Goal: Task Accomplishment & Management: Complete application form

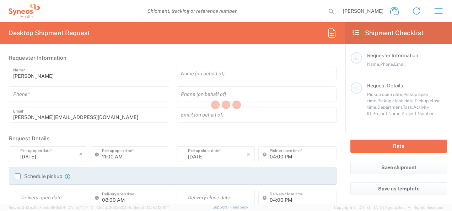
type input "3235"
type input "Syneos Health d.o.o. [GEOGRAPHIC_DATA]-[GEOGRAPHIC_DATA]"
type input "[GEOGRAPHIC_DATA]"
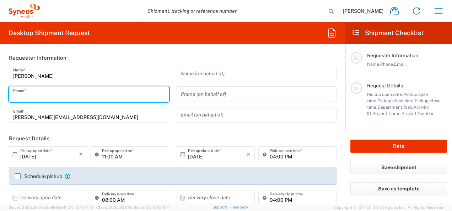
click at [135, 97] on input "tel" at bounding box center [89, 94] width 152 height 12
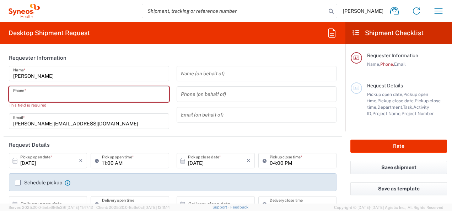
paste input "+38162601514"
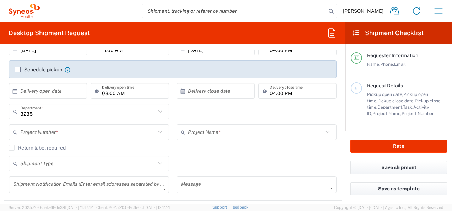
scroll to position [36, 0]
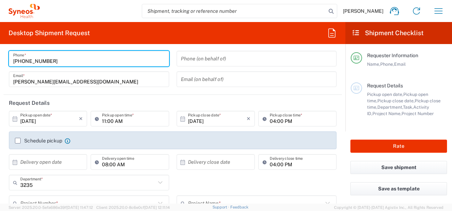
type input "+38162601514"
click at [51, 121] on input "10/08/2025" at bounding box center [49, 119] width 59 height 12
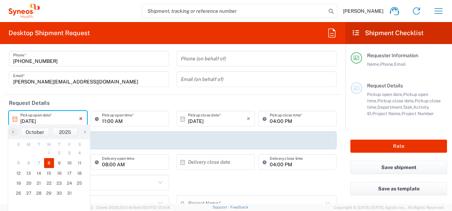
drag, startPoint x: 79, startPoint y: 117, endPoint x: 43, endPoint y: 122, distance: 36.2
click at [79, 117] on icon "×" at bounding box center [81, 118] width 4 height 11
type input "10/08/2025"
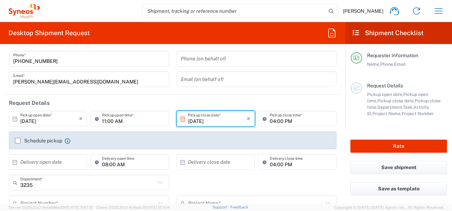
click at [45, 113] on input "10/08/2025" at bounding box center [49, 119] width 59 height 12
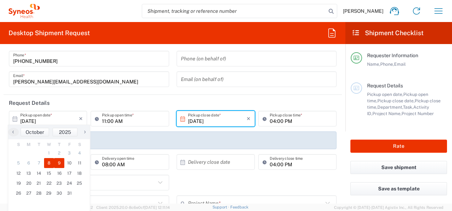
click at [58, 160] on span "9" at bounding box center [59, 163] width 10 height 10
type input "10/09/2025"
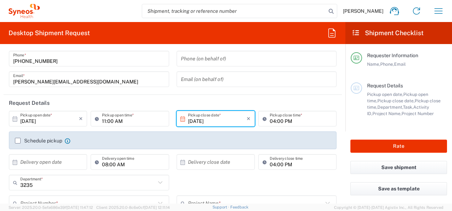
click at [124, 141] on agx-checkbox-control "Schedule pickup When scheduling a pickup please be sure to meet the following c…" at bounding box center [173, 141] width 316 height 6
click at [110, 120] on input "11:00 AM" at bounding box center [133, 119] width 63 height 12
click at [118, 122] on input "11:00 AM" at bounding box center [133, 119] width 63 height 12
drag, startPoint x: 110, startPoint y: 122, endPoint x: 105, endPoint y: 120, distance: 5.1
click at [111, 123] on input "11:00 AM" at bounding box center [133, 119] width 63 height 12
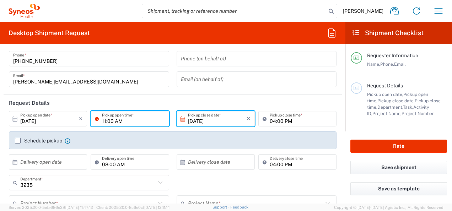
click at [104, 120] on input "11:00 AM" at bounding box center [133, 119] width 63 height 12
click at [103, 119] on input "11:00 AM" at bounding box center [133, 119] width 63 height 12
click at [103, 123] on input "11:00 AM" at bounding box center [133, 119] width 63 height 12
type input "09:00 AM"
click at [270, 122] on input "04:00 PM" at bounding box center [301, 119] width 63 height 12
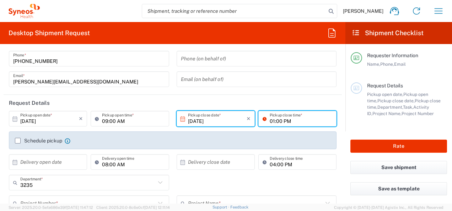
drag, startPoint x: 276, startPoint y: 119, endPoint x: 274, endPoint y: 147, distance: 28.5
click at [276, 119] on input "01:00 PM" at bounding box center [301, 119] width 63 height 12
type input "01:30 PM"
click at [268, 137] on div "Schedule pickup When scheduling a pickup please be sure to meet the following c…" at bounding box center [173, 140] width 328 height 18
click at [18, 139] on label "Schedule pickup" at bounding box center [38, 141] width 47 height 6
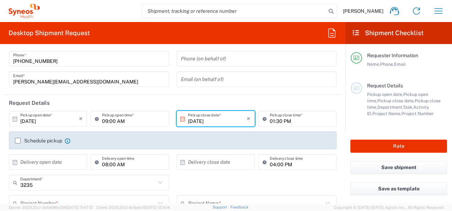
click at [18, 141] on input "Schedule pickup" at bounding box center [18, 141] width 0 height 0
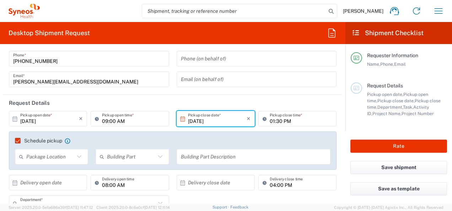
click at [39, 156] on input "text" at bounding box center [50, 157] width 48 height 12
click at [34, 170] on span "Front" at bounding box center [51, 171] width 71 height 11
type input "Front"
drag, startPoint x: 100, startPoint y: 159, endPoint x: 109, endPoint y: 154, distance: 10.3
click at [100, 160] on icon at bounding box center [103, 156] width 7 height 11
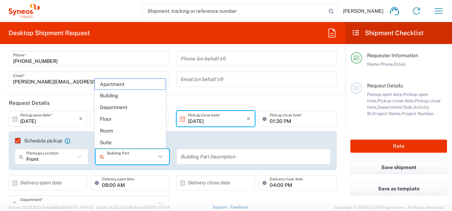
click at [109, 154] on input "text" at bounding box center [131, 157] width 48 height 12
click at [114, 98] on span "Building" at bounding box center [130, 95] width 71 height 11
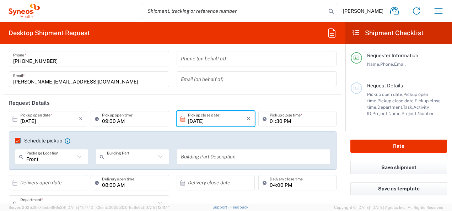
type input "Building"
click at [199, 160] on input "text" at bounding box center [254, 157] width 146 height 12
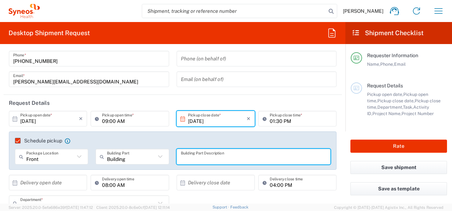
click at [198, 159] on input "text" at bounding box center [254, 157] width 146 height 12
paste input "Institut za zdravstvenu zaštitu majke i deteta Srbije Dr Vukan Čupić"
drag, startPoint x: 190, startPoint y: 159, endPoint x: 204, endPoint y: 161, distance: 13.2
click at [162, 163] on div "Front Package Location Front None Rear Side Building Building Part Apartment Bu…" at bounding box center [172, 159] width 323 height 21
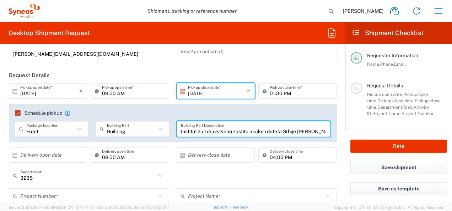
scroll to position [107, 0]
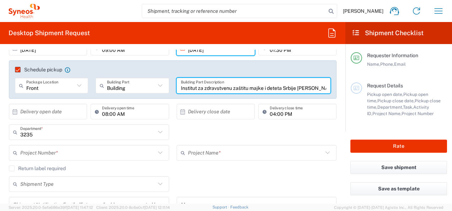
type input "Institut za zdravstvenu zaštitu majke i deteta Srbije Dr Vukan Čupić"
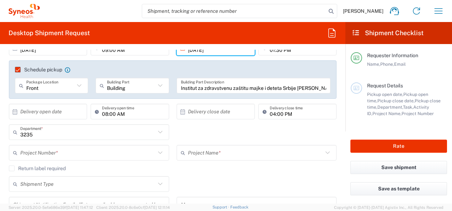
click at [190, 135] on div "3235 Department * 3235 3000 3100 3109 3110 3111 3112 3125 3130 3135 3136 3150 3…" at bounding box center [172, 134] width 335 height 21
click at [49, 150] on input "text" at bounding box center [87, 153] width 135 height 12
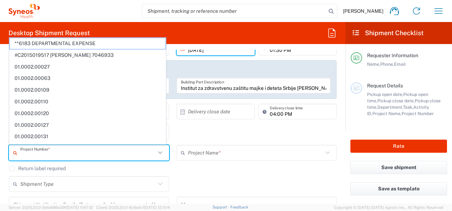
paste input "7041203"
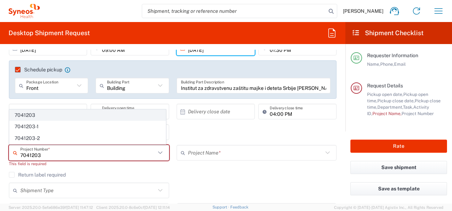
type input "7041203"
click at [43, 116] on span "7041203" at bounding box center [88, 115] width 156 height 11
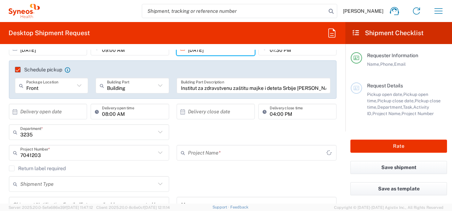
type input "Teva 7041203"
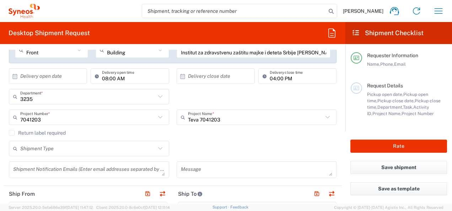
scroll to position [178, 0]
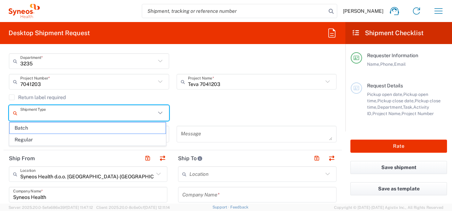
click at [73, 109] on input "text" at bounding box center [87, 113] width 135 height 12
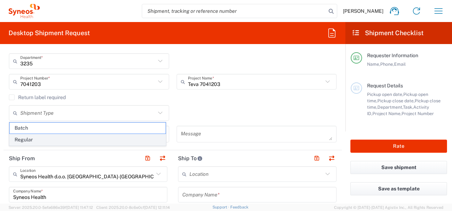
click at [56, 138] on span "Regular" at bounding box center [88, 139] width 156 height 11
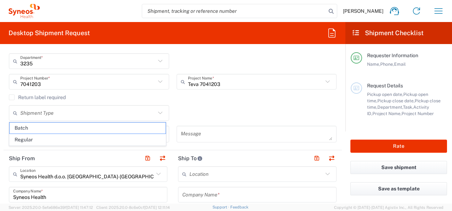
type input "Regular"
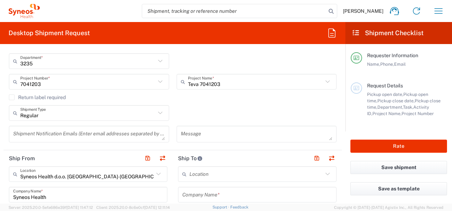
click at [79, 135] on textarea at bounding box center [89, 134] width 152 height 12
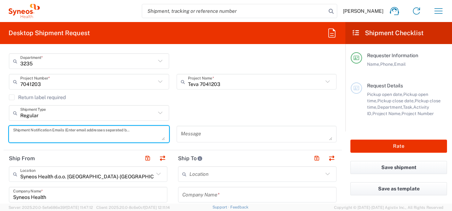
click at [226, 113] on div "Regular Shipment Type Batch Regular" at bounding box center [172, 115] width 335 height 21
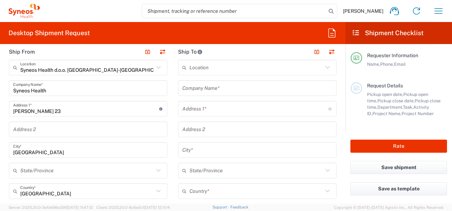
scroll to position [213, 0]
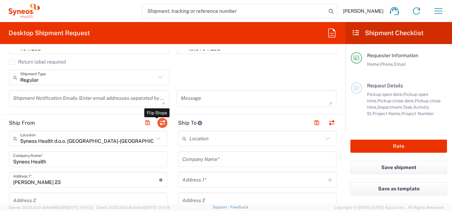
click at [159, 120] on button "button" at bounding box center [162, 123] width 10 height 10
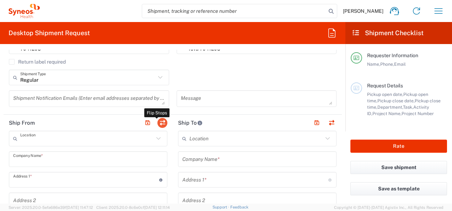
type input "Syneos Health d.o.o. Beograd-Serbia"
type input "Syneos Health"
type input "Starine Novaka 23"
type input "Belgrade"
type input "Serbia"
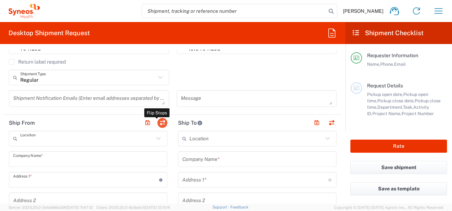
type input "11060"
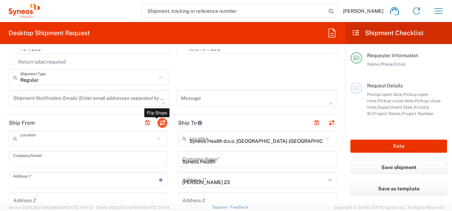
type input "Luka Trajkovic"
type input "luka.trajkovic@syneoshealth.com"
type input "EORI"
type input "TIN"
type input "109932826"
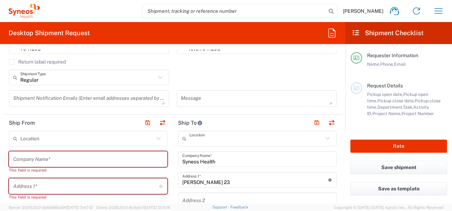
click at [300, 136] on input "text" at bounding box center [256, 139] width 134 height 12
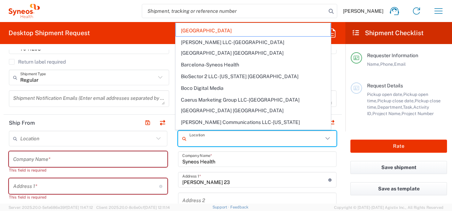
scroll to position [0, 0]
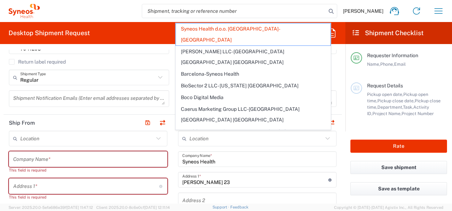
click at [236, 151] on div "Syneos Health Company Name *" at bounding box center [257, 159] width 159 height 16
type input "Syneos Health d.o.o. Beograd-Serbia"
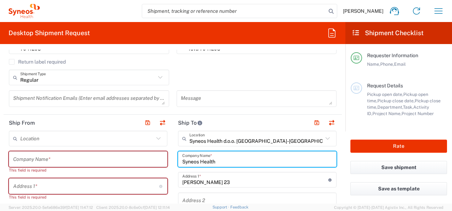
click at [270, 157] on input "Syneos Health" at bounding box center [257, 159] width 150 height 12
drag, startPoint x: 264, startPoint y: 161, endPoint x: 172, endPoint y: 160, distance: 91.7
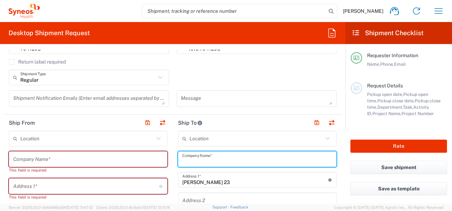
scroll to position [249, 0]
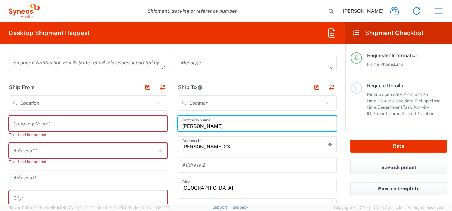
type input "Luka Trajkovic"
click at [225, 146] on input "Starine Novaka 23" at bounding box center [255, 144] width 146 height 12
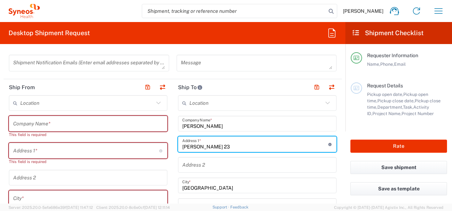
drag, startPoint x: 225, startPoint y: 146, endPoint x: 162, endPoint y: 149, distance: 63.7
type input "Dostojevskog 18"
click at [340, 168] on form "Requester Information Luka Trajkovic Name * +38162601514 Phone * luka.trajkovic…" at bounding box center [172, 127] width 345 height 154
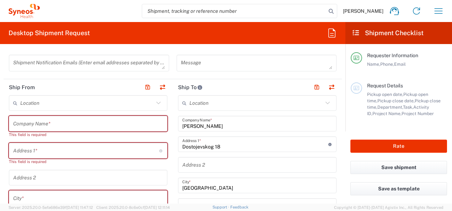
scroll to position [284, 0]
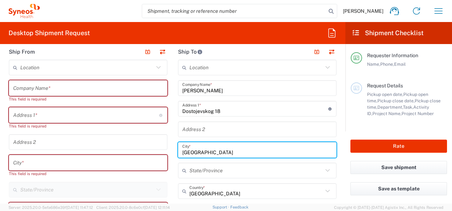
drag, startPoint x: 211, startPoint y: 153, endPoint x: 170, endPoint y: 153, distance: 41.6
type input "Kruševac"
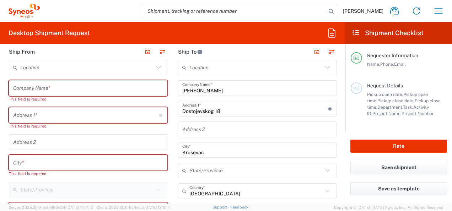
click at [193, 163] on div "State/Province" at bounding box center [257, 171] width 159 height 16
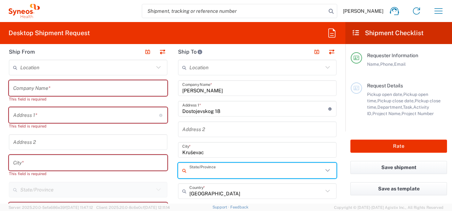
click at [192, 168] on input "text" at bounding box center [256, 171] width 134 height 12
click at [309, 174] on input "text" at bounding box center [256, 171] width 134 height 12
click at [323, 172] on icon at bounding box center [327, 170] width 9 height 9
click at [323, 171] on icon at bounding box center [327, 170] width 9 height 9
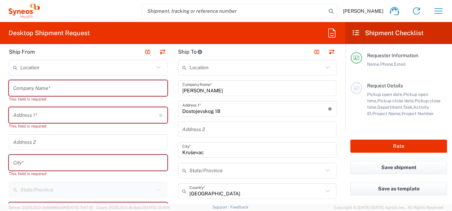
click at [338, 170] on form "Requester Information Luka Trajkovic Name * +38162601514 Phone * luka.trajkovic…" at bounding box center [172, 127] width 345 height 154
click at [270, 166] on input "text" at bounding box center [256, 171] width 134 height 12
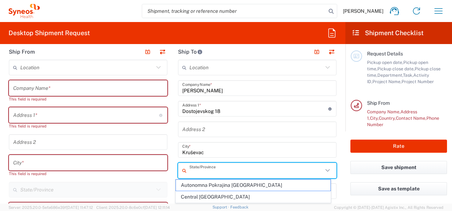
scroll to position [31, 0]
click at [227, 200] on span "Central Serbia" at bounding box center [253, 197] width 154 height 11
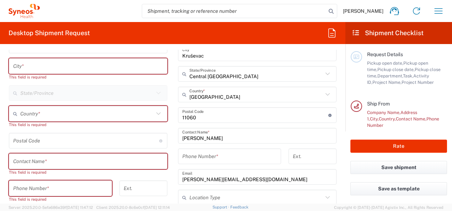
scroll to position [348, 0]
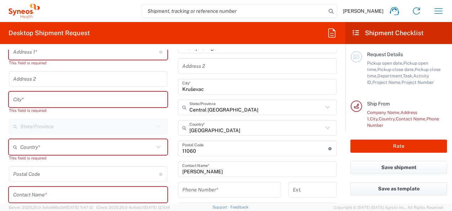
type input "Central Serbia"
click at [277, 109] on input "Central Serbia" at bounding box center [256, 107] width 134 height 12
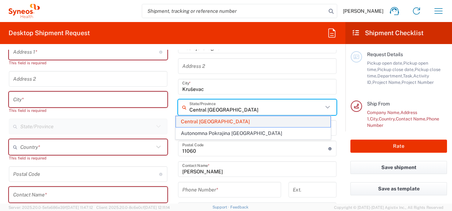
click at [263, 122] on span "Central Serbia" at bounding box center [253, 121] width 154 height 11
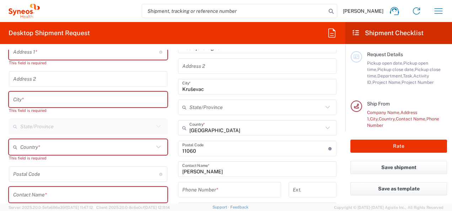
click at [235, 108] on input "text" at bounding box center [256, 107] width 134 height 12
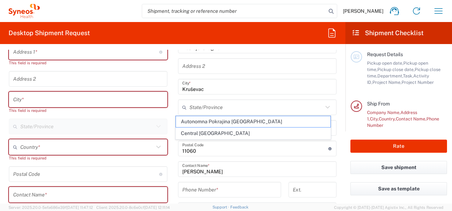
click at [208, 131] on span "Central Serbia" at bounding box center [253, 133] width 154 height 11
type input "Central Serbia"
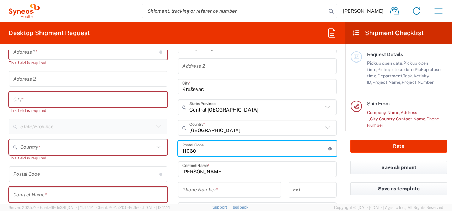
drag, startPoint x: 214, startPoint y: 146, endPoint x: 178, endPoint y: 148, distance: 36.3
click at [178, 148] on div "Postal Code Enter Postal Code here" at bounding box center [257, 149] width 159 height 16
type input "37000"
click at [334, 155] on main "Location Addison Whitney LLC-Morrisvile NC US Barcelona-Syneos Health BioSector…" at bounding box center [257, 145] width 169 height 299
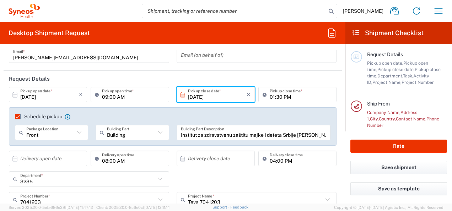
scroll to position [0, 0]
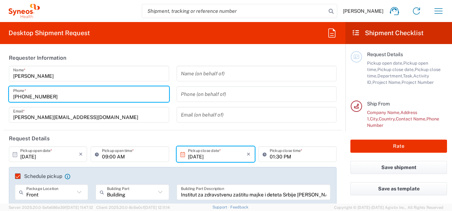
click at [39, 97] on input "+38162601514" at bounding box center [89, 94] width 152 height 12
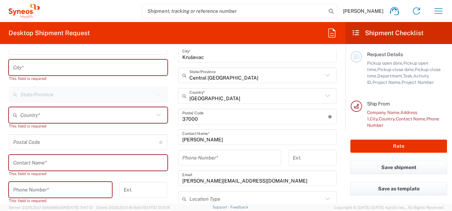
scroll to position [391, 0]
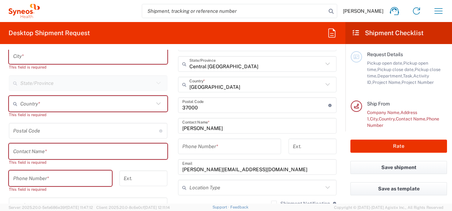
drag, startPoint x: 206, startPoint y: 143, endPoint x: 202, endPoint y: 141, distance: 4.8
click at [206, 143] on input "tel" at bounding box center [229, 146] width 95 height 12
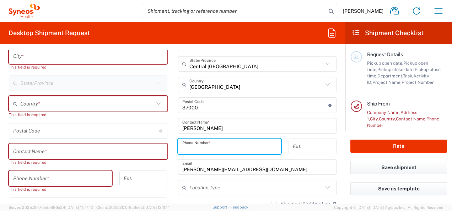
paste input "+38162601514"
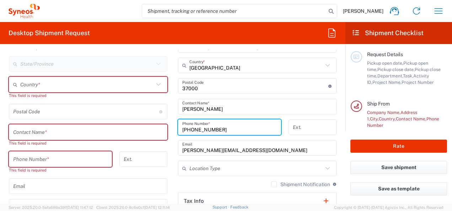
scroll to position [426, 0]
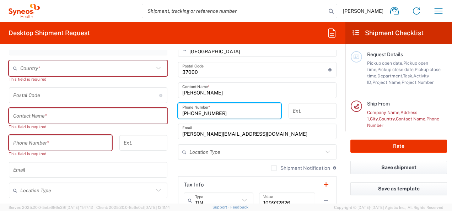
type input "+38162601514"
click at [309, 152] on input "text" at bounding box center [256, 152] width 134 height 12
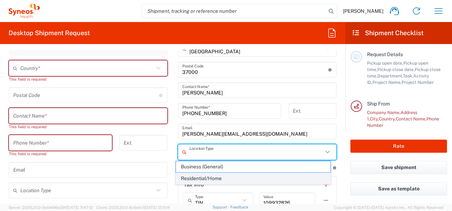
click at [221, 176] on span "Residential/Home" at bounding box center [253, 178] width 154 height 11
type input "Residential/Home"
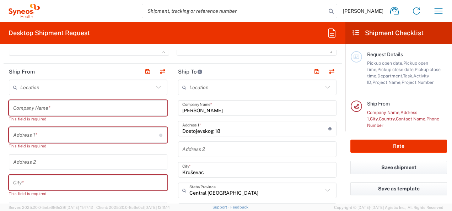
scroll to position [249, 0]
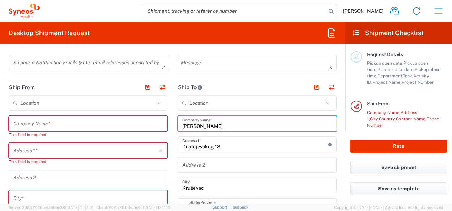
drag, startPoint x: 215, startPoint y: 125, endPoint x: 176, endPoint y: 125, distance: 39.4
click at [178, 125] on div "Luka Trajkovic Company Name *" at bounding box center [257, 124] width 159 height 16
type input "Syneos health"
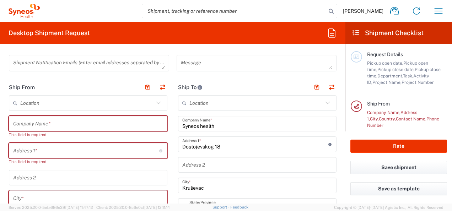
click at [337, 131] on form "Requester Information Luka Trajkovic Name * +38162601514 Phone * luka.trajkovic…" at bounding box center [172, 127] width 345 height 154
drag, startPoint x: 308, startPoint y: 85, endPoint x: 281, endPoint y: 94, distance: 28.4
click at [312, 85] on button "button" at bounding box center [317, 87] width 10 height 10
click at [39, 149] on input "text" at bounding box center [86, 151] width 146 height 12
paste input "Radoja Dakića 6-8"
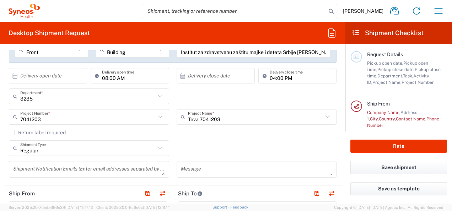
scroll to position [71, 0]
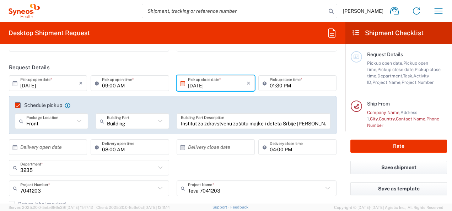
type input "Radoja Dakića 6-8"
click at [192, 122] on input "Institut za zdravstvenu zaštitu majke i deteta Srbije Dr Vukan Čupić" at bounding box center [254, 121] width 146 height 12
click at [193, 122] on input "Institut za zdravstvenu zaštitu majke i deteta Srbije Dr Vukan Čupić" at bounding box center [254, 121] width 146 height 12
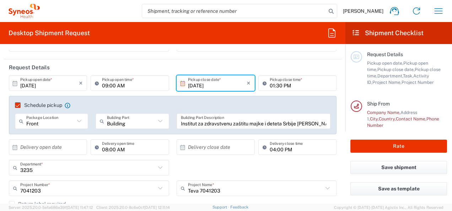
click at [193, 122] on input "Institut za zdravstvenu zaštitu majke i deteta Srbije Dr Vukan Čupić" at bounding box center [254, 121] width 146 height 12
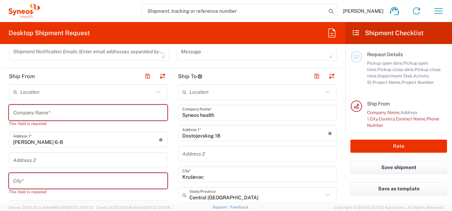
scroll to position [249, 0]
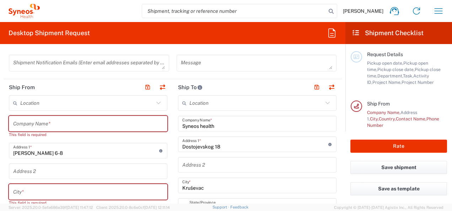
click at [37, 120] on input "text" at bounding box center [88, 124] width 150 height 12
paste input "Institut za zdravstvenu zaštitu majke i deteta Srbije Dr Vukan Čupić"
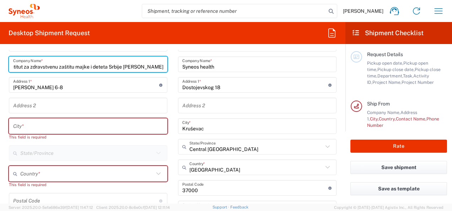
scroll to position [320, 0]
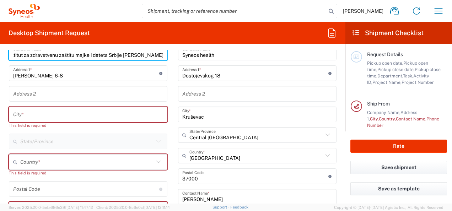
type input "Institut za zdravstvenu zaštitu majke i deteta Srbije Dr Vukan Čupić"
click at [34, 111] on input "text" at bounding box center [88, 114] width 150 height 12
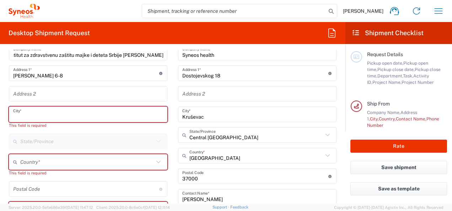
scroll to position [0, 0]
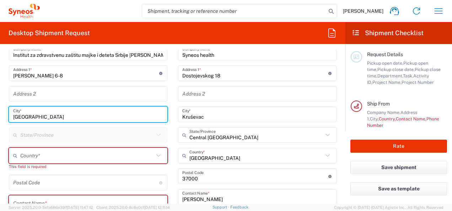
type input "Belgrade"
click at [51, 152] on input "text" at bounding box center [87, 156] width 134 height 12
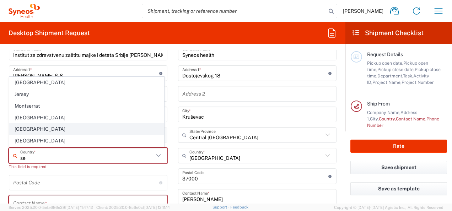
click at [21, 128] on span "Serbia" at bounding box center [87, 129] width 154 height 11
type input "Serbia"
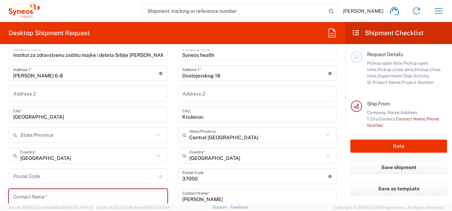
click at [58, 129] on input "text" at bounding box center [87, 135] width 134 height 12
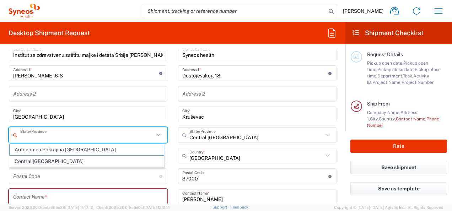
drag, startPoint x: 56, startPoint y: 130, endPoint x: 60, endPoint y: 129, distance: 4.5
click at [57, 131] on input "text" at bounding box center [87, 135] width 134 height 12
click at [167, 130] on main "Location Addison Whitney LLC-Morrisvile NC US Barcelona-Syneos Health BioSector…" at bounding box center [88, 190] width 169 height 332
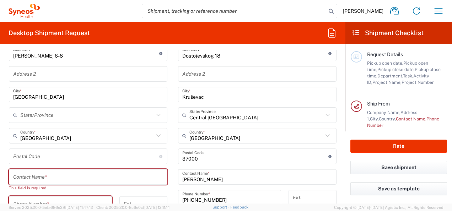
scroll to position [355, 0]
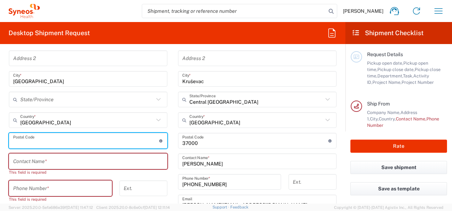
click at [65, 142] on input "undefined" at bounding box center [86, 141] width 146 height 12
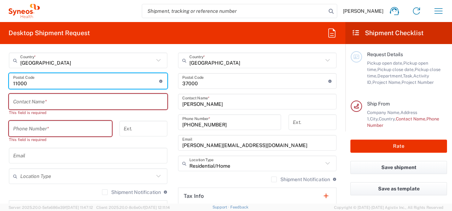
scroll to position [426, 0]
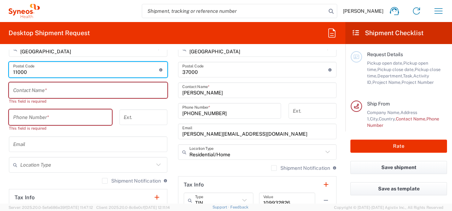
type input "11000"
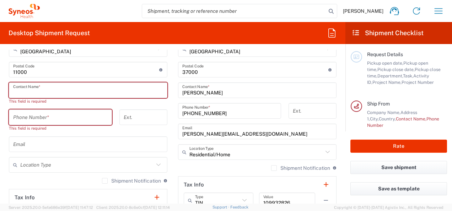
click at [105, 87] on input "text" at bounding box center [88, 90] width 150 height 12
paste input "Aleksandar Sovtić"
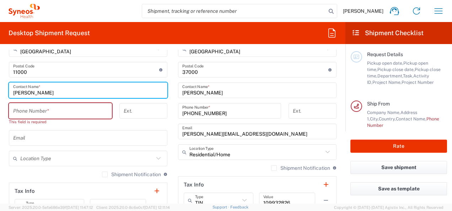
type input "Aleksandar Sovtić"
click at [63, 116] on input "tel" at bounding box center [60, 111] width 95 height 12
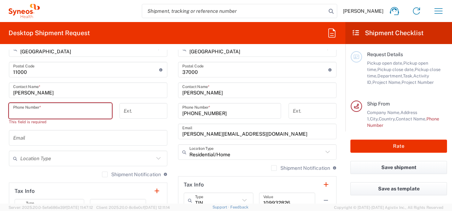
paste input "+381 64 1553 322"
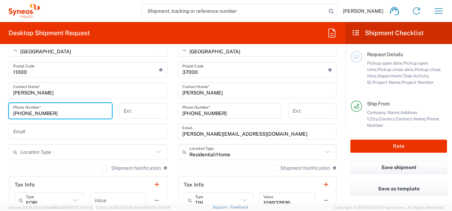
type input "+381 64 1553 322"
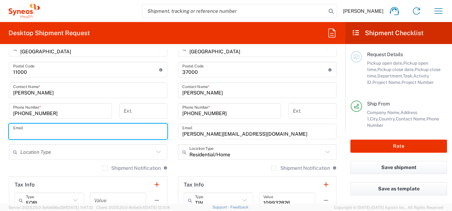
click at [72, 127] on input "text" at bounding box center [88, 131] width 150 height 12
click at [83, 168] on div "Shipment Notification If checked, a shipment notification email will be sent to…" at bounding box center [88, 170] width 159 height 11
paste input "Aleksandar Sovtic <adsovtic@gmail.com>"
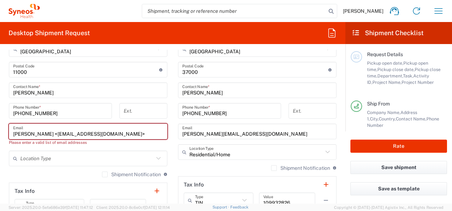
drag, startPoint x: 59, startPoint y: 132, endPoint x: 12, endPoint y: 139, distance: 47.4
click at [12, 139] on agx-input-control "Aleksandar Sovtic <adsovtic@gmail.com> Email Please enter a valid list of email…" at bounding box center [88, 135] width 159 height 22
click at [95, 131] on input "adsovtic@gmail.com>" at bounding box center [88, 131] width 150 height 12
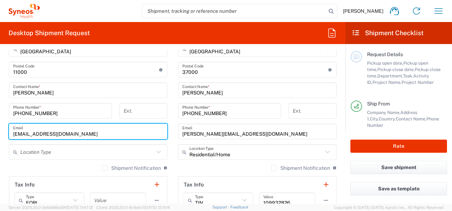
type input "adsovtic@gmail.com"
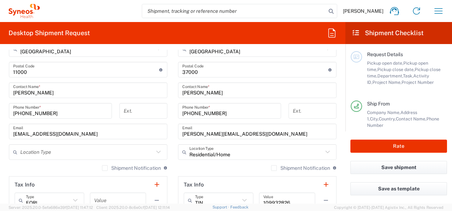
click at [174, 168] on main "Location Addison Whitney LLC-Morrisvile NC US Barcelona-Syneos Health BioSector…" at bounding box center [257, 67] width 169 height 299
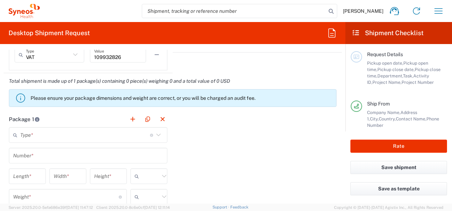
scroll to position [604, 0]
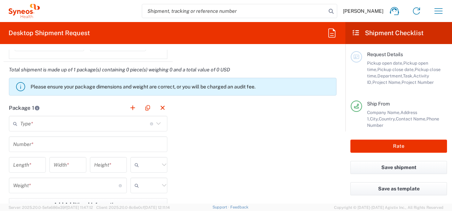
click at [119, 123] on input "text" at bounding box center [85, 124] width 130 height 12
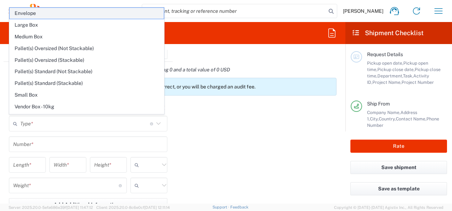
click at [45, 18] on span "Envelope" at bounding box center [87, 13] width 154 height 11
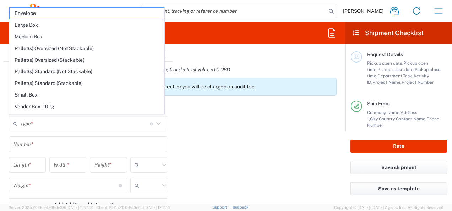
type input "Envelope"
type input "1"
type input "9.5"
type input "12.5"
type input "0.25"
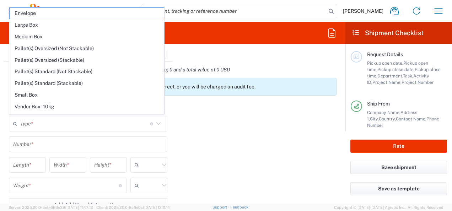
type input "in"
type input "0.45"
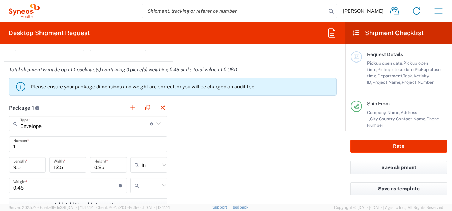
click at [135, 161] on icon at bounding box center [138, 164] width 7 height 11
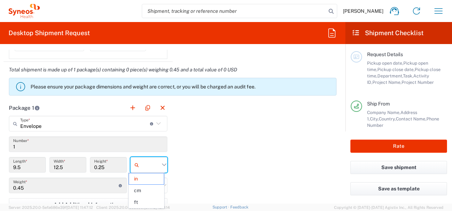
drag, startPoint x: 138, startPoint y: 192, endPoint x: 140, endPoint y: 188, distance: 4.1
click at [138, 192] on span "cm" at bounding box center [146, 190] width 35 height 11
type input "24.13"
type input "31.75"
type input "0.64"
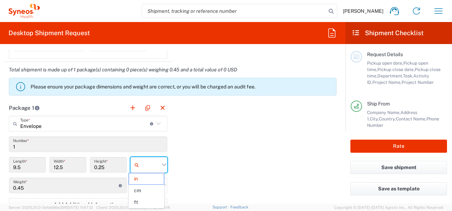
type input "cm"
click at [191, 173] on div "Package 1 Envelope Type * Material used to package goods Envelope Large Box Med…" at bounding box center [173, 178] width 338 height 156
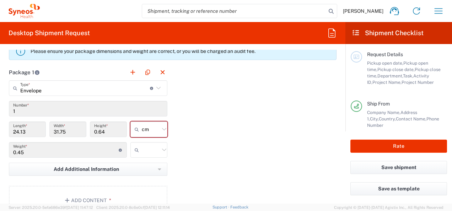
click at [155, 150] on input "text" at bounding box center [151, 149] width 18 height 11
click at [141, 166] on span "kgs" at bounding box center [146, 164] width 35 height 11
type input "kgs"
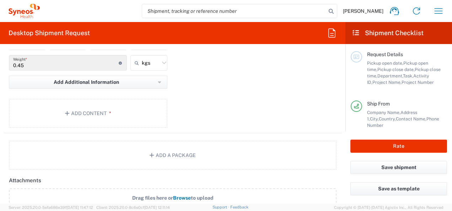
scroll to position [711, 0]
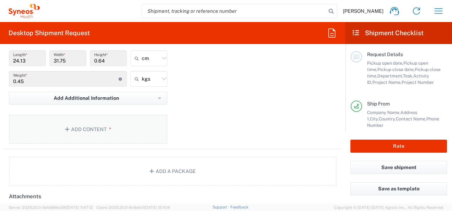
click at [75, 129] on button "Add Content *" at bounding box center [88, 129] width 159 height 29
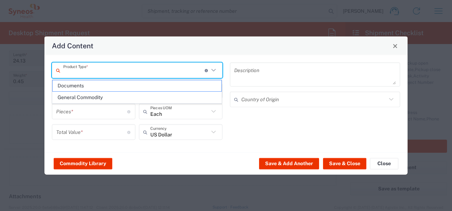
click at [136, 70] on input "text" at bounding box center [133, 70] width 141 height 12
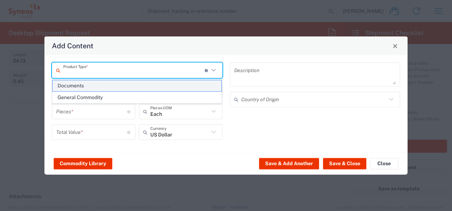
click at [118, 84] on span "Documents" at bounding box center [137, 85] width 169 height 11
type input "Documents"
type input "1"
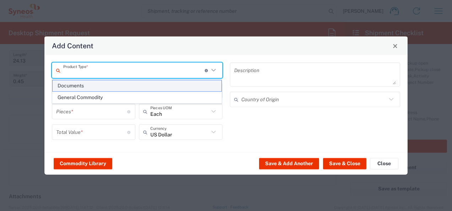
type textarea "Documents"
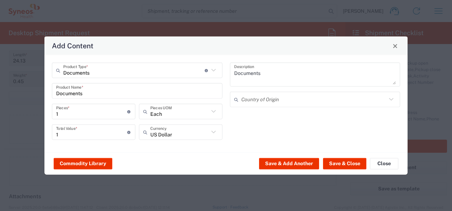
click at [92, 134] on input "1" at bounding box center [91, 132] width 71 height 12
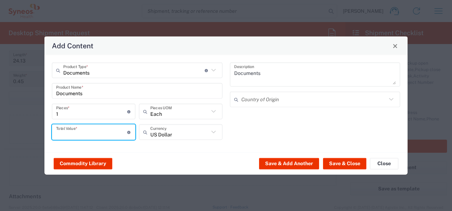
click at [188, 139] on div "US Dollar Currency" at bounding box center [180, 134] width 87 height 21
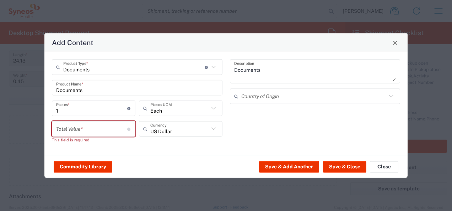
click at [94, 134] on input "number" at bounding box center [91, 129] width 71 height 12
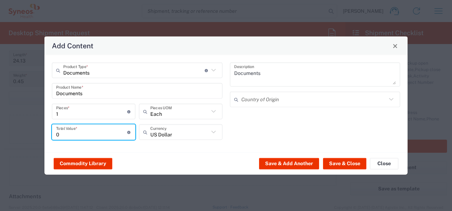
type input "0"
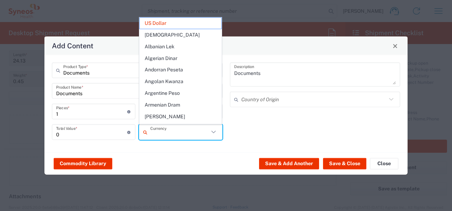
click at [162, 136] on input "text" at bounding box center [179, 132] width 59 height 12
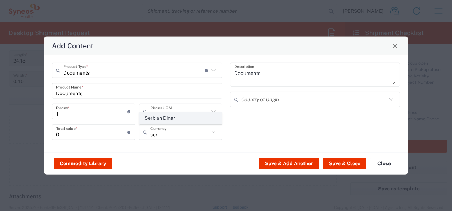
click at [147, 120] on span "Serbian Dinar" at bounding box center [181, 118] width 82 height 11
type input "Serbian Dinar"
click at [255, 104] on input "text" at bounding box center [314, 99] width 146 height 12
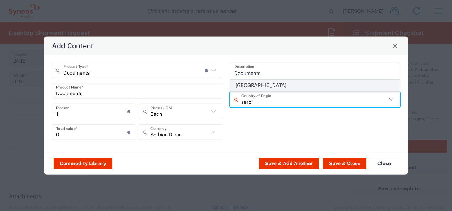
click at [254, 85] on span "Serbia" at bounding box center [315, 85] width 169 height 11
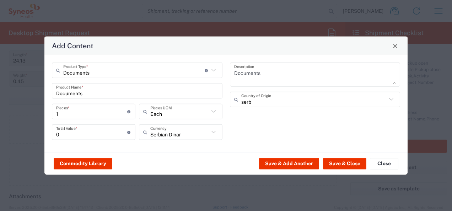
type input "Serbia"
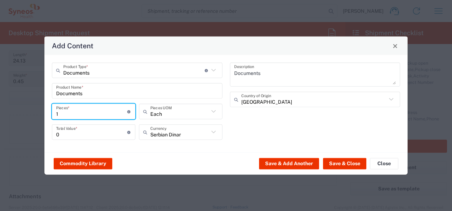
click at [96, 116] on input "1" at bounding box center [91, 111] width 71 height 12
type input "1"
click at [344, 163] on button "Save & Close" at bounding box center [344, 163] width 43 height 11
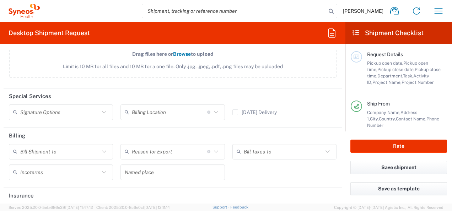
scroll to position [924, 0]
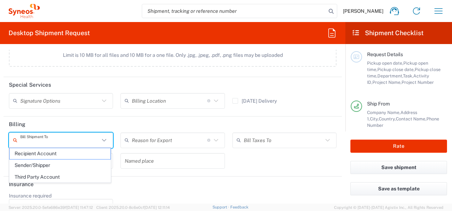
click at [79, 134] on input "text" at bounding box center [59, 140] width 79 height 12
click at [76, 136] on input "text" at bounding box center [59, 140] width 79 height 12
click at [268, 171] on div "Bill Shipment To Recipient Account Sender/Shipper Third Party Account Reason fo…" at bounding box center [172, 153] width 335 height 41
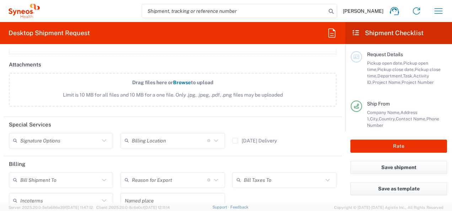
scroll to position [869, 0]
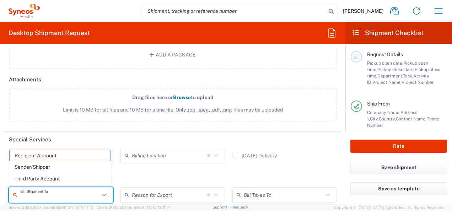
click at [98, 190] on input "text" at bounding box center [59, 195] width 79 height 12
click at [0, 149] on html "Luka Trajkovic Home Shipment estimator Shipment tracking Desktop shipment reque…" at bounding box center [226, 105] width 452 height 211
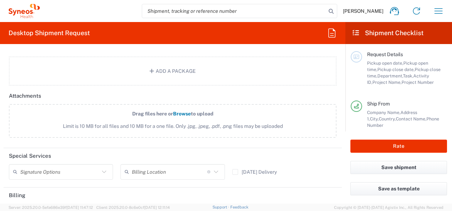
scroll to position [888, 0]
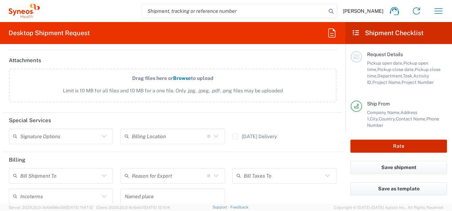
click at [389, 144] on button "Rate" at bounding box center [398, 146] width 97 height 13
type input "7041203"
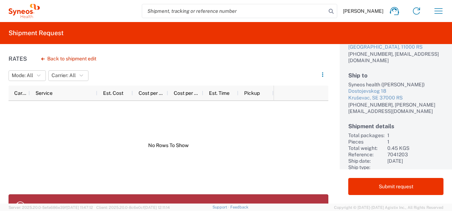
scroll to position [75, 0]
drag, startPoint x: 240, startPoint y: 118, endPoint x: 239, endPoint y: 114, distance: 4.8
click at [240, 115] on div at bounding box center [141, 145] width 265 height 89
click at [238, 109] on div at bounding box center [141, 145] width 265 height 89
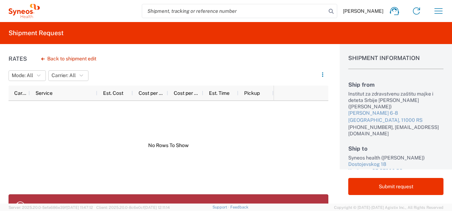
scroll to position [0, 0]
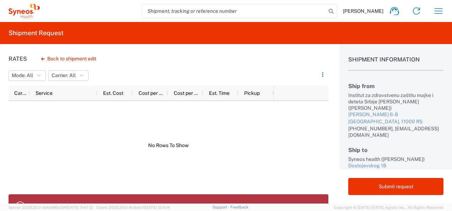
click at [271, 177] on div at bounding box center [141, 145] width 265 height 89
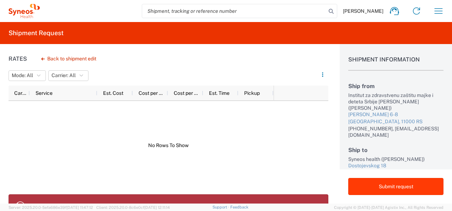
click at [413, 190] on button "Submit request" at bounding box center [395, 186] width 95 height 17
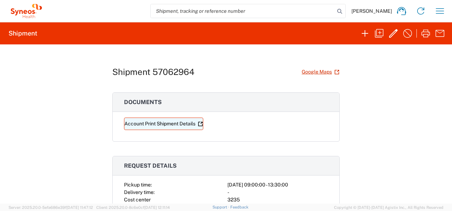
click at [176, 120] on link "Account Print Shipment Details" at bounding box center [163, 124] width 79 height 12
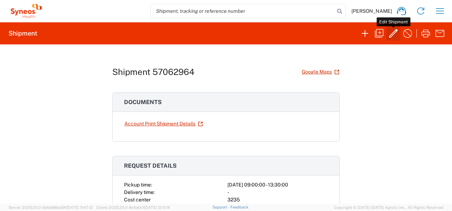
click at [395, 35] on icon "button" at bounding box center [393, 33] width 11 height 11
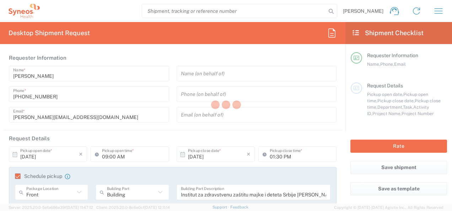
type input "3235"
type input "7041203"
type input "Teva 7041203"
type input "Central Serbia"
type input "Envelope"
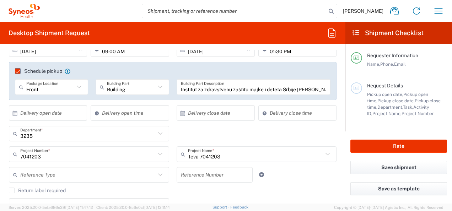
scroll to position [107, 0]
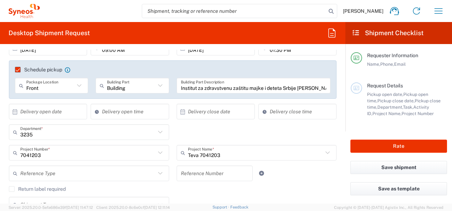
type input "11:00 AM"
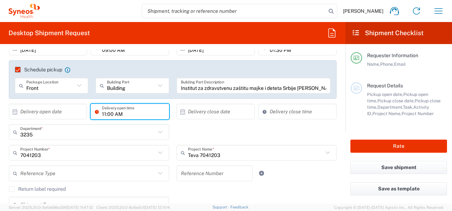
click at [136, 113] on input "11:00 AM" at bounding box center [133, 112] width 63 height 12
click at [185, 122] on div "× Delivery close date Cancel Apply" at bounding box center [216, 114] width 82 height 21
click at [193, 134] on div "3235 Department * 3235 3000 3100 3109 3110 3111 3112 3125 3130 3135 3136 3150 3…" at bounding box center [172, 134] width 335 height 21
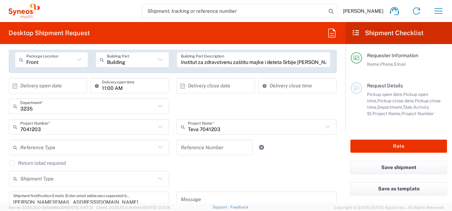
scroll to position [142, 0]
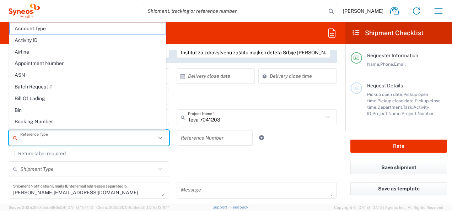
click at [119, 136] on input "text" at bounding box center [87, 138] width 135 height 12
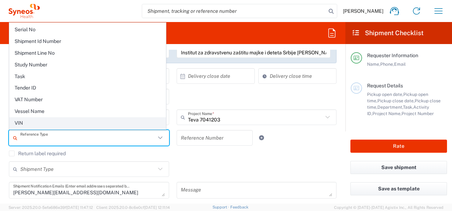
scroll to position [624, 0]
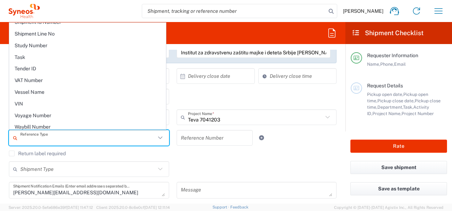
click at [238, 162] on div "Shipment Type Batch Regular" at bounding box center [172, 171] width 335 height 21
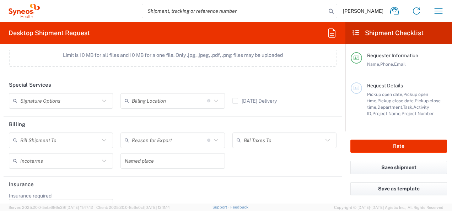
scroll to position [940, 0]
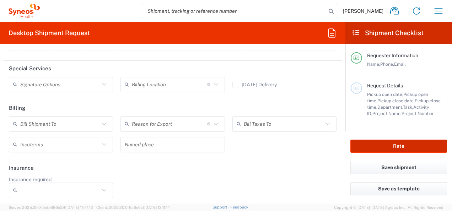
click at [377, 151] on button "Rate" at bounding box center [398, 146] width 97 height 13
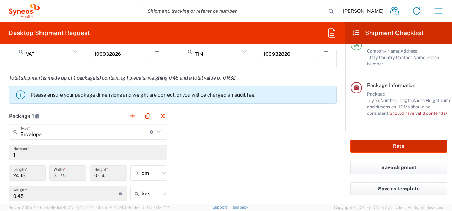
scroll to position [586, 0]
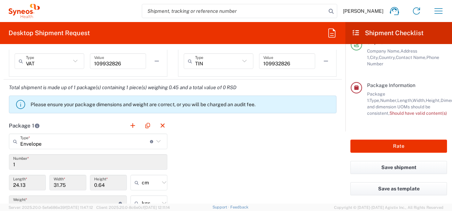
click at [372, 144] on button "Rate" at bounding box center [398, 146] width 97 height 13
drag, startPoint x: 187, startPoint y: 104, endPoint x: 203, endPoint y: 102, distance: 15.7
click at [203, 102] on p "Please ensure your package dimensions and weight are correct, or you will be ch…" at bounding box center [182, 104] width 303 height 6
drag, startPoint x: 202, startPoint y: 112, endPoint x: 193, endPoint y: 118, distance: 11.2
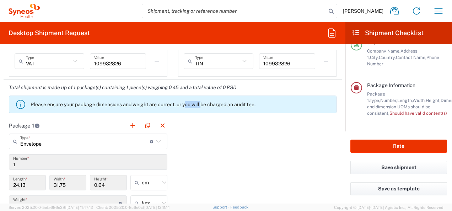
click at [202, 112] on agx-banner "Please ensure your package dimensions and weight are correct, or you will be ch…" at bounding box center [173, 105] width 328 height 18
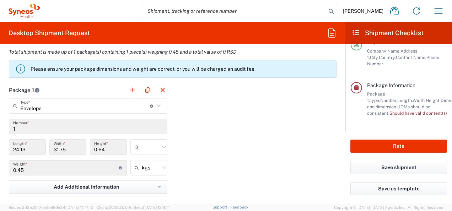
click at [152, 151] on input "text" at bounding box center [151, 146] width 18 height 11
click at [140, 159] on span "cm" at bounding box center [146, 161] width 35 height 11
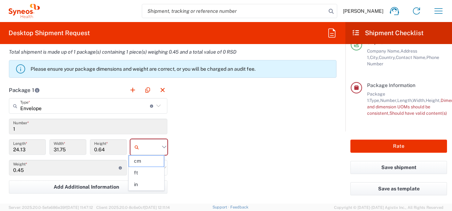
click at [149, 151] on input "text" at bounding box center [151, 146] width 18 height 11
click at [142, 163] on span "cm" at bounding box center [146, 161] width 35 height 11
type input "cm"
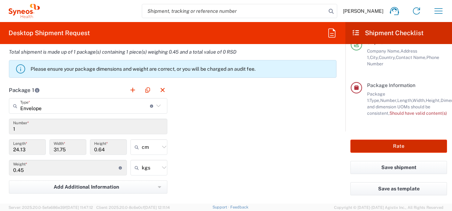
click at [370, 146] on button "Rate" at bounding box center [398, 146] width 97 height 13
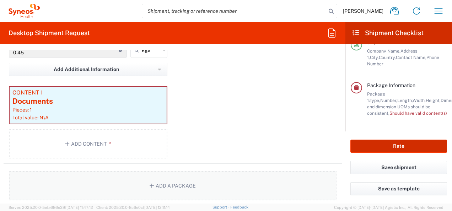
scroll to position [729, 0]
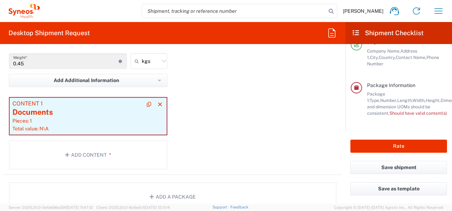
click at [100, 122] on div "Pieces: 1" at bounding box center [87, 121] width 151 height 6
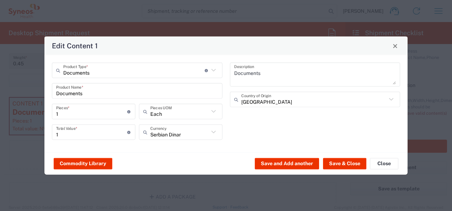
click at [254, 126] on div "Documents Description Serbia Country of Origin" at bounding box center [315, 104] width 178 height 82
click at [345, 160] on button "Save & Close" at bounding box center [344, 163] width 43 height 11
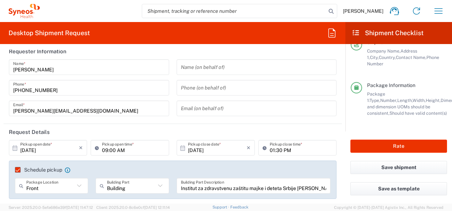
scroll to position [0, 0]
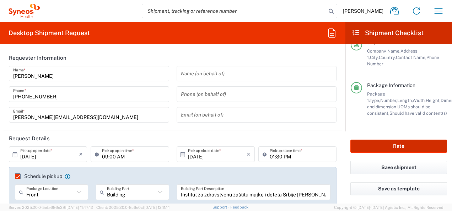
click at [411, 147] on button "Rate" at bounding box center [398, 146] width 97 height 13
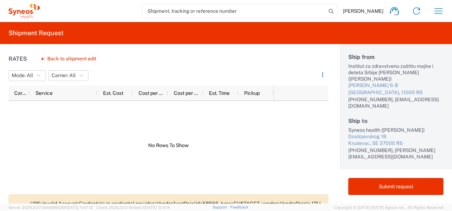
scroll to position [75, 0]
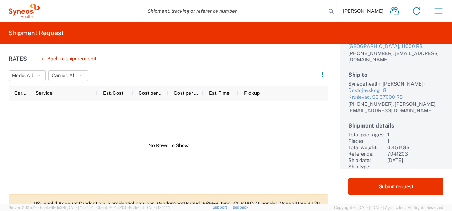
click at [252, 190] on div "Rates Back to shipment edit Mode: All All Carrier: All All Carrier Service Est.…" at bounding box center [164, 124] width 328 height 160
drag, startPoint x: 259, startPoint y: 200, endPoint x: 258, endPoint y: 193, distance: 7.9
click at [260, 192] on div "Rates Back to shipment edit Mode: All All Carrier: All All Carrier Service Est.…" at bounding box center [164, 124] width 328 height 160
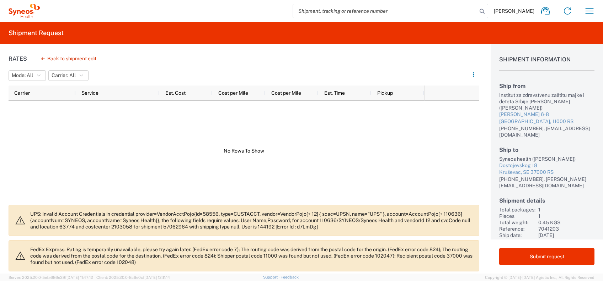
scroll to position [0, 0]
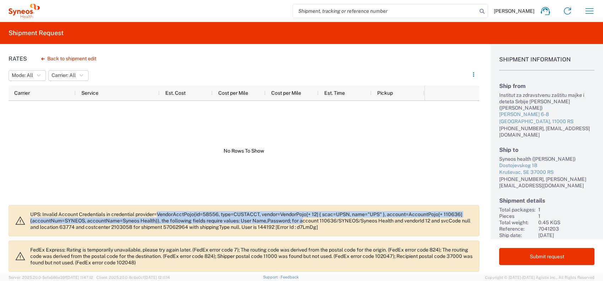
drag, startPoint x: 160, startPoint y: 213, endPoint x: 304, endPoint y: 222, distance: 145.0
click at [304, 211] on p "UPS: Invalid Account Credentials in credential provider=VendorAcctPojo{id=58556…" at bounding box center [251, 220] width 443 height 19
click at [148, 211] on p "UPS: Invalid Account Credentials in credential provider=VendorAcctPojo{id=58556…" at bounding box center [251, 220] width 443 height 19
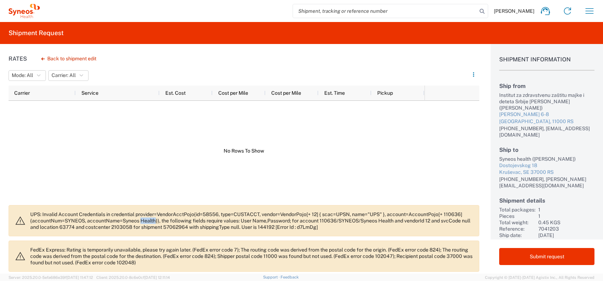
click at [148, 211] on p "UPS: Invalid Account Credentials in credential provider=VendorAcctPojo{id=58556…" at bounding box center [251, 220] width 443 height 19
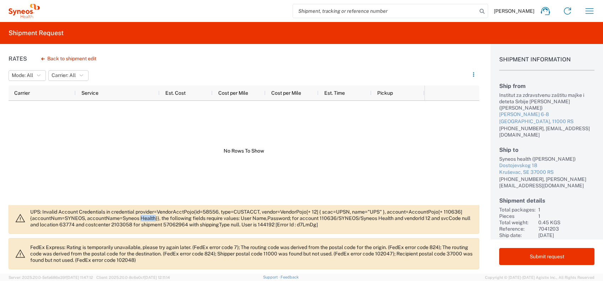
click at [141, 176] on div at bounding box center [217, 151] width 416 height 100
click at [25, 28] on agx-form-header "Shipment Request" at bounding box center [301, 33] width 603 height 22
drag, startPoint x: 25, startPoint y: 28, endPoint x: 156, endPoint y: 166, distance: 190.5
click at [157, 169] on div at bounding box center [217, 151] width 416 height 100
click at [47, 31] on h2 "Shipment Request" at bounding box center [36, 33] width 55 height 9
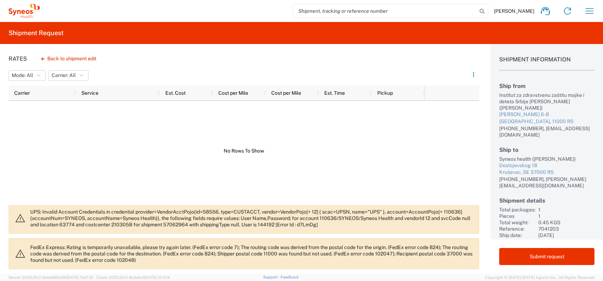
click at [29, 22] on agx-form-header "Shipment Request" at bounding box center [301, 33] width 603 height 22
click at [28, 16] on icon at bounding box center [24, 11] width 31 height 14
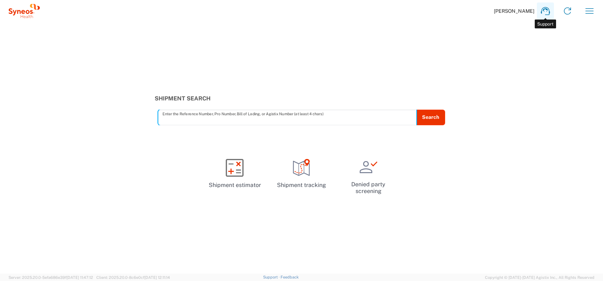
click at [452, 6] on link at bounding box center [545, 10] width 17 height 17
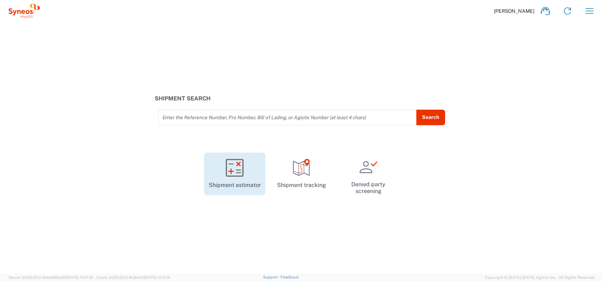
click at [257, 173] on link "Shipment estimator" at bounding box center [234, 174] width 61 height 43
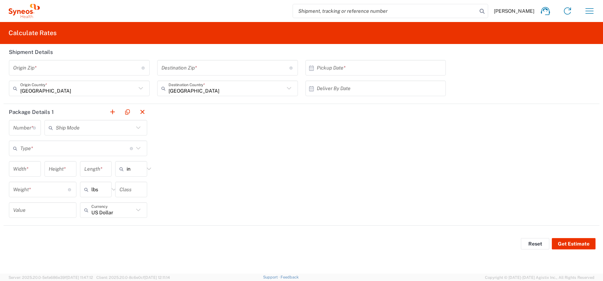
click at [27, 8] on icon at bounding box center [24, 11] width 31 height 14
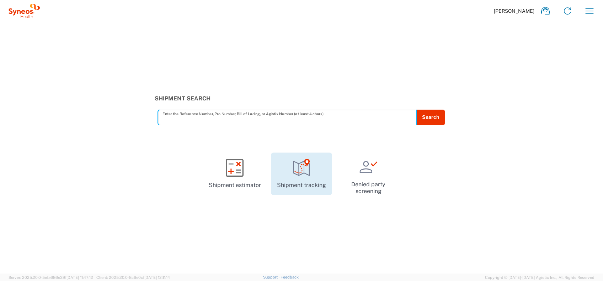
click at [304, 171] on icon at bounding box center [301, 168] width 18 height 18
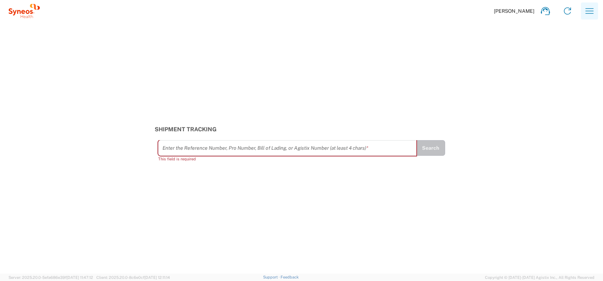
drag, startPoint x: 593, startPoint y: 14, endPoint x: 589, endPoint y: 14, distance: 3.9
click at [452, 15] on icon "button" at bounding box center [589, 10] width 11 height 11
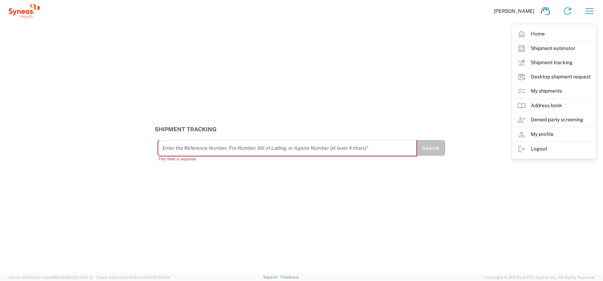
click at [452, 91] on link "My shipments" at bounding box center [553, 91] width 85 height 14
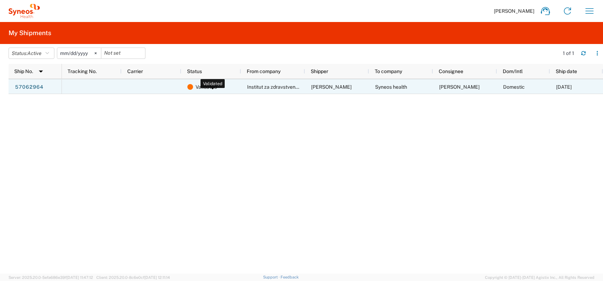
click at [193, 90] on div "Validated" at bounding box center [212, 87] width 50 height 15
click at [416, 88] on div "Syneos health" at bounding box center [401, 86] width 64 height 15
click at [40, 85] on link "57062964" at bounding box center [29, 87] width 29 height 11
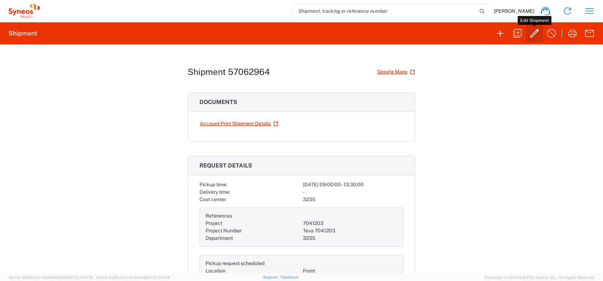
click at [452, 36] on icon "button" at bounding box center [533, 33] width 11 height 11
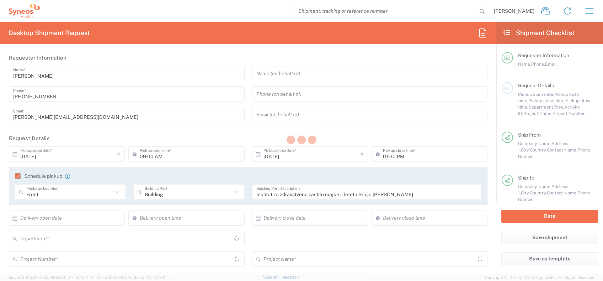
type input "7041203"
type input "Teva 7041203"
type input "Central Serbia"
type input "3235"
type input "Envelope"
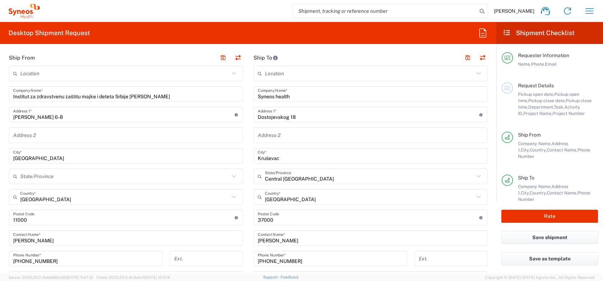
scroll to position [284, 0]
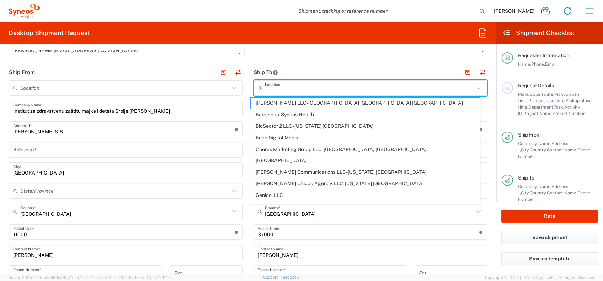
click at [318, 86] on input "text" at bounding box center [369, 88] width 209 height 12
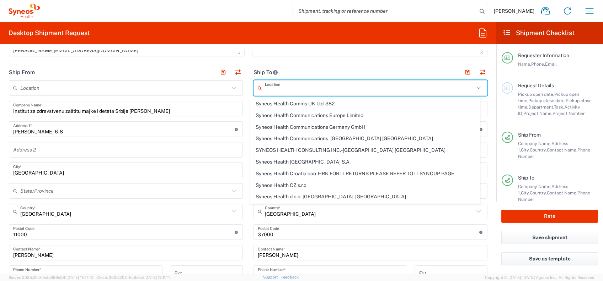
scroll to position [616, 0]
click at [328, 190] on span "Syneos Health d.o.o. Beograd-Serbia" at bounding box center [365, 195] width 229 height 11
type input "Syneos Health d.o.o. Beograd-Serbia"
type input "Syneos Health d.o.o. Beograd"
type input "Starine Novaka 23"
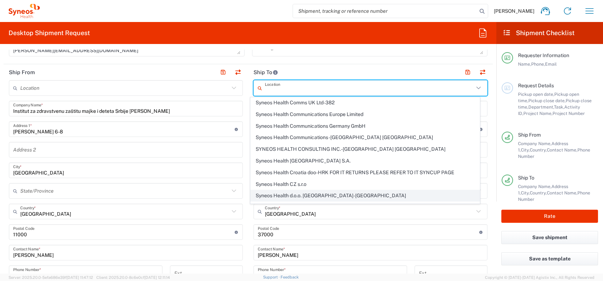
type input "Belgrade"
type input "11060"
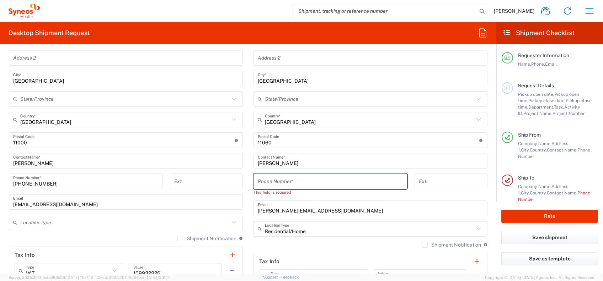
scroll to position [379, 0]
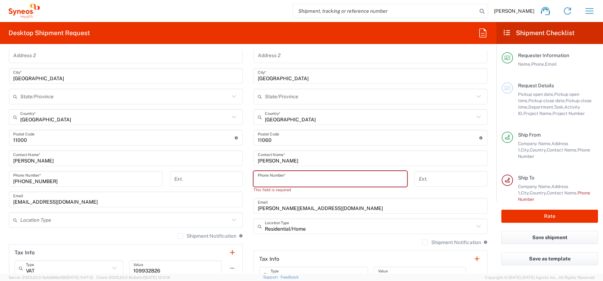
click at [299, 175] on input "tel" at bounding box center [330, 179] width 145 height 12
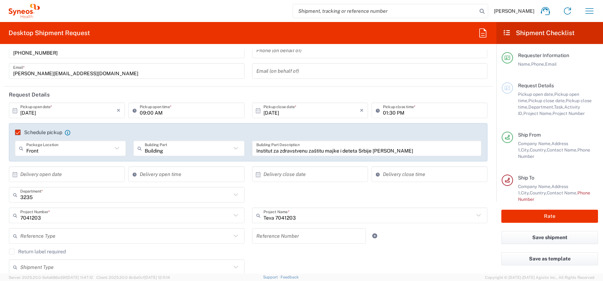
scroll to position [0, 0]
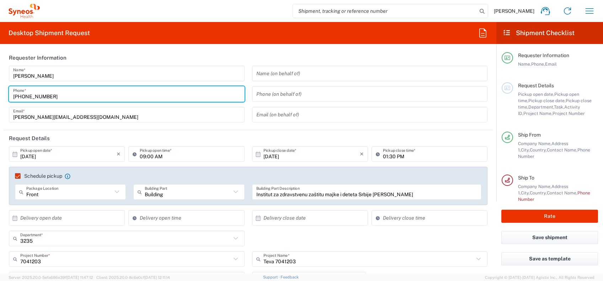
click at [40, 95] on input "+38162601514" at bounding box center [126, 94] width 227 height 12
drag, startPoint x: 40, startPoint y: 95, endPoint x: 45, endPoint y: 96, distance: 5.1
click at [40, 95] on input "+38162601514" at bounding box center [126, 94] width 227 height 12
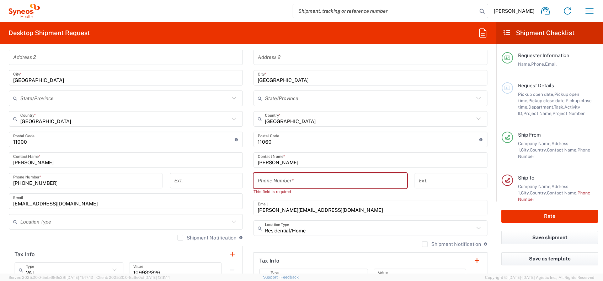
scroll to position [426, 0]
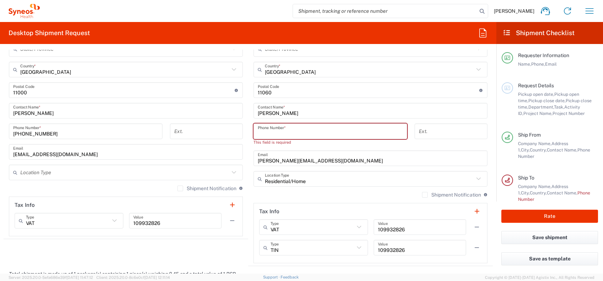
paste input "+38162601514"
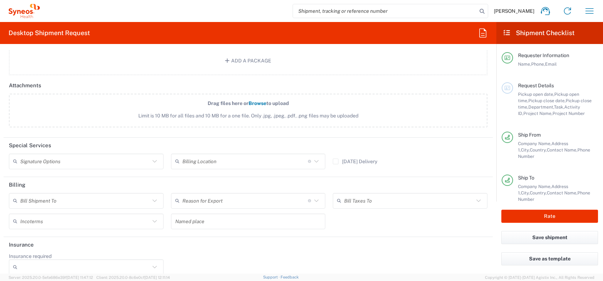
scroll to position [891, 0]
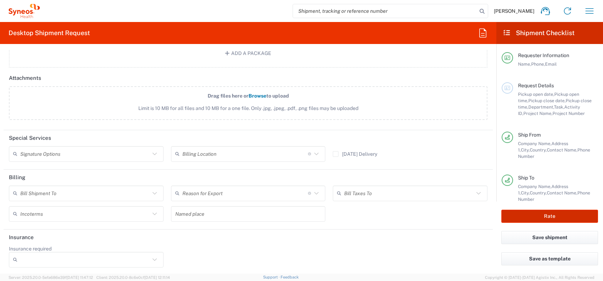
type input "+38162601514"
click at [452, 211] on button "Rate" at bounding box center [549, 216] width 97 height 13
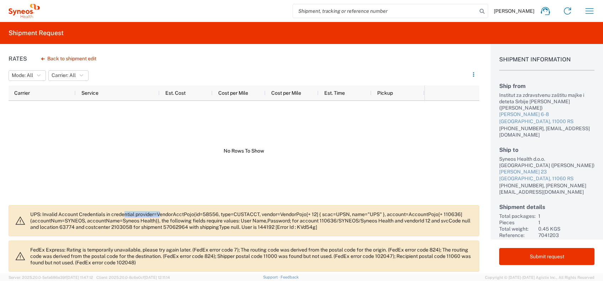
drag, startPoint x: 125, startPoint y: 216, endPoint x: 162, endPoint y: 215, distance: 36.6
click at [162, 211] on p "UPS: Invalid Account Credentials in credential provider=VendorAcctPojo{id=58556…" at bounding box center [251, 220] width 443 height 19
click at [94, 61] on button "Back to shipment edit" at bounding box center [69, 59] width 66 height 12
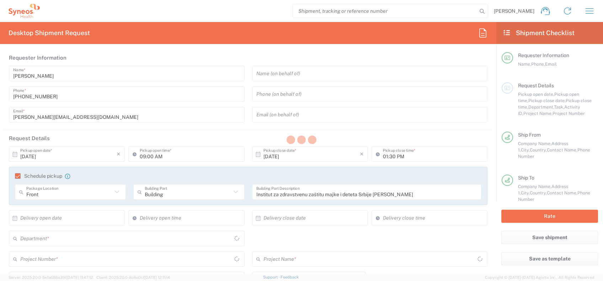
type input "3235"
type input "7041203"
type input "Serbia"
type input "Residential/Home"
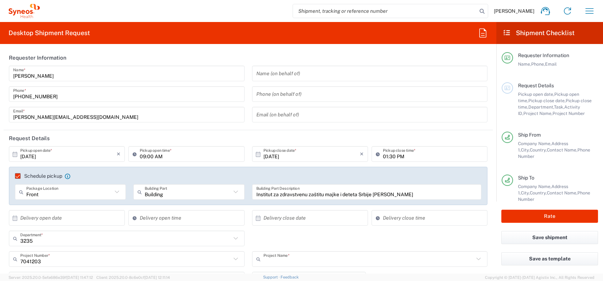
type input "Teva 7041203"
type input "Envelope"
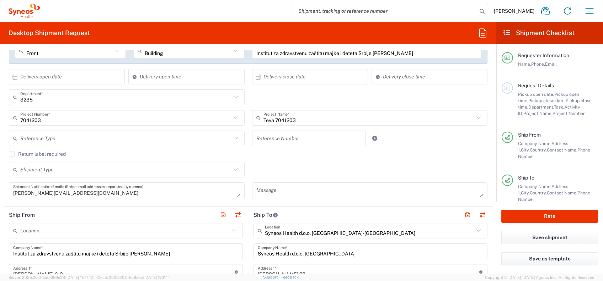
scroll to position [142, 0]
click at [108, 113] on input "text" at bounding box center [125, 117] width 211 height 12
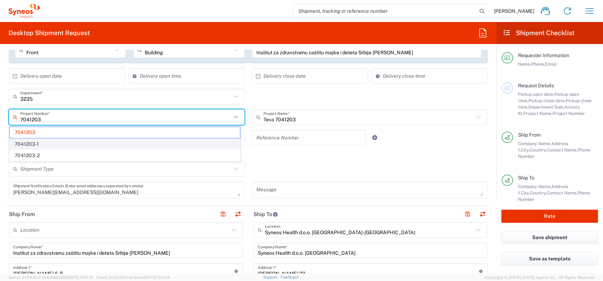
click at [66, 141] on span "7041203-1" at bounding box center [125, 144] width 230 height 11
type input "7041203-1"
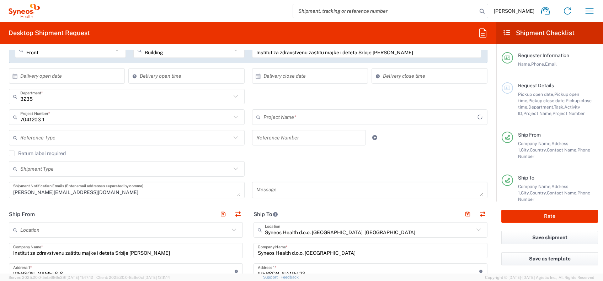
type input "803-SYN-141"
click at [199, 115] on input "text" at bounding box center [125, 117] width 211 height 12
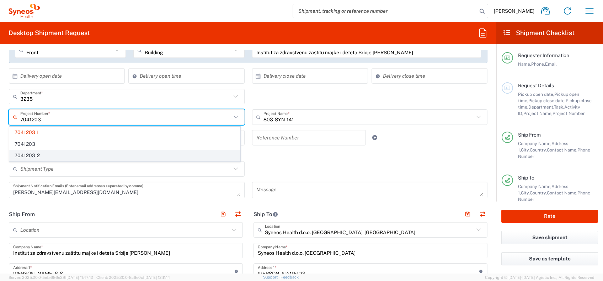
click at [50, 161] on span "7041203-2" at bounding box center [125, 155] width 230 height 11
type input "7041203-2"
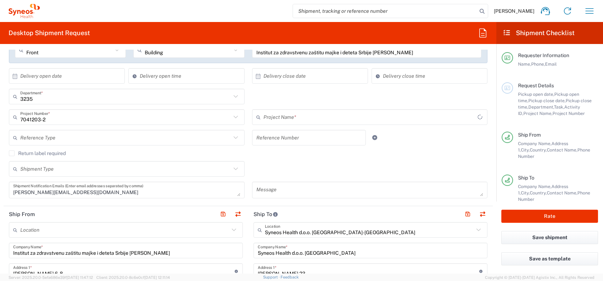
type input "803-SYN-231"
click at [54, 117] on input "text" at bounding box center [125, 117] width 211 height 12
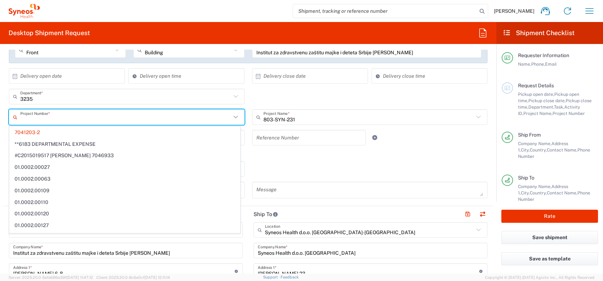
click at [50, 118] on input "text" at bounding box center [125, 117] width 211 height 12
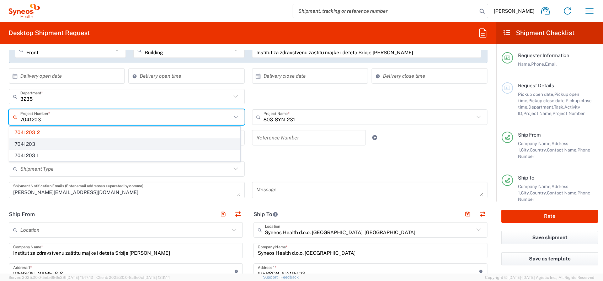
type input "7041203"
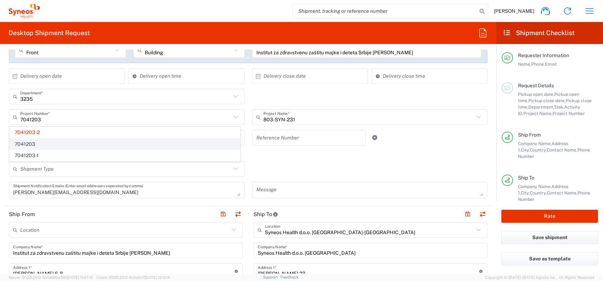
click at [31, 139] on span "7041203" at bounding box center [125, 144] width 230 height 11
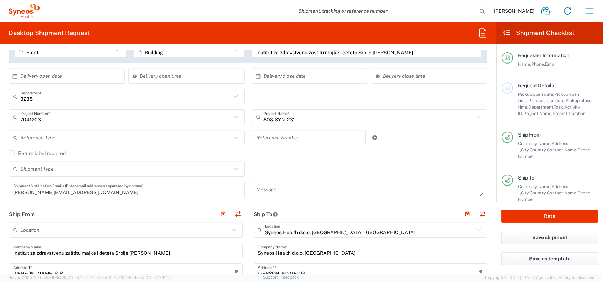
type input "Teva 7041203"
click at [62, 98] on input "text" at bounding box center [125, 97] width 211 height 12
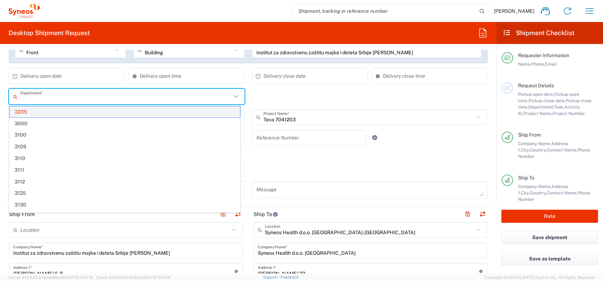
click at [52, 115] on span "3235" at bounding box center [125, 112] width 230 height 11
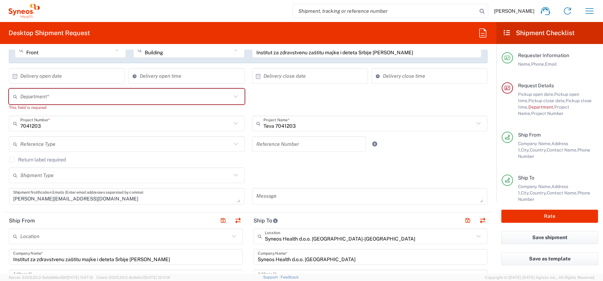
click at [59, 100] on input "text" at bounding box center [125, 97] width 211 height 12
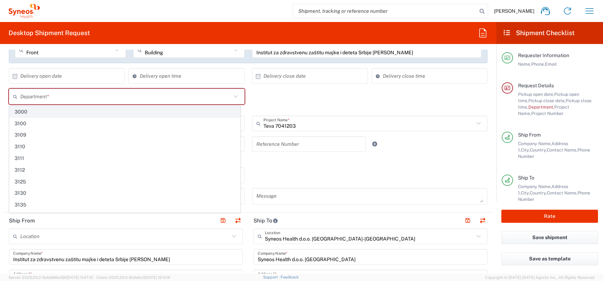
click at [48, 113] on span "3000" at bounding box center [125, 112] width 230 height 11
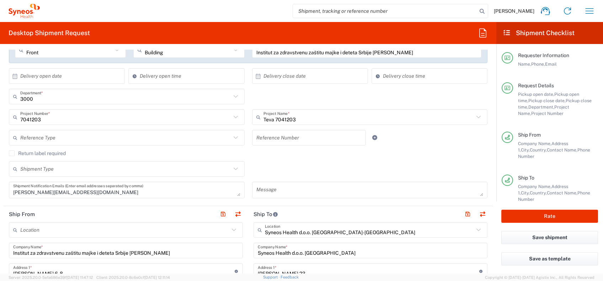
click at [59, 101] on input "3000" at bounding box center [125, 97] width 211 height 12
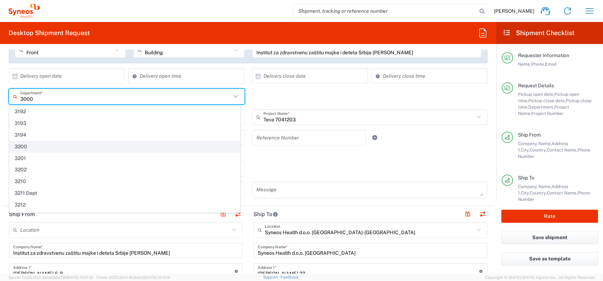
scroll to position [379, 0]
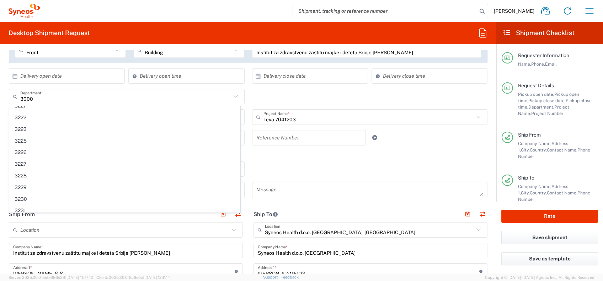
click at [73, 136] on span "3225" at bounding box center [125, 141] width 230 height 11
type input "3225"
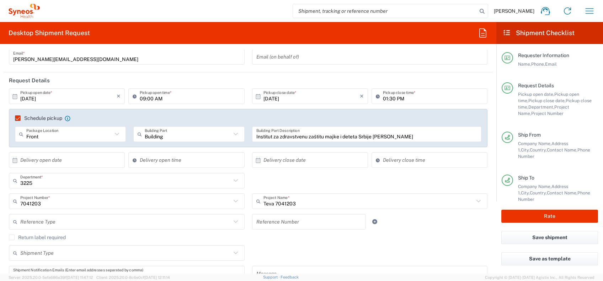
scroll to position [0, 0]
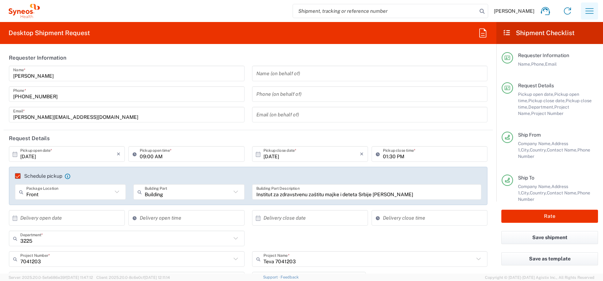
click at [452, 11] on icon "button" at bounding box center [589, 10] width 11 height 11
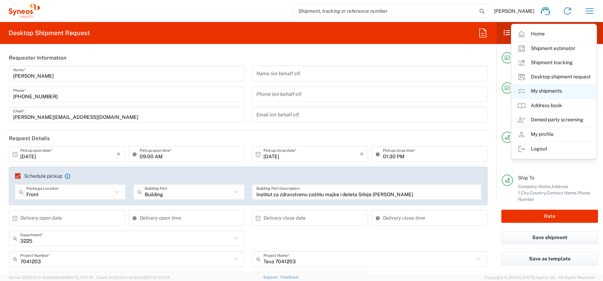
click at [452, 93] on link "My shipments" at bounding box center [553, 91] width 85 height 14
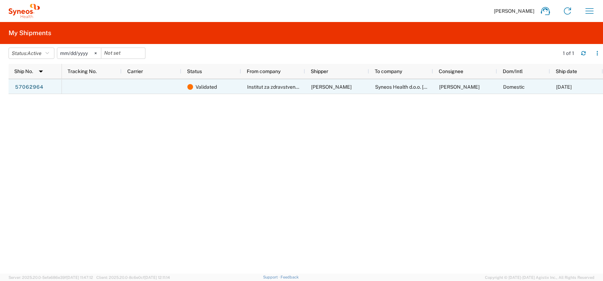
click at [452, 85] on span "10/09/2025" at bounding box center [564, 87] width 16 height 6
click at [114, 85] on div at bounding box center [92, 86] width 60 height 15
click at [47, 90] on div "57062964" at bounding box center [35, 86] width 53 height 15
click at [39, 82] on link "57062964" at bounding box center [29, 87] width 29 height 11
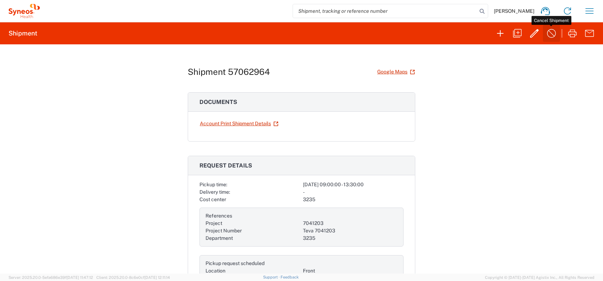
click at [452, 33] on icon "button" at bounding box center [551, 33] width 11 height 11
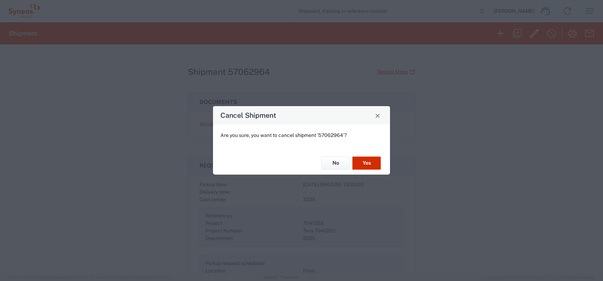
click at [365, 160] on button "Yes" at bounding box center [366, 163] width 28 height 13
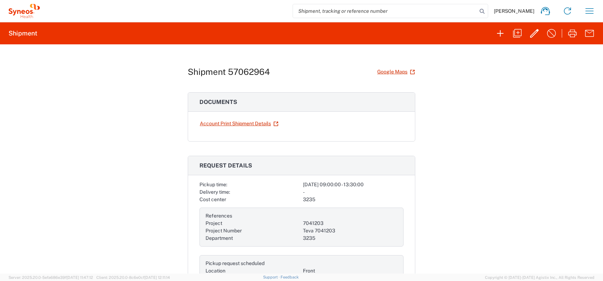
drag, startPoint x: 21, startPoint y: 21, endPoint x: 23, endPoint y: 15, distance: 5.5
click at [23, 19] on agx-form-navbar "Luka Trajkovic Home Shipment estimator Shipment tracking Desktop shipment reque…" at bounding box center [301, 11] width 603 height 22
click at [24, 14] on icon at bounding box center [24, 11] width 31 height 14
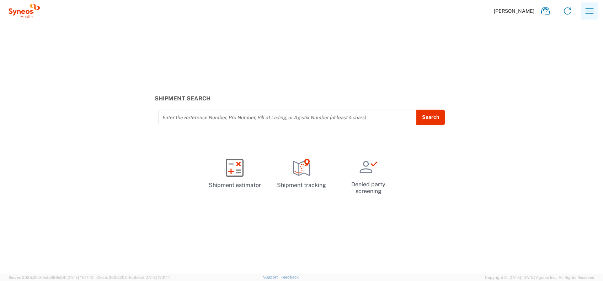
click at [452, 13] on icon "button" at bounding box center [589, 10] width 11 height 11
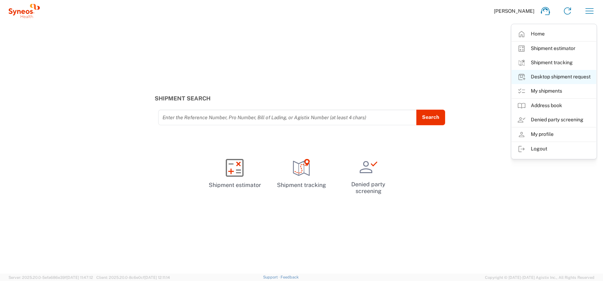
click at [452, 82] on link "Desktop shipment request" at bounding box center [553, 77] width 85 height 14
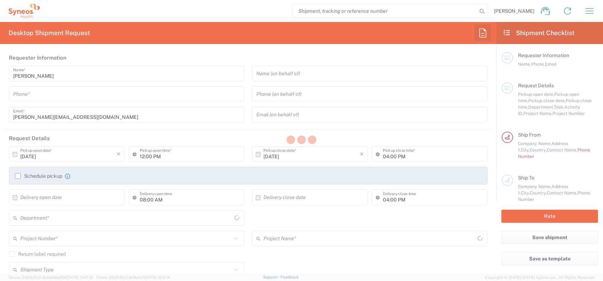
type input "3235"
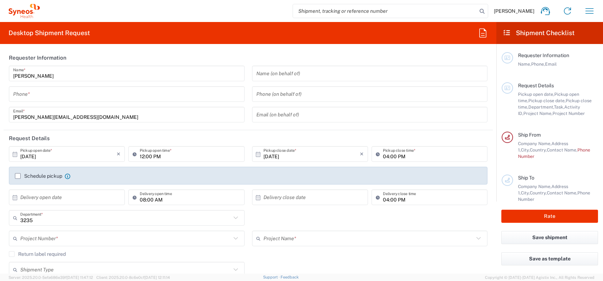
click at [97, 87] on div "Phone *" at bounding box center [127, 94] width 236 height 16
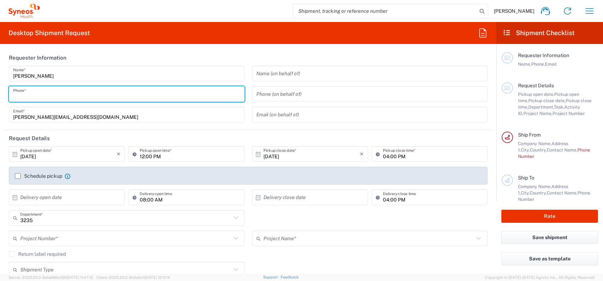
click at [94, 92] on input "tel" at bounding box center [126, 94] width 227 height 12
paste input "+38162601514"
type input "+38162601514"
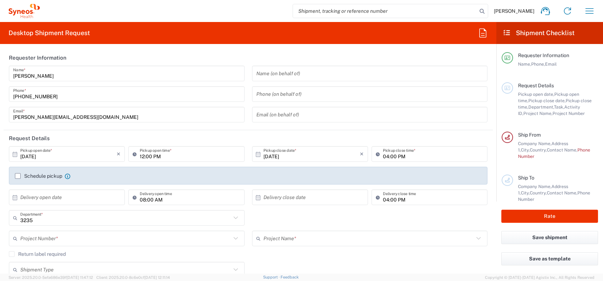
click at [258, 51] on header "Requester Information" at bounding box center [248, 58] width 489 height 16
click at [86, 150] on input "10/08/2025" at bounding box center [68, 154] width 96 height 12
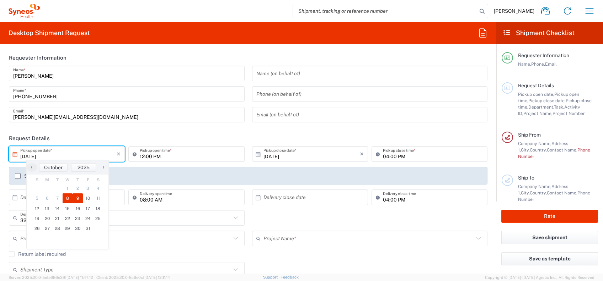
click at [81, 198] on span "9" at bounding box center [77, 199] width 10 height 10
type input "10/09/2025"
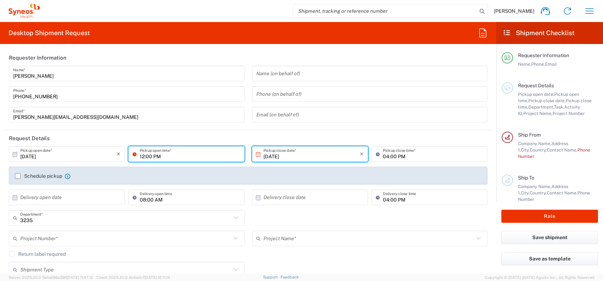
click at [142, 157] on input "12:00 PM" at bounding box center [190, 154] width 100 height 12
type input "09:00 AM"
click at [383, 157] on input "04:00 PM" at bounding box center [433, 154] width 100 height 12
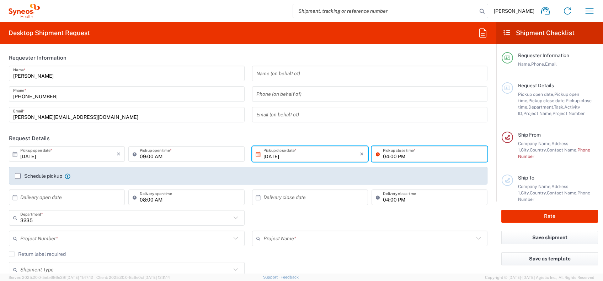
click at [383, 157] on input "04:00 PM" at bounding box center [433, 154] width 100 height 12
type input "01:00 PM"
click at [18, 176] on label "Schedule pickup" at bounding box center [38, 176] width 47 height 6
click at [18, 176] on input "Schedule pickup" at bounding box center [18, 176] width 0 height 0
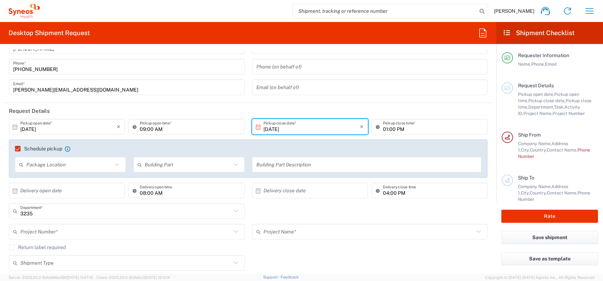
scroll to position [47, 0]
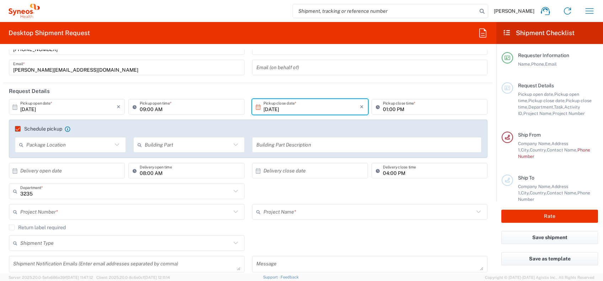
click at [86, 145] on input "text" at bounding box center [69, 145] width 86 height 12
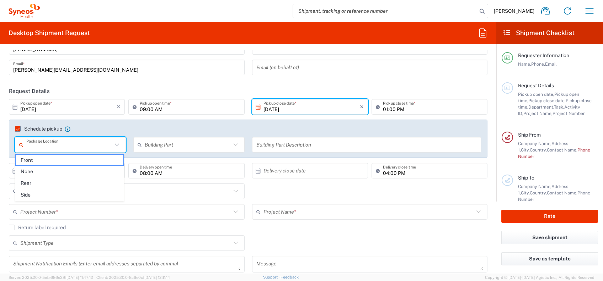
drag, startPoint x: 68, startPoint y: 155, endPoint x: 73, endPoint y: 154, distance: 4.7
click at [68, 156] on span "Front" at bounding box center [70, 160] width 108 height 11
type input "Front"
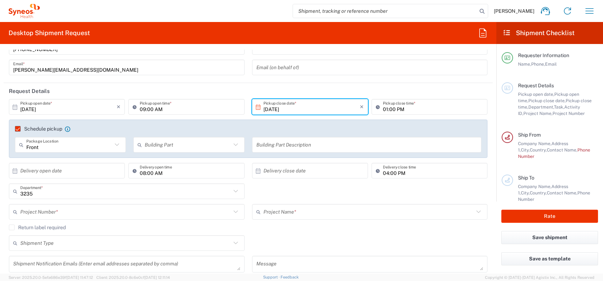
click at [162, 148] on input "text" at bounding box center [188, 145] width 86 height 12
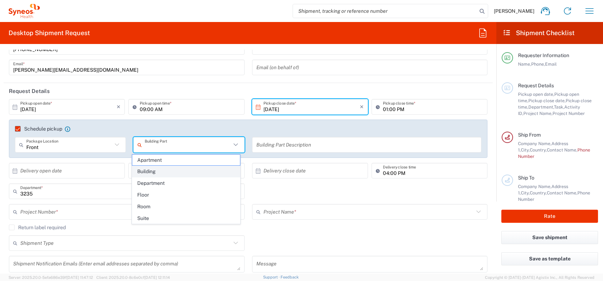
click at [152, 171] on span "Building" at bounding box center [186, 171] width 108 height 11
type input "Building"
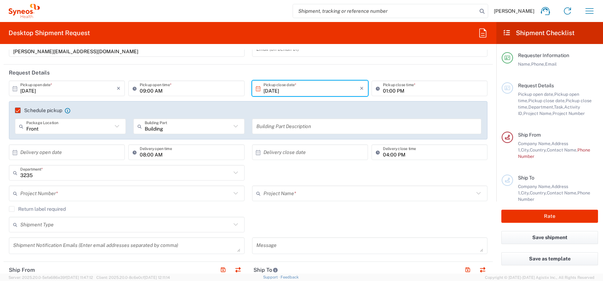
scroll to position [95, 0]
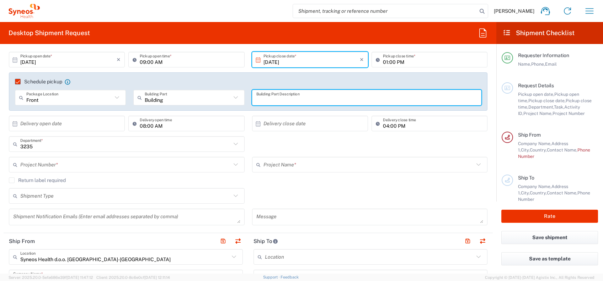
paste input "Institut za zdravstvenu zaštitu majke i deteta Srbije Dr Vukan Čupić"
drag, startPoint x: 312, startPoint y: 99, endPoint x: 321, endPoint y: 131, distance: 33.9
click at [313, 102] on input "Institut za zdravstvenu zaštitu majke i deteta Srbije Dr Vukan Cupic" at bounding box center [366, 98] width 221 height 12
type input "Institut za zdravstvenu zastitu majke i deteta Srbije Dr Vukan Cupic"
click at [202, 162] on input "text" at bounding box center [125, 165] width 211 height 12
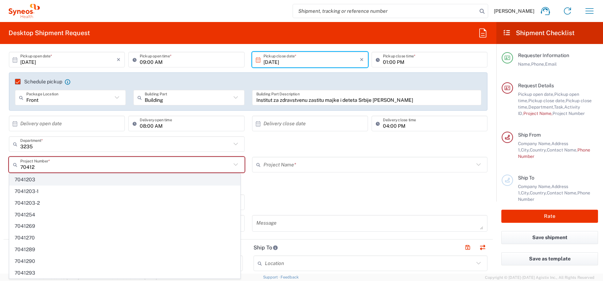
click at [155, 184] on span "7041203" at bounding box center [125, 179] width 230 height 11
type input "7041203"
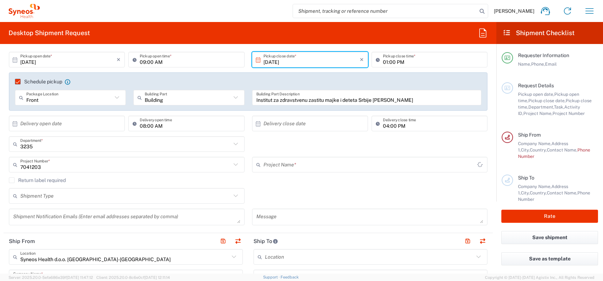
type input "Teva 7041203"
click at [111, 195] on input "text" at bounding box center [125, 196] width 211 height 12
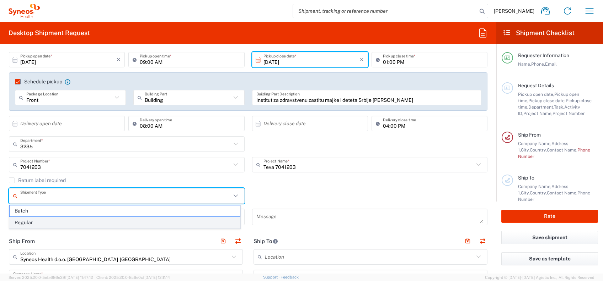
click at [88, 211] on span "Regular" at bounding box center [125, 222] width 230 height 11
type input "Regular"
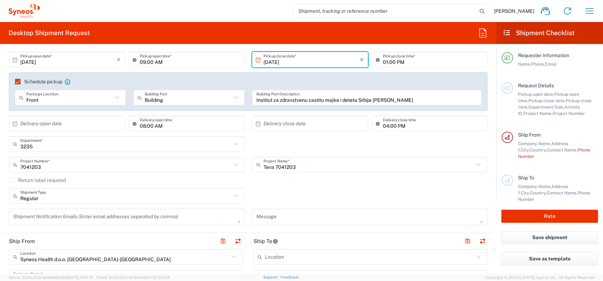
click at [176, 211] on textarea at bounding box center [126, 217] width 227 height 12
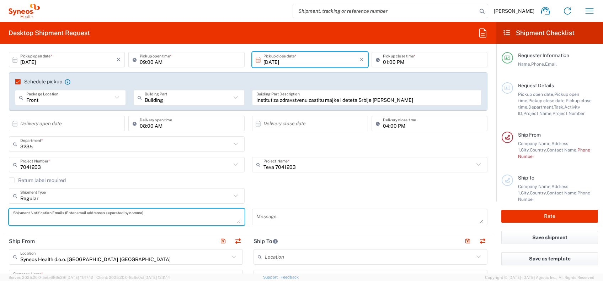
click at [294, 189] on div "Regular Shipment Type Batch Regular" at bounding box center [248, 198] width 486 height 21
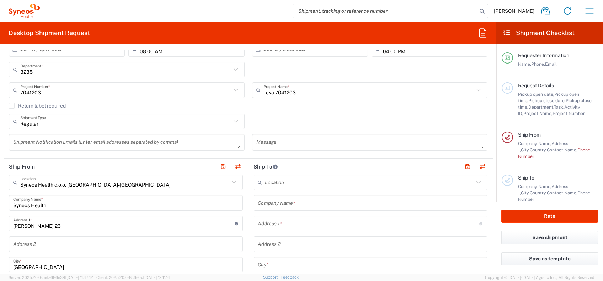
scroll to position [189, 0]
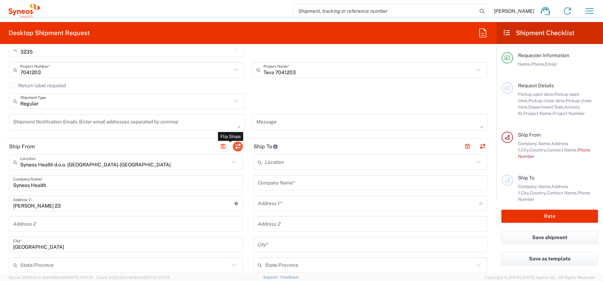
click at [233, 145] on button "button" at bounding box center [238, 147] width 10 height 10
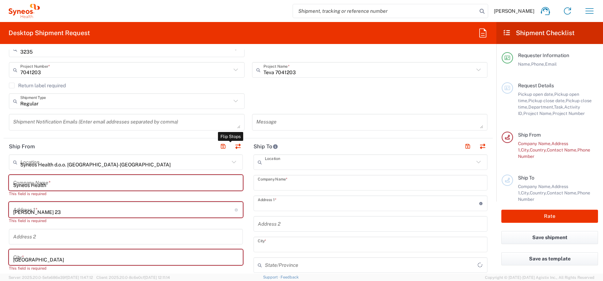
type input "EORI"
type input "Syneos Health d.o.o. Beograd-Serbia"
type input "Syneos Health"
type input "Starine Novaka 23"
type input "Belgrade"
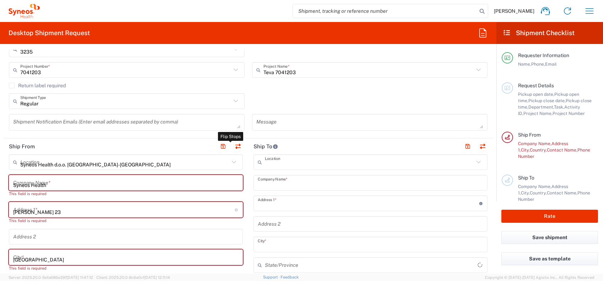
type input "Serbia"
type input "11060"
type input "Luka Trajkovic"
type input "luka.trajkovic@syneoshealth.com"
type input "TIN"
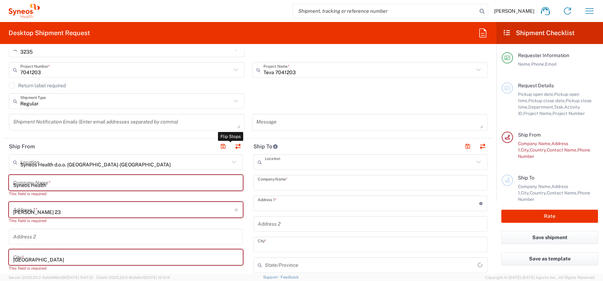
type input "109932826"
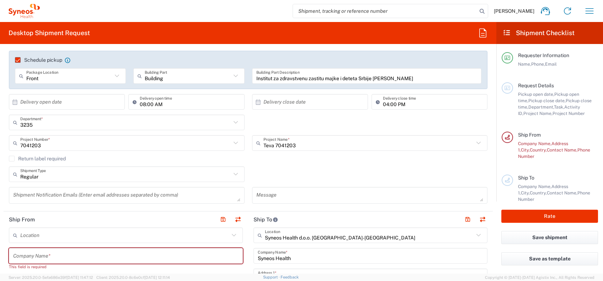
scroll to position [0, 0]
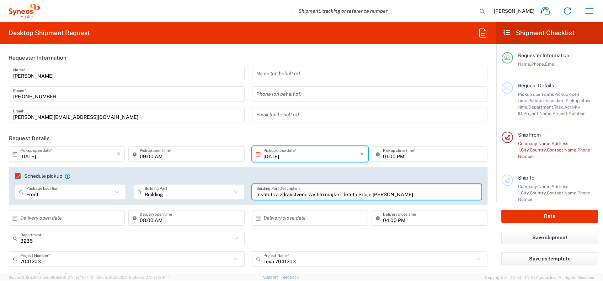
drag, startPoint x: 253, startPoint y: 194, endPoint x: 366, endPoint y: 200, distance: 113.5
click at [415, 188] on input "Institut za zdravstvenu zastitu majke i deteta Srbije Dr Vukan Cupic" at bounding box center [366, 192] width 221 height 12
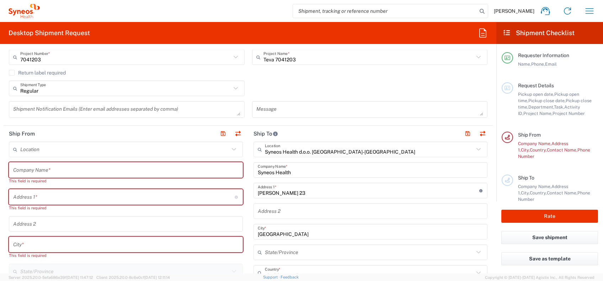
scroll to position [237, 0]
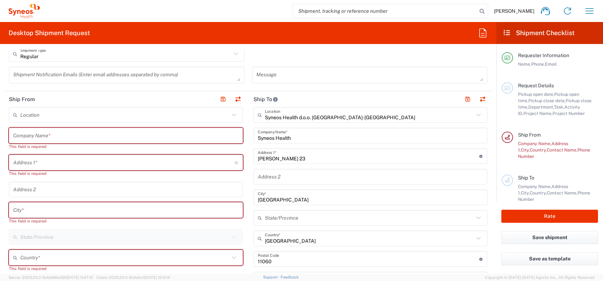
click at [20, 136] on input "text" at bounding box center [125, 136] width 225 height 12
paste input "Institut za zdravstvenu zastitu majke i deteta Srbije Dr Vukan Cupic"
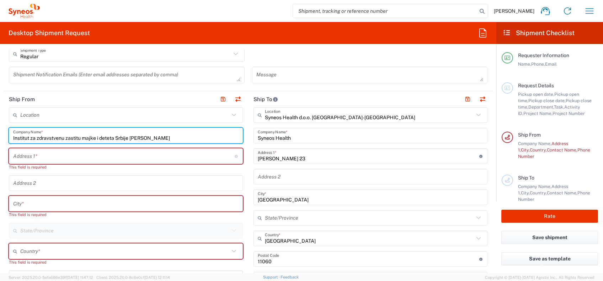
type input "Institut za zdravstvenu zastitu majke i deteta Srbije Dr Vukan Cupic"
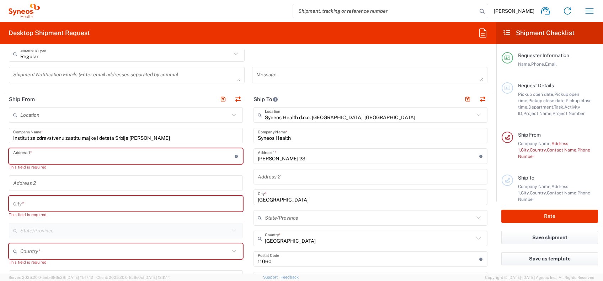
drag, startPoint x: 21, startPoint y: 155, endPoint x: 31, endPoint y: 159, distance: 11.2
click at [21, 155] on input "text" at bounding box center [123, 156] width 221 height 12
type input "Radoja Dakića 6-8"
type input "+381 64 1553 322"
type input "Central Serbia"
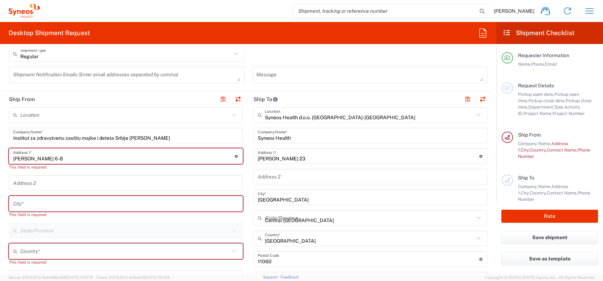
type input "+38162601514"
click at [117, 160] on input "Radoja Dakića 6-8" at bounding box center [123, 156] width 221 height 12
click at [91, 200] on input "text" at bounding box center [125, 204] width 225 height 12
click at [104, 150] on input "Radoja Dakića 6-8" at bounding box center [123, 156] width 221 height 12
click at [181, 176] on div "Address 2" at bounding box center [126, 184] width 234 height 16
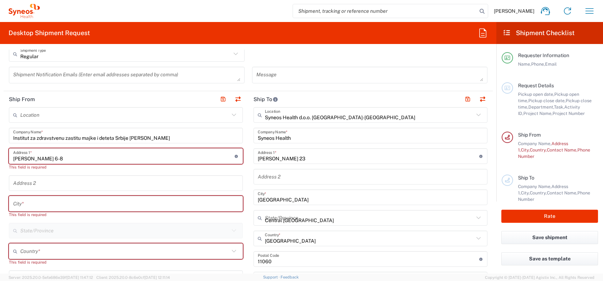
click at [173, 161] on input "Radoja Dakića 6-8" at bounding box center [123, 156] width 221 height 12
click at [172, 161] on input "Radoja Dakića 6-8" at bounding box center [123, 156] width 221 height 12
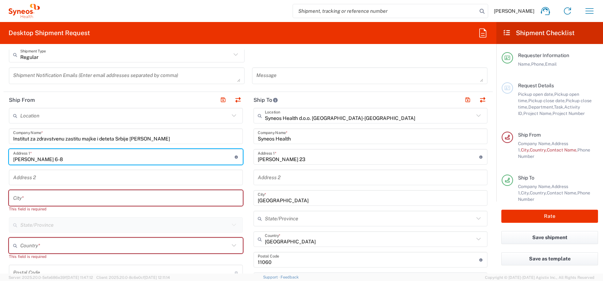
scroll to position [189, 0]
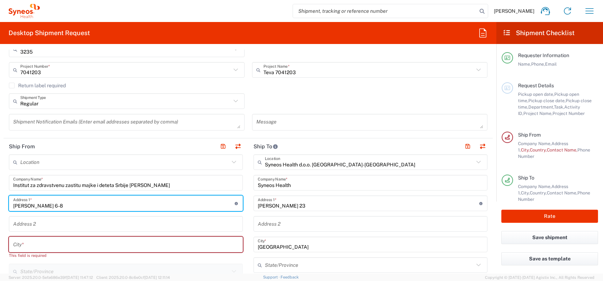
click at [105, 207] on input "Radoja Dakića 6-8" at bounding box center [123, 204] width 221 height 12
click at [190, 202] on input "Radoja Dakića 6-8" at bounding box center [123, 204] width 221 height 12
type input "Radoja Dakića 6-8"
click at [101, 211] on input "text" at bounding box center [125, 245] width 225 height 12
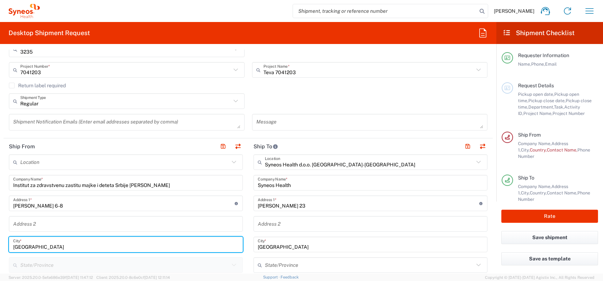
type input "Belgrade"
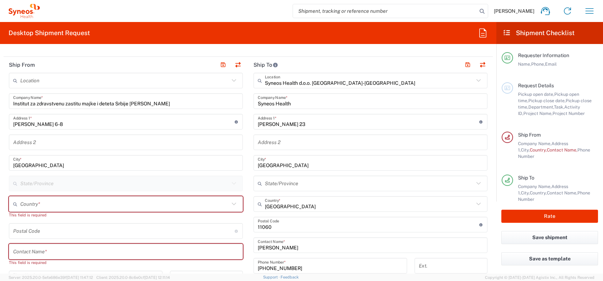
scroll to position [284, 0]
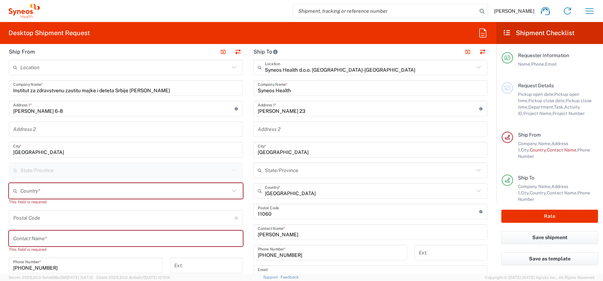
click at [63, 188] on input "text" at bounding box center [124, 191] width 209 height 12
click at [19, 173] on span "Serbia" at bounding box center [124, 176] width 229 height 11
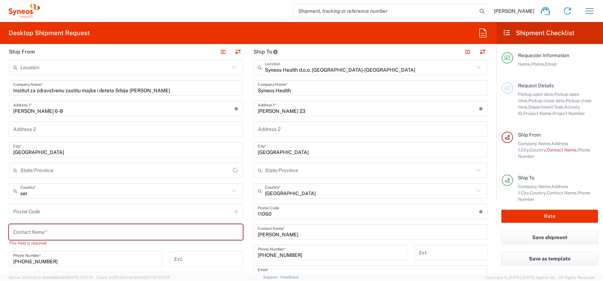
type input "Serbia"
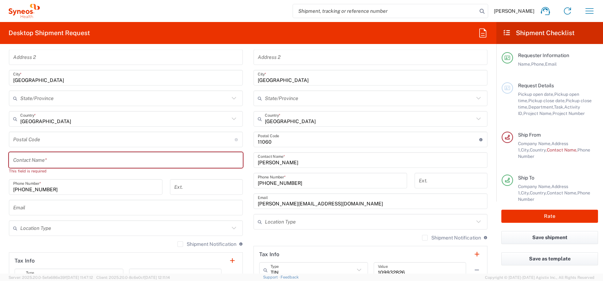
scroll to position [379, 0]
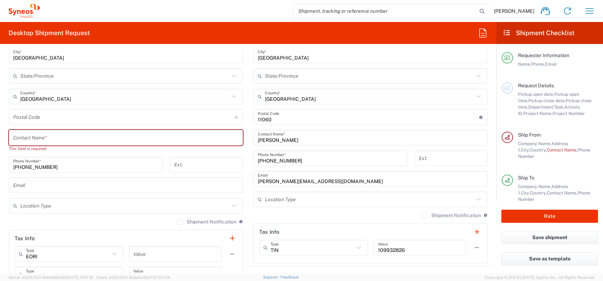
click at [32, 138] on input "text" at bounding box center [125, 138] width 225 height 12
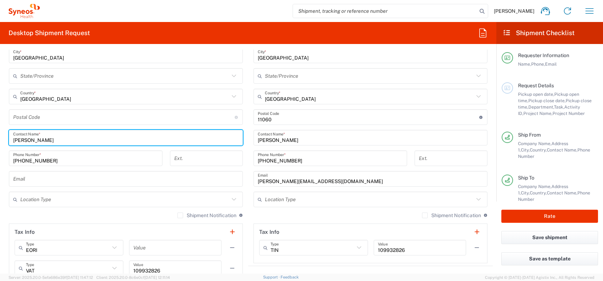
type input "Aleksandar Sovtic"
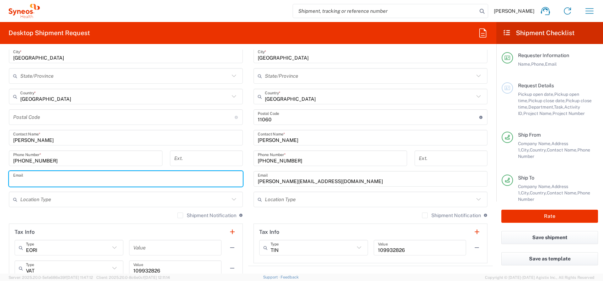
click at [92, 183] on input "text" at bounding box center [125, 179] width 225 height 12
click at [80, 211] on div "Shipment Notification If checked, a shipment notification email will be sent to…" at bounding box center [126, 218] width 234 height 11
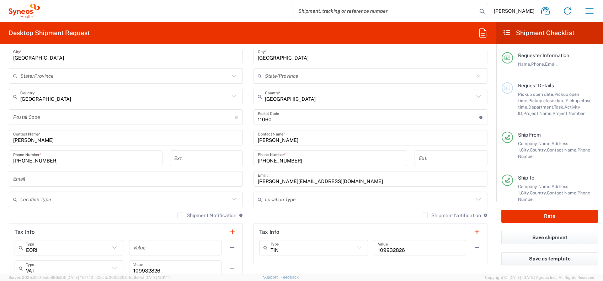
click at [47, 158] on input "+381 64 1553 322" at bounding box center [85, 158] width 145 height 12
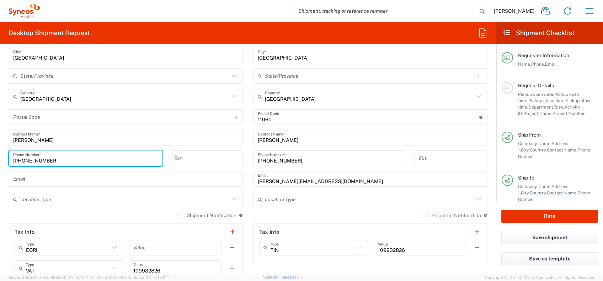
type input "+381641553322"
click at [90, 211] on div "Shipment Notification If checked, a shipment notification email will be sent to…" at bounding box center [126, 218] width 234 height 11
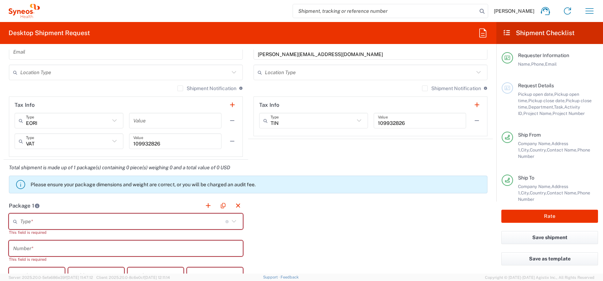
scroll to position [521, 0]
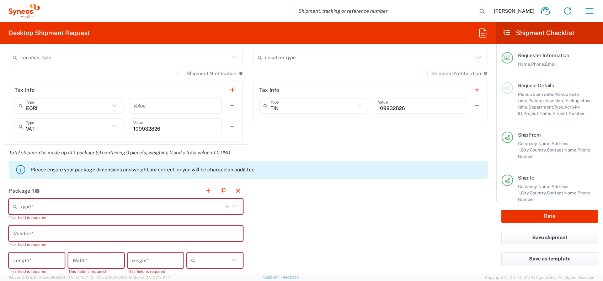
click at [186, 208] on input "text" at bounding box center [122, 207] width 205 height 12
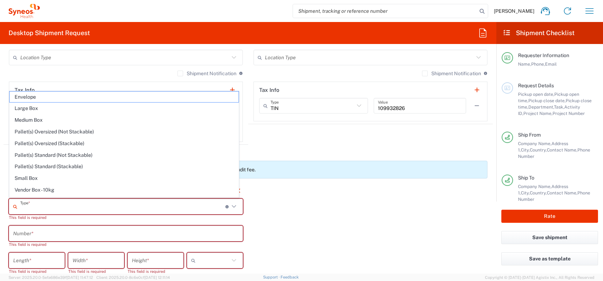
click at [63, 98] on span "Envelope" at bounding box center [124, 97] width 229 height 11
type input "Envelope"
type input "1"
type input "9.5"
type input "12.5"
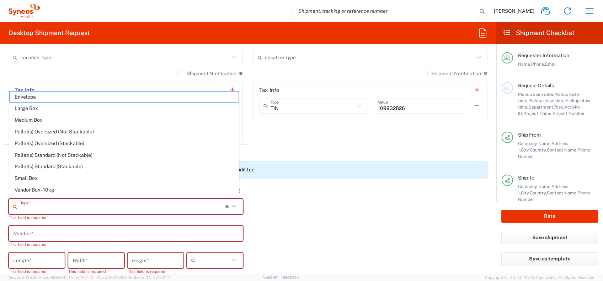
type input "0.25"
type input "in"
type input "0.45"
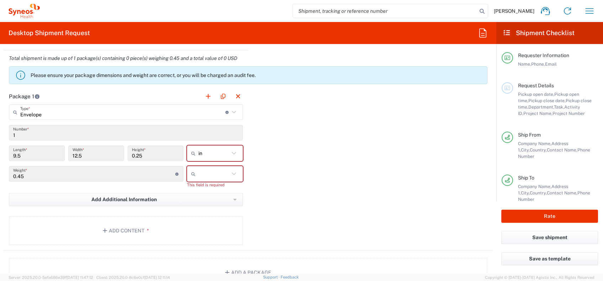
scroll to position [616, 0]
drag, startPoint x: 235, startPoint y: 155, endPoint x: 230, endPoint y: 149, distance: 8.0
click at [234, 155] on icon at bounding box center [233, 153] width 9 height 9
click at [211, 176] on span "cm" at bounding box center [211, 179] width 53 height 11
type input "24.13"
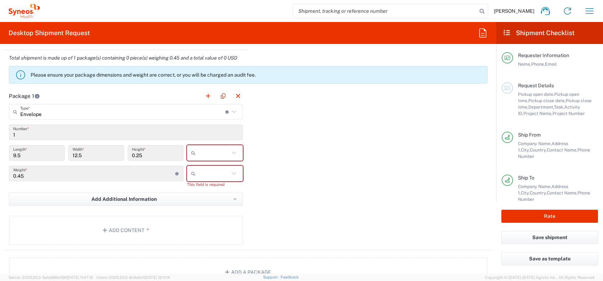
type input "31.75"
type input "0.64"
type input "cm"
click at [210, 176] on input "text" at bounding box center [213, 173] width 31 height 11
click at [206, 191] on span "kgs" at bounding box center [211, 188] width 53 height 11
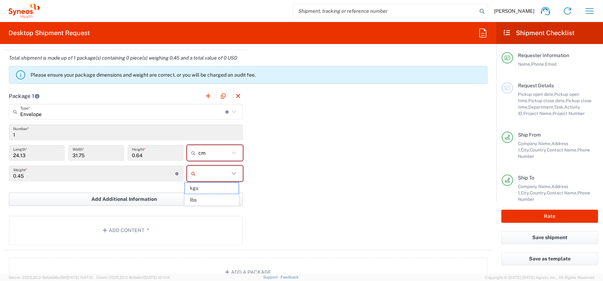
type input "kgs"
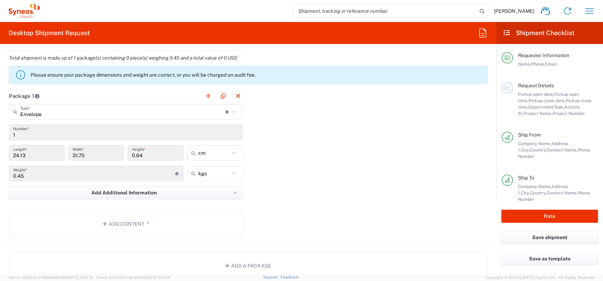
click at [202, 181] on div "kgs kgs lbs" at bounding box center [214, 176] width 59 height 21
click at [199, 188] on button "Add Additional Information" at bounding box center [126, 193] width 234 height 13
click at [63, 192] on button "Add Additional Information" at bounding box center [126, 193] width 234 height 13
click at [299, 178] on div "Package 1 Envelope Type * Material used to package goods Envelope Large Box Med…" at bounding box center [248, 166] width 489 height 156
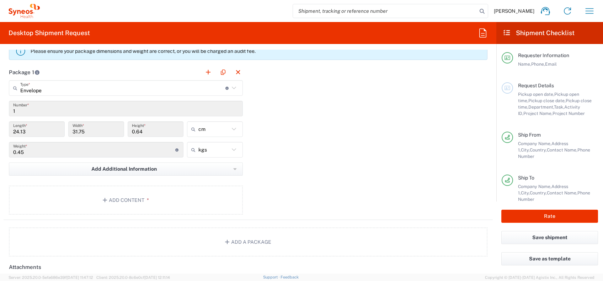
scroll to position [592, 0]
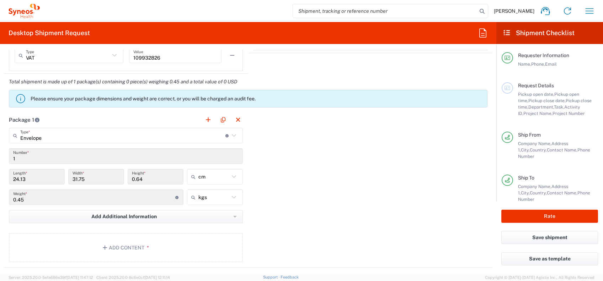
click at [268, 168] on div "Package 1 Envelope Type * Material used to package goods Envelope Large Box Med…" at bounding box center [248, 190] width 489 height 156
click at [240, 101] on p "Please ensure your package dimensions and weight are correct, or you will be ch…" at bounding box center [257, 99] width 453 height 6
click at [207, 119] on button "button" at bounding box center [208, 120] width 10 height 10
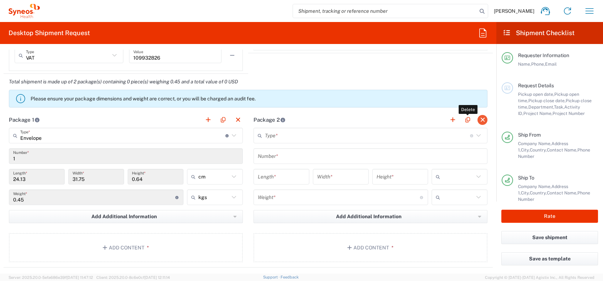
click at [452, 119] on button "button" at bounding box center [482, 120] width 10 height 10
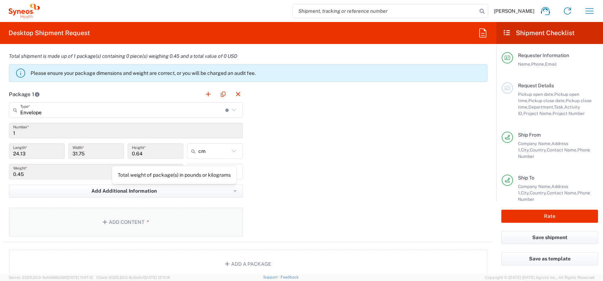
scroll to position [640, 0]
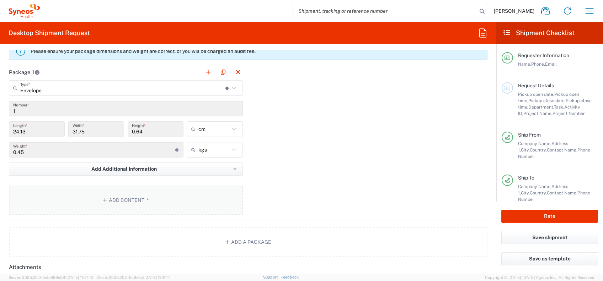
click at [142, 196] on button "Add Content *" at bounding box center [126, 200] width 234 height 29
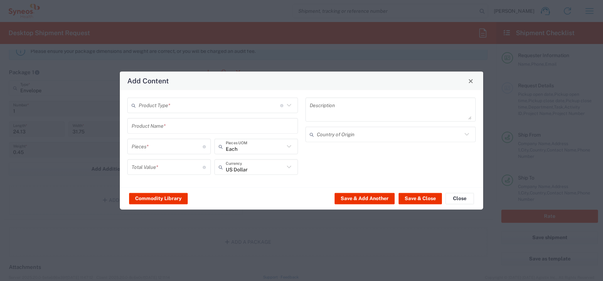
click at [192, 100] on input "text" at bounding box center [209, 105] width 141 height 12
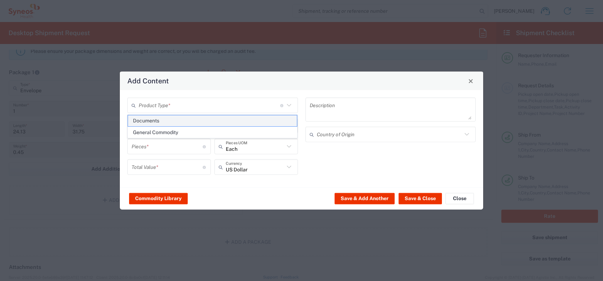
click at [184, 118] on span "Documents" at bounding box center [212, 121] width 169 height 11
type input "Documents"
type input "1"
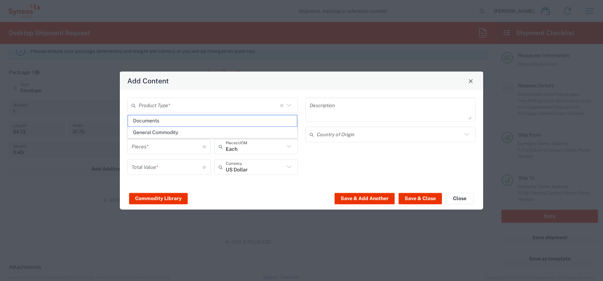
type textarea "Documents"
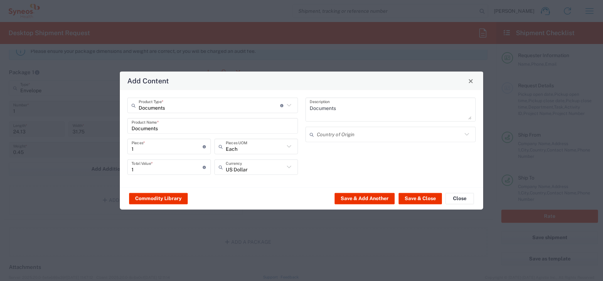
click at [157, 169] on input "1" at bounding box center [166, 167] width 71 height 12
type input "0"
drag, startPoint x: 366, startPoint y: 130, endPoint x: 362, endPoint y: 127, distance: 5.4
click at [366, 130] on input "text" at bounding box center [390, 134] width 146 height 12
click at [343, 151] on span "Serbia" at bounding box center [390, 149] width 169 height 11
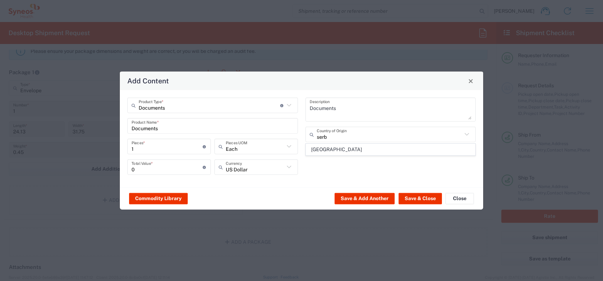
type input "Serbia"
click at [276, 167] on input "text" at bounding box center [255, 167] width 59 height 12
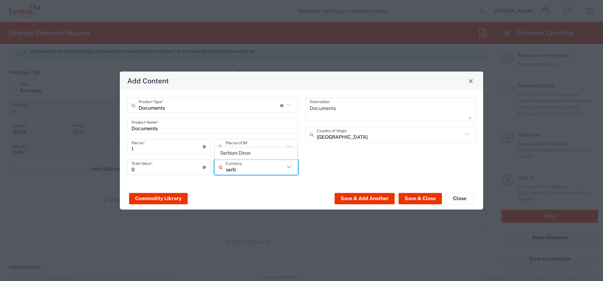
click at [268, 154] on span "Serbian Dinar" at bounding box center [256, 153] width 82 height 11
type input "Serbian Dinar"
click at [425, 197] on button "Save & Close" at bounding box center [419, 198] width 43 height 11
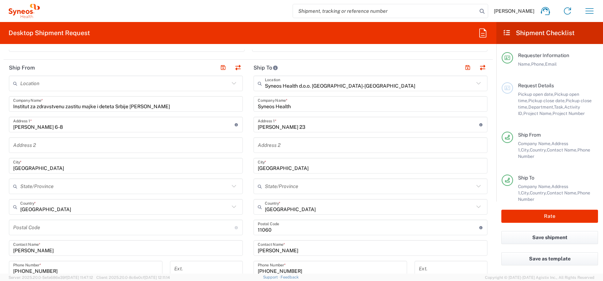
scroll to position [255, 0]
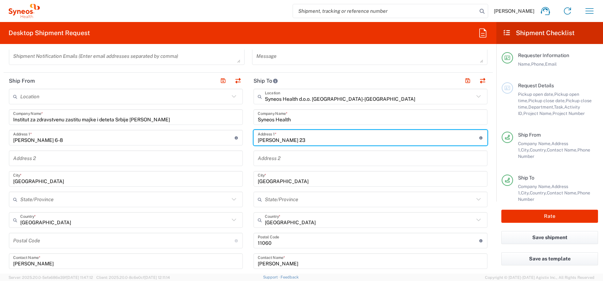
drag, startPoint x: 310, startPoint y: 136, endPoint x: 281, endPoint y: 136, distance: 28.4
click at [281, 136] on input "Starine Novaka 23" at bounding box center [368, 138] width 221 height 12
click at [297, 140] on input "Starine Novaka 23" at bounding box center [368, 138] width 221 height 12
click at [303, 138] on input "Starine Novaka 23" at bounding box center [368, 138] width 221 height 12
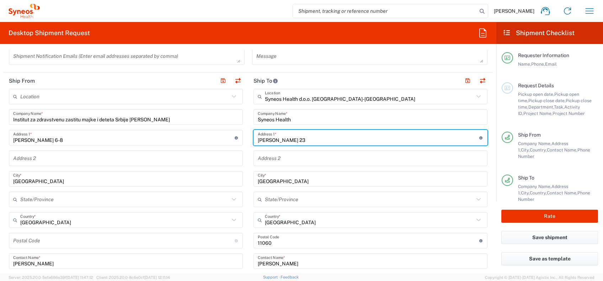
drag, startPoint x: 303, startPoint y: 138, endPoint x: 249, endPoint y: 142, distance: 54.5
click at [249, 142] on main "Syneos Health d.o.o. Beograd-Serbia Location Syneos Health d.o.o. Beograd-Serbi…" at bounding box center [370, 238] width 245 height 299
type input "D"
type input "Dostojevskog 18"
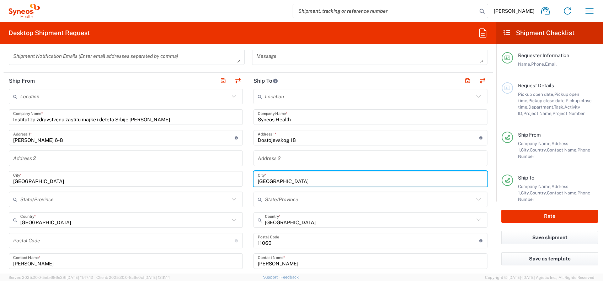
click at [259, 182] on input "Belgrade" at bounding box center [370, 179] width 225 height 12
drag, startPoint x: 279, startPoint y: 180, endPoint x: 248, endPoint y: 185, distance: 31.4
click at [248, 185] on main "Location Addison Whitney LLC-Morrisvile NC US Barcelona-Syneos Health BioSector…" at bounding box center [370, 238] width 245 height 299
type input "Krusevac"
click at [267, 211] on input "undefined" at bounding box center [368, 241] width 221 height 12
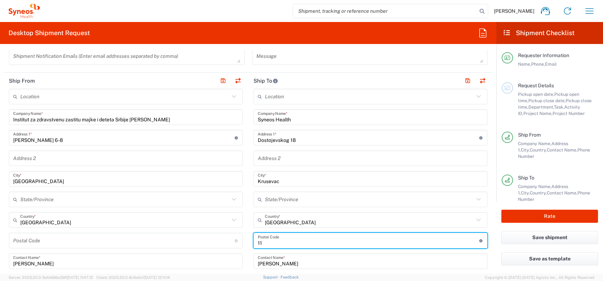
type input "1"
type input "37000"
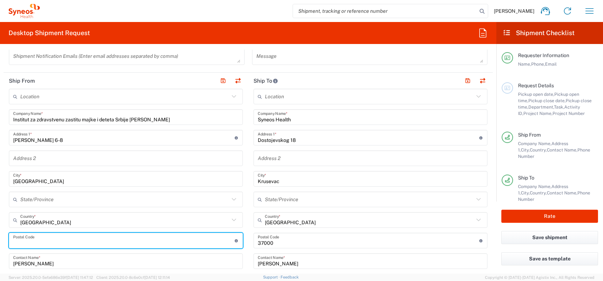
click at [85, 211] on input "undefined" at bounding box center [123, 241] width 221 height 12
click at [119, 116] on input "Institut za zdravstvenu zastitu majke i deteta Srbije Dr Vukan Cupic" at bounding box center [125, 117] width 225 height 12
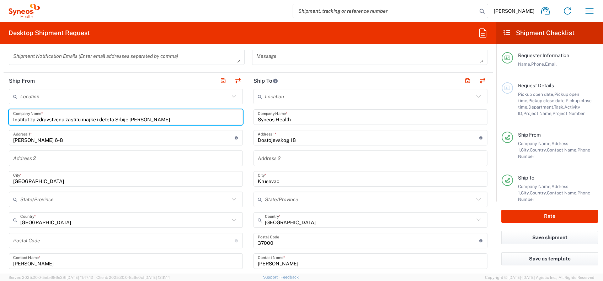
click at [113, 118] on input "Institut za zdravstvenu zastitu majke i deteta Srbije Dr Vukan Cupic" at bounding box center [125, 117] width 225 height 12
click at [129, 119] on input "Institut za zdravstvenu zastitu majke i deteta Srbije Dr Vukan Cupic" at bounding box center [125, 117] width 225 height 12
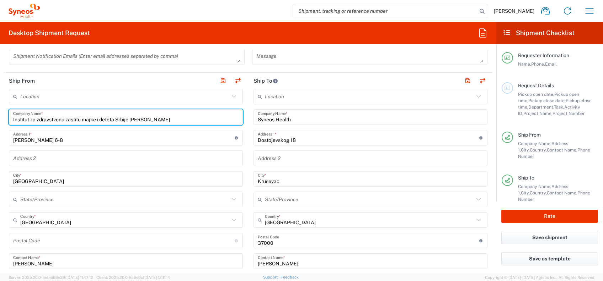
click at [129, 119] on input "Institut za zdravstvenu zastitu majke i deteta Srbije Dr Vukan Cupic" at bounding box center [125, 117] width 225 height 12
click at [64, 211] on input "undefined" at bounding box center [123, 241] width 221 height 12
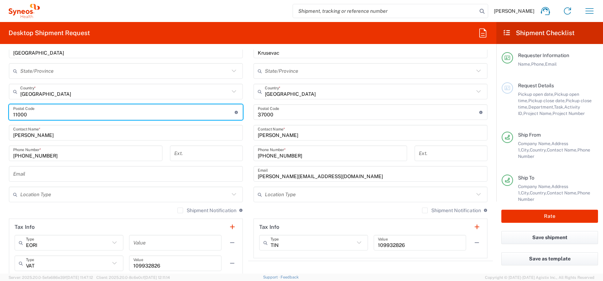
scroll to position [397, 0]
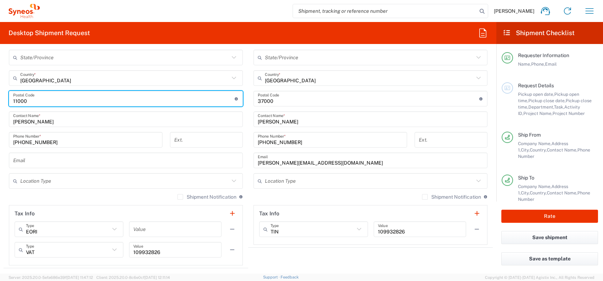
type input "11000"
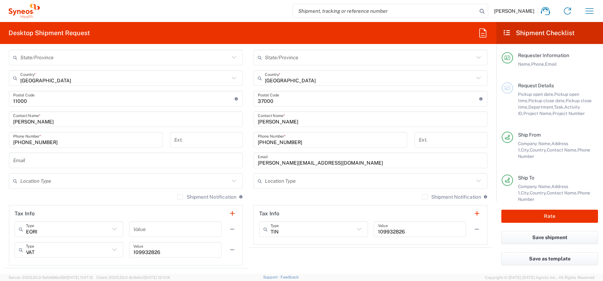
click at [291, 195] on div "Shipment Notification If checked, a shipment notification email will be sent to…" at bounding box center [370, 199] width 234 height 11
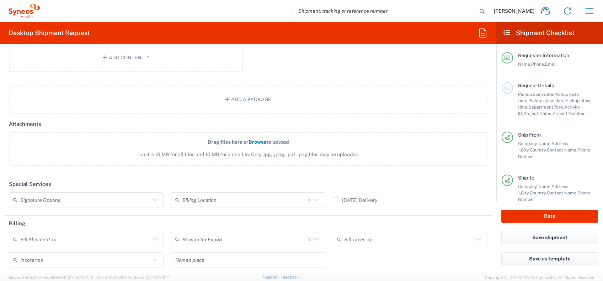
scroll to position [871, 0]
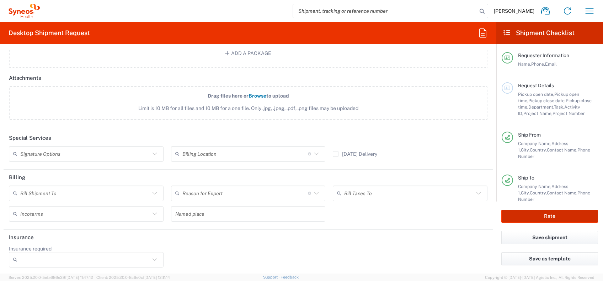
click at [452, 211] on button "Rate" at bounding box center [549, 216] width 97 height 13
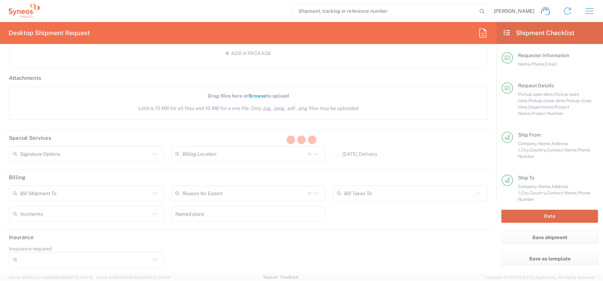
type input "7041203"
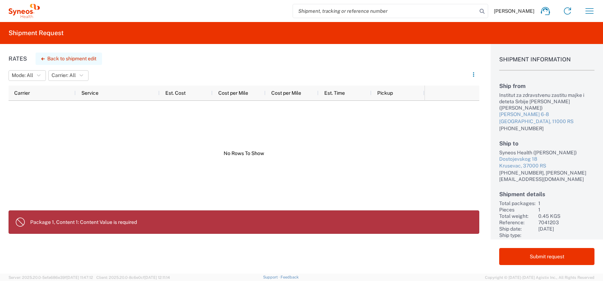
click at [65, 57] on button "Back to shipment edit" at bounding box center [69, 59] width 66 height 12
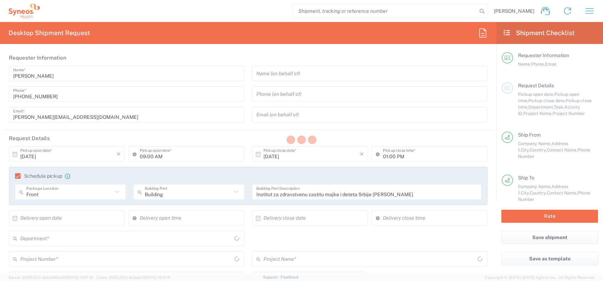
type input "3235"
type input "7041203"
type input "Teva 7041203"
type input "Envelope"
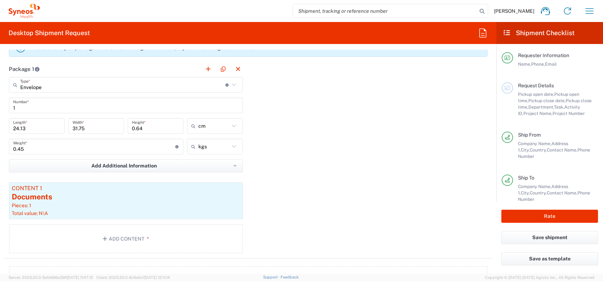
scroll to position [711, 0]
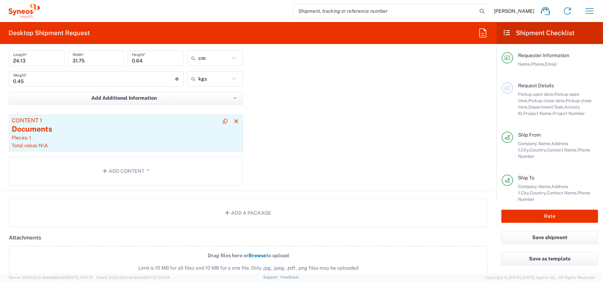
click at [82, 139] on div "Pieces: 1" at bounding box center [126, 138] width 228 height 6
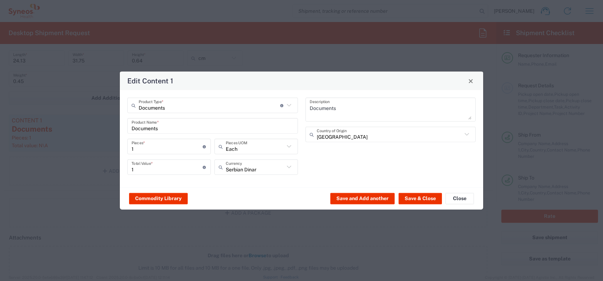
click at [171, 164] on input "1" at bounding box center [166, 167] width 71 height 12
click at [338, 163] on div "Documents Description Serbia Country of Origin" at bounding box center [390, 139] width 178 height 82
click at [414, 200] on button "Save & Close" at bounding box center [419, 198] width 43 height 11
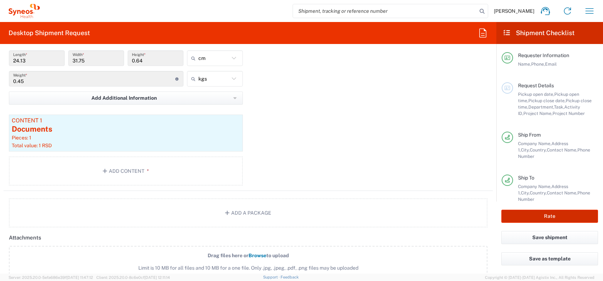
click at [452, 211] on button "Rate" at bounding box center [549, 216] width 97 height 13
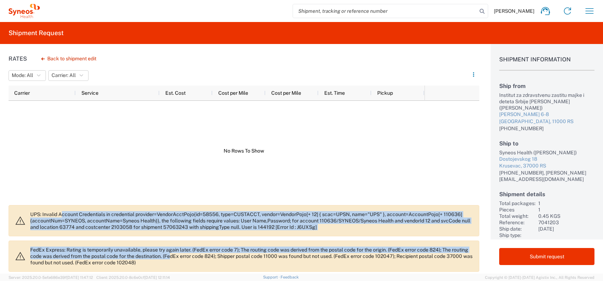
drag, startPoint x: 61, startPoint y: 211, endPoint x: 190, endPoint y: 254, distance: 136.7
click at [190, 211] on div "UPS: Invalid Account Credentials in credential provider=VendorAcctPojo{id=58556…" at bounding box center [244, 239] width 471 height 69
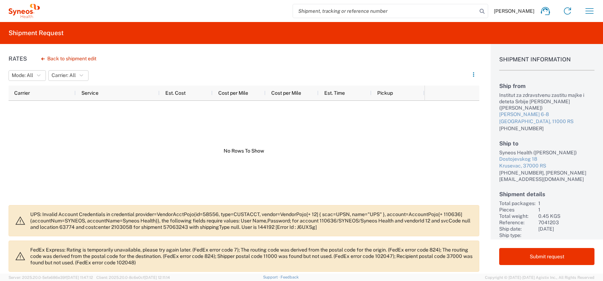
drag, startPoint x: 190, startPoint y: 254, endPoint x: 217, endPoint y: 259, distance: 26.8
click at [217, 211] on p "FedEx Express: Rating is temporarily unavailable, please try again later. (FedE…" at bounding box center [251, 256] width 443 height 19
click at [77, 211] on p "FedEx Express: Rating is temporarily unavailable, please try again later. (FedE…" at bounding box center [251, 256] width 443 height 19
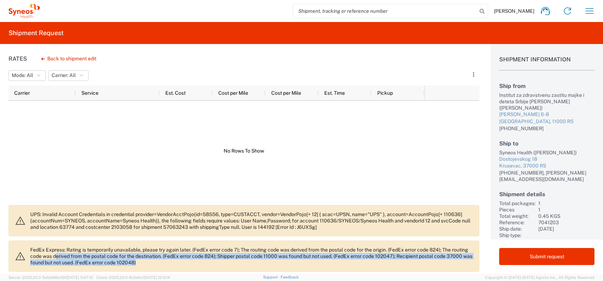
scroll to position [3, 0]
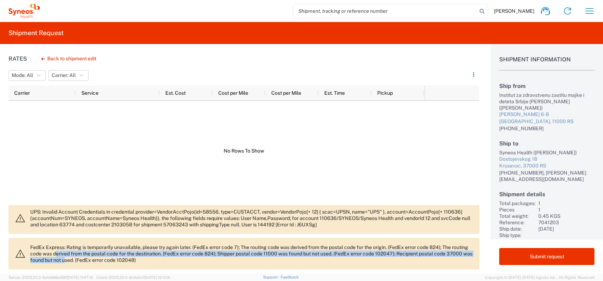
drag, startPoint x: 77, startPoint y: 254, endPoint x: 104, endPoint y: 264, distance: 29.5
click at [104, 211] on agx-banner "FedEx Express: Rating is temporarily unavailable, please try again later. (FedE…" at bounding box center [244, 253] width 471 height 31
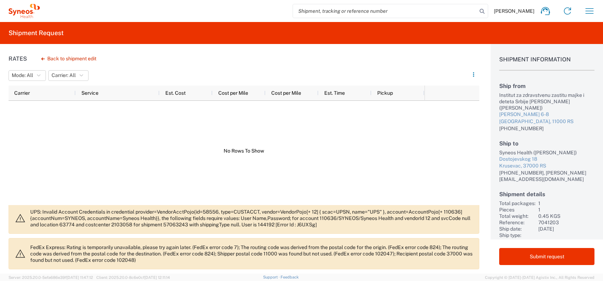
drag, startPoint x: 104, startPoint y: 264, endPoint x: 111, endPoint y: 259, distance: 7.8
click at [111, 211] on p "FedEx Express: Rating is temporarily unavailable, please try again later. (FedE…" at bounding box center [251, 254] width 443 height 19
click at [72, 56] on button "Back to shipment edit" at bounding box center [69, 59] width 66 height 12
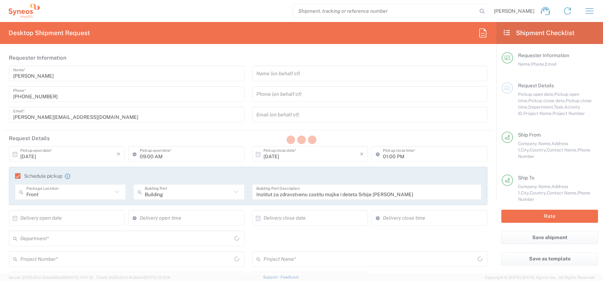
type input "7041203"
type input "Teva 7041203"
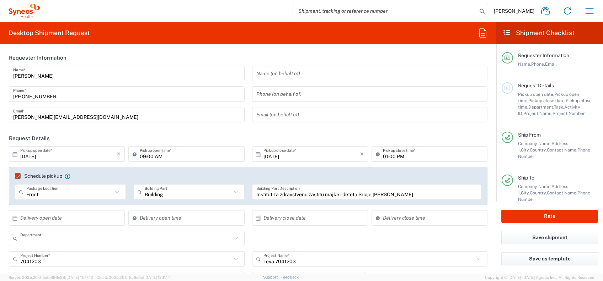
type input "3235"
type input "Envelope"
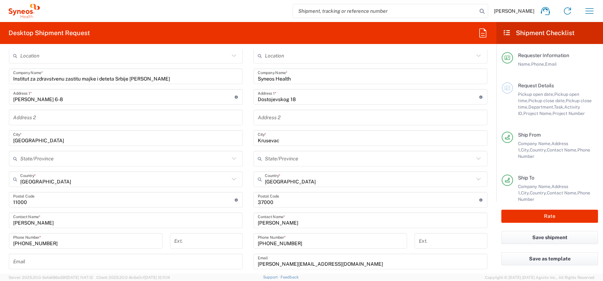
scroll to position [332, 0]
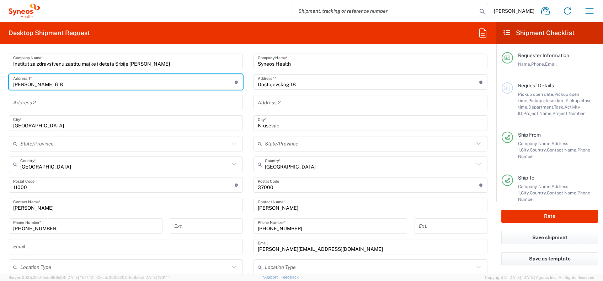
click at [42, 84] on input "Radoja Dakića 6-8" at bounding box center [123, 82] width 221 height 12
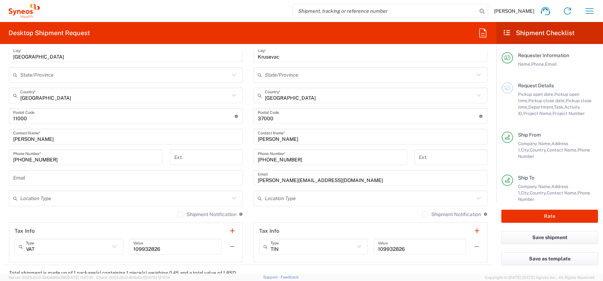
scroll to position [426, 0]
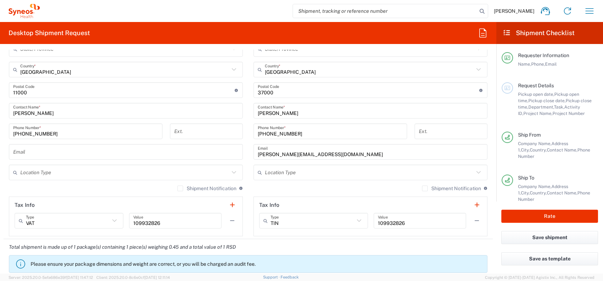
type input "Radoja Dakica 6-8"
drag, startPoint x: 117, startPoint y: 190, endPoint x: 122, endPoint y: 181, distance: 10.8
click at [117, 190] on div "Shipment Notification If checked, a shipment notification email will be sent to…" at bounding box center [126, 191] width 234 height 11
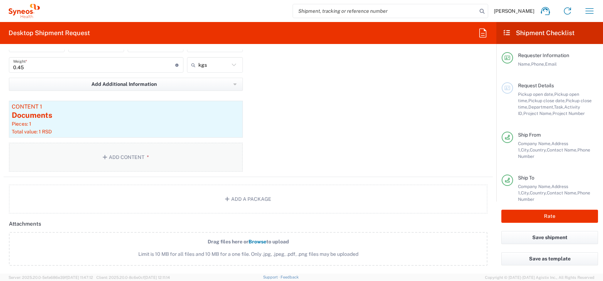
scroll to position [758, 0]
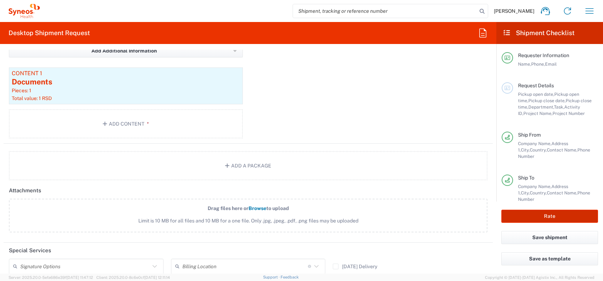
click at [452, 211] on button "Rate" at bounding box center [549, 216] width 97 height 13
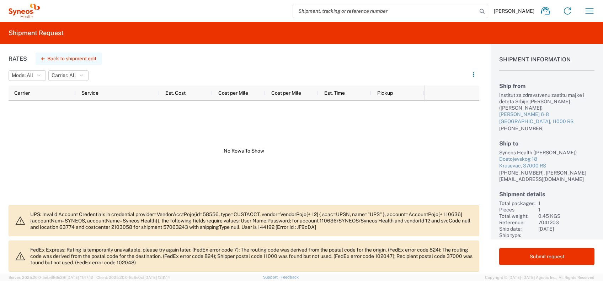
click at [60, 58] on button "Back to shipment edit" at bounding box center [69, 59] width 66 height 12
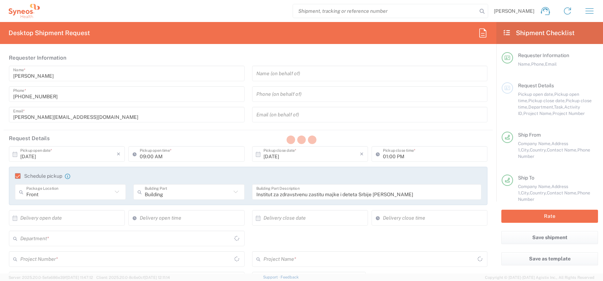
type input "3235"
type input "7041203"
type input "Teva 7041203"
type input "Envelope"
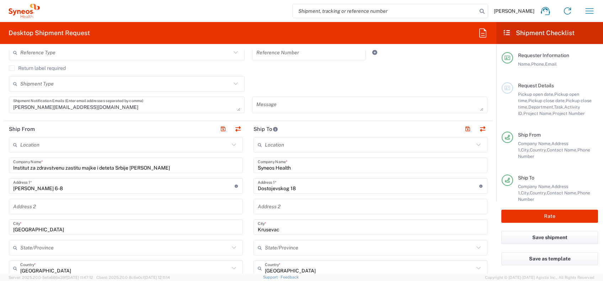
scroll to position [237, 0]
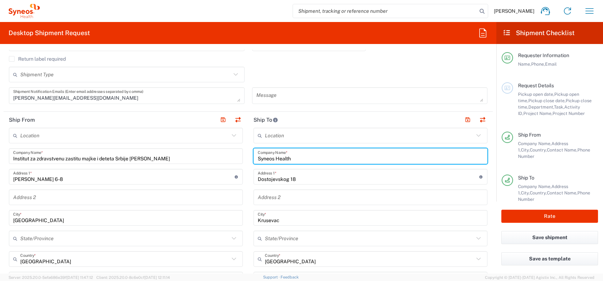
drag, startPoint x: 299, startPoint y: 156, endPoint x: 223, endPoint y: 168, distance: 77.0
click at [223, 168] on div "Ship From Location Addison Whitney LLC-Morrisvile NC US Barcelona-Syneos Health…" at bounding box center [248, 270] width 489 height 317
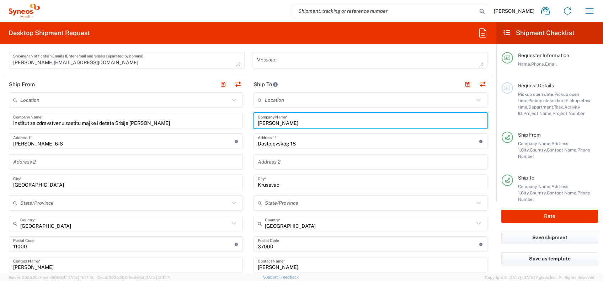
scroll to position [332, 0]
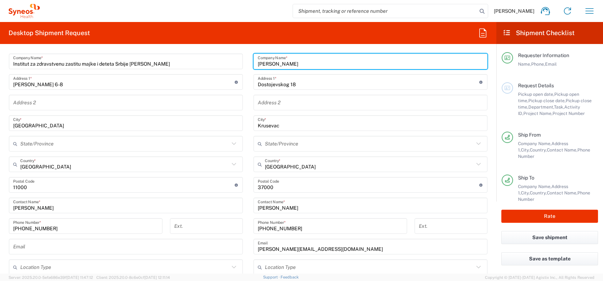
type input "Luka Trajkovic"
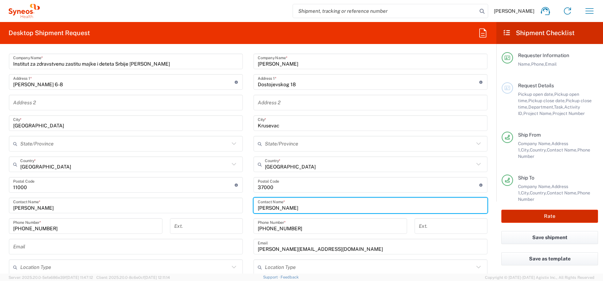
click at [452, 211] on button "Rate" at bounding box center [549, 216] width 97 height 13
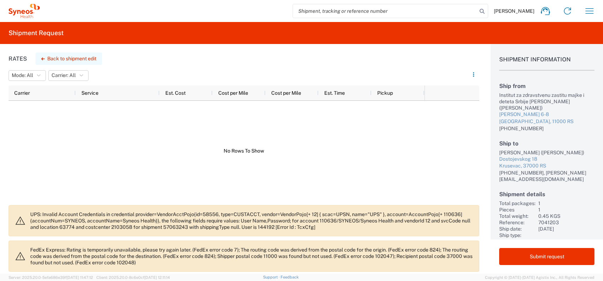
click at [69, 53] on button "Back to shipment edit" at bounding box center [69, 59] width 66 height 12
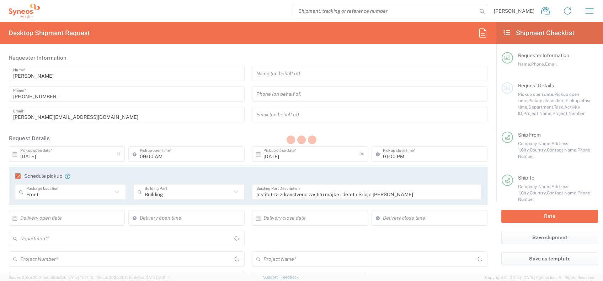
type input "3235"
type input "7041203"
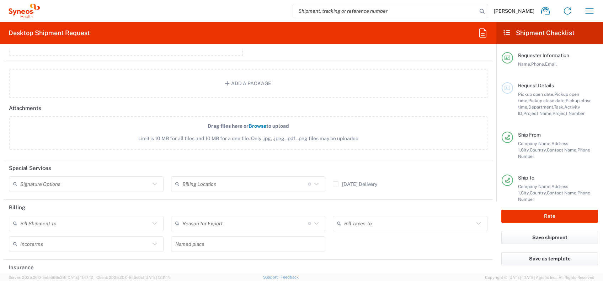
scroll to position [871, 0]
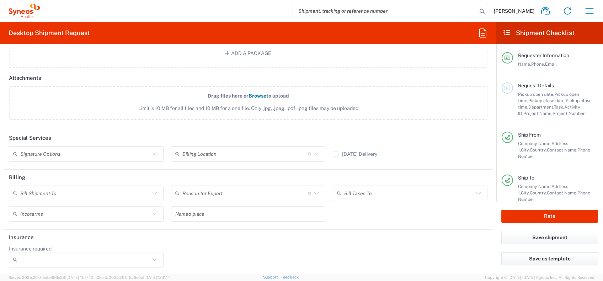
click at [54, 196] on input "text" at bounding box center [85, 193] width 130 height 12
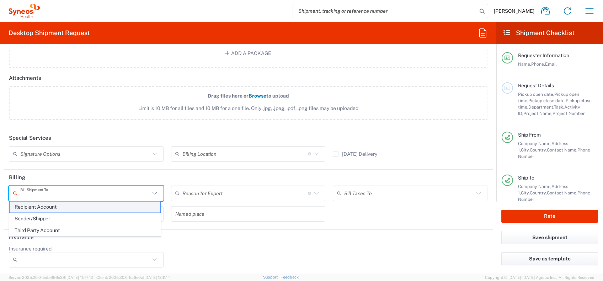
click at [49, 207] on span "Recipient Account" at bounding box center [85, 207] width 151 height 11
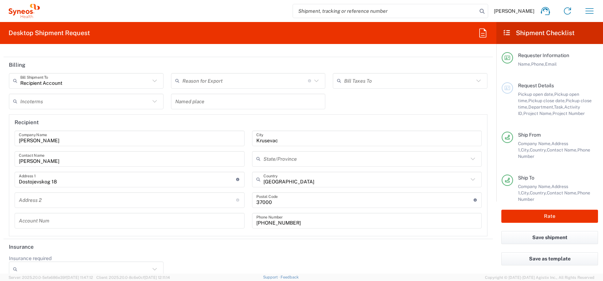
scroll to position [993, 0]
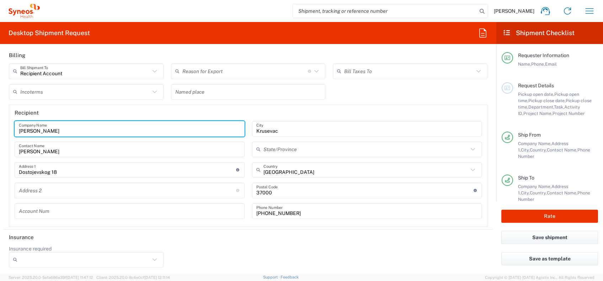
drag, startPoint x: 63, startPoint y: 125, endPoint x: 5, endPoint y: 128, distance: 58.0
click at [5, 128] on div "Recipient Luka Trajkovic Company Name Luka Trajkovic Contact Name Dostojevskog …" at bounding box center [248, 166] width 486 height 122
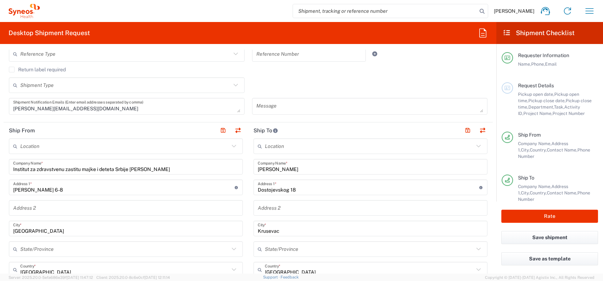
scroll to position [235, 0]
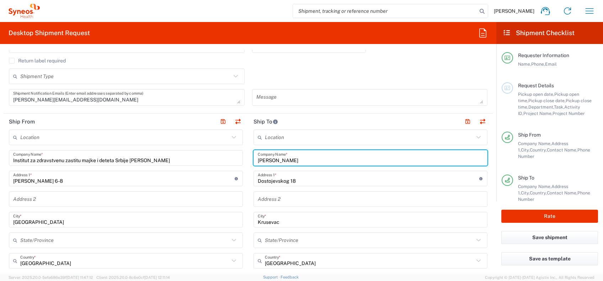
drag, startPoint x: 285, startPoint y: 161, endPoint x: 222, endPoint y: 160, distance: 62.9
click at [222, 160] on div "Ship From Location Addison Whitney LLC-Morrisvile NC US Barcelona-Syneos Health…" at bounding box center [248, 272] width 489 height 317
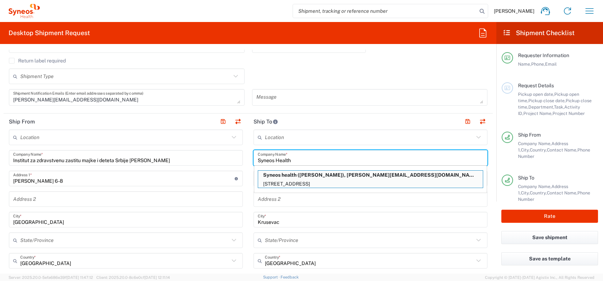
click at [321, 74] on div "Shipment Type Batch Regular" at bounding box center [248, 79] width 486 height 21
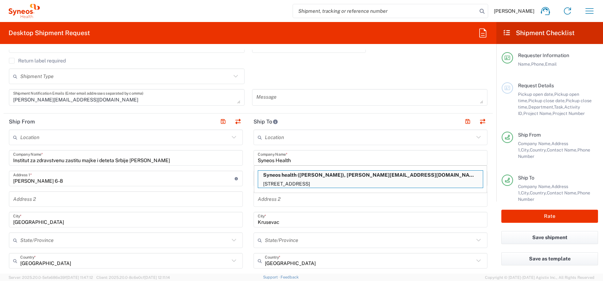
click at [292, 156] on input "Syneos Health" at bounding box center [370, 158] width 225 height 12
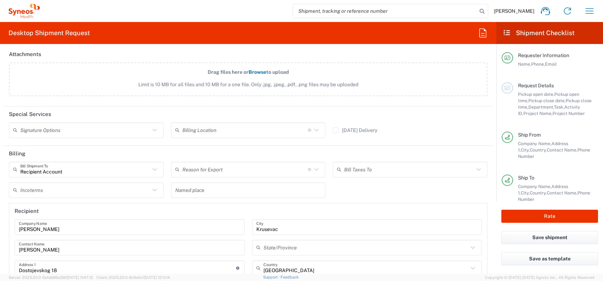
scroll to position [946, 0]
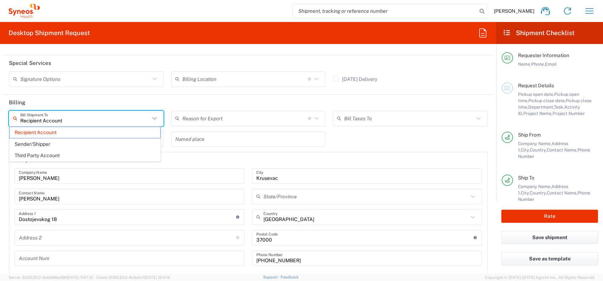
click at [44, 114] on input "Recipient Account" at bounding box center [85, 118] width 130 height 12
click at [34, 133] on span "Recipient Account" at bounding box center [85, 132] width 151 height 11
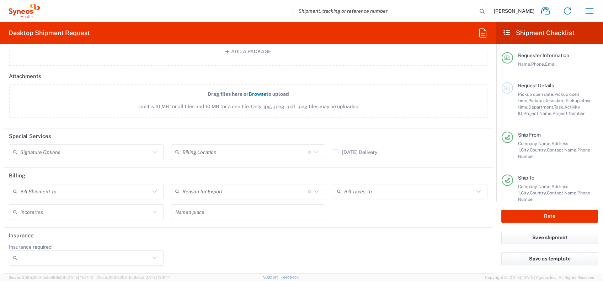
scroll to position [871, 0]
click at [54, 196] on input "text" at bounding box center [85, 193] width 130 height 12
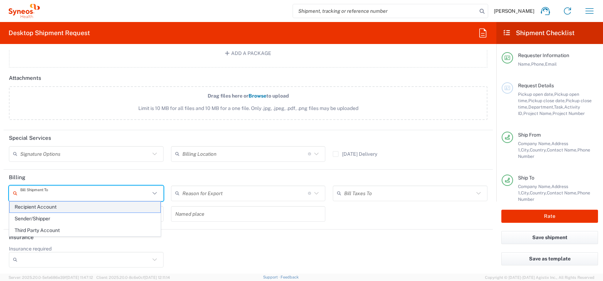
click at [45, 207] on span "Recipient Account" at bounding box center [85, 207] width 151 height 11
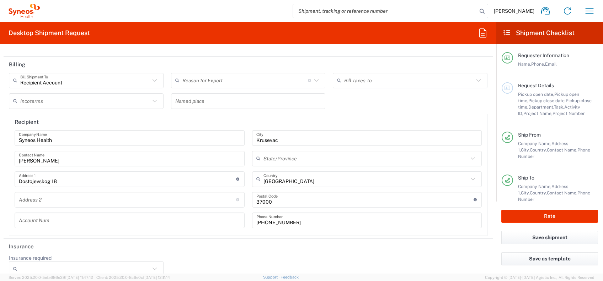
scroll to position [993, 0]
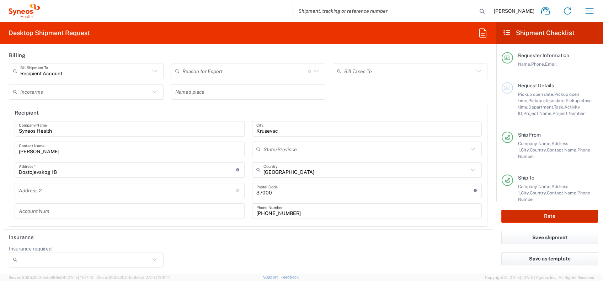
click at [452, 211] on button "Rate" at bounding box center [549, 216] width 97 height 13
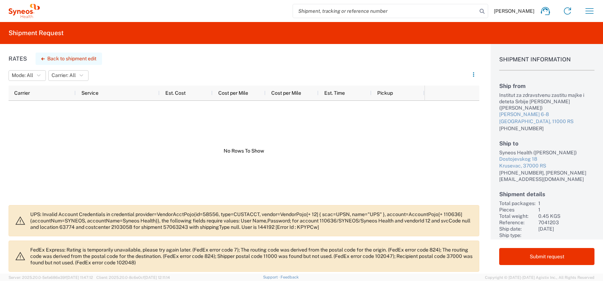
click at [49, 59] on button "Back to shipment edit" at bounding box center [69, 59] width 66 height 12
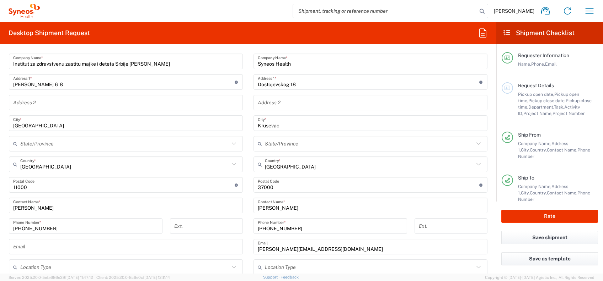
scroll to position [426, 0]
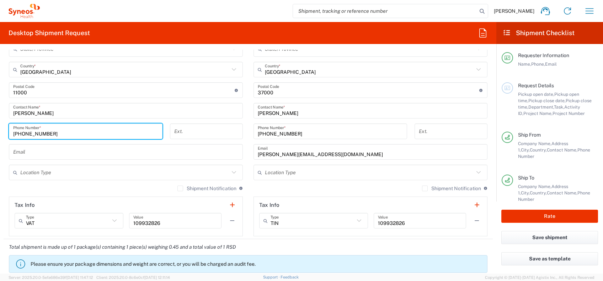
click at [26, 133] on input "+381641553322" at bounding box center [85, 131] width 145 height 12
drag, startPoint x: 265, startPoint y: 131, endPoint x: 267, endPoint y: 150, distance: 18.9
click at [266, 131] on input "+38162601514" at bounding box center [330, 131] width 145 height 12
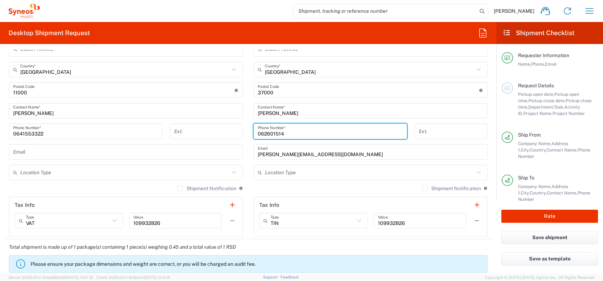
click at [267, 186] on div "Shipment Notification If checked, a shipment notification email will be sent to…" at bounding box center [370, 191] width 234 height 11
click at [216, 167] on input "text" at bounding box center [124, 173] width 209 height 12
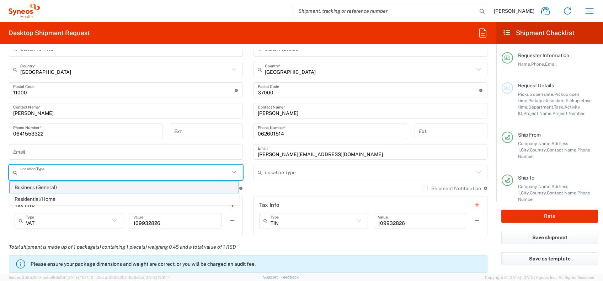
click at [166, 187] on span "Business (General)" at bounding box center [124, 187] width 229 height 11
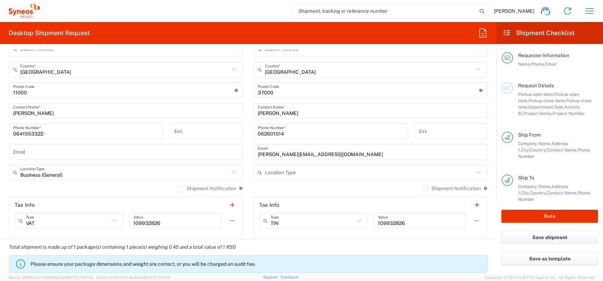
click at [270, 176] on input "text" at bounding box center [369, 173] width 209 height 12
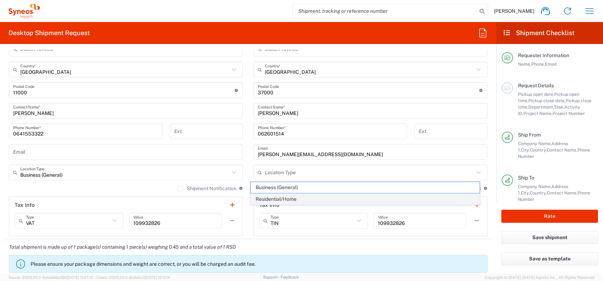
click at [266, 197] on span "Residential/Home" at bounding box center [365, 199] width 229 height 11
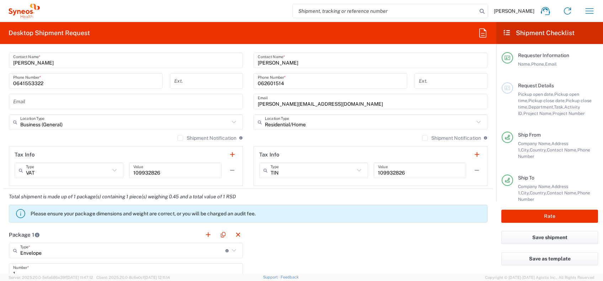
scroll to position [521, 0]
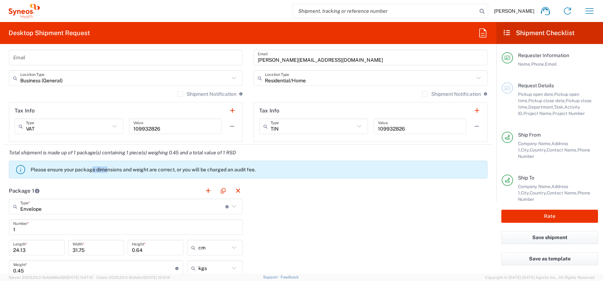
drag, startPoint x: 92, startPoint y: 171, endPoint x: 108, endPoint y: 171, distance: 15.6
click at [108, 171] on p "Please ensure your package dimensions and weight are correct, or you will be ch…" at bounding box center [257, 170] width 453 height 6
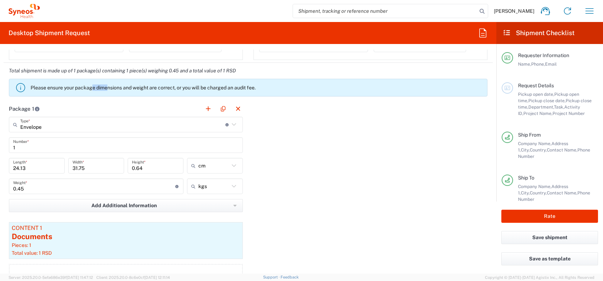
scroll to position [616, 0]
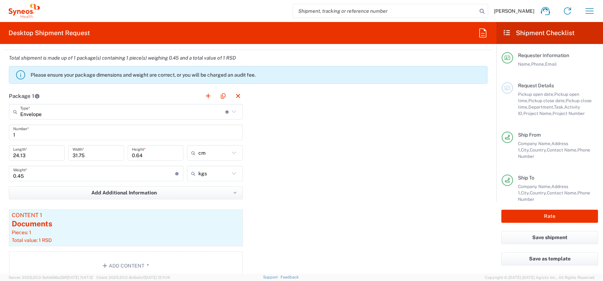
click at [356, 162] on div "Package 1 Envelope Type * Material used to package goods Envelope Large Box Med…" at bounding box center [248, 187] width 489 height 198
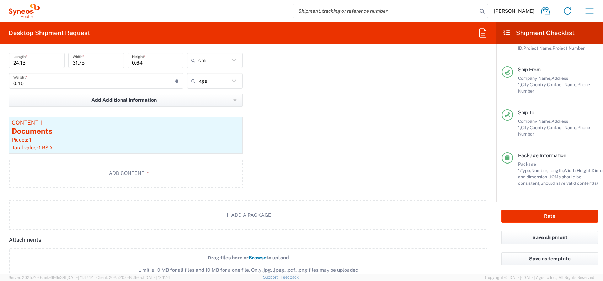
scroll to position [71, 0]
click at [452, 211] on button "Rate" at bounding box center [549, 216] width 97 height 13
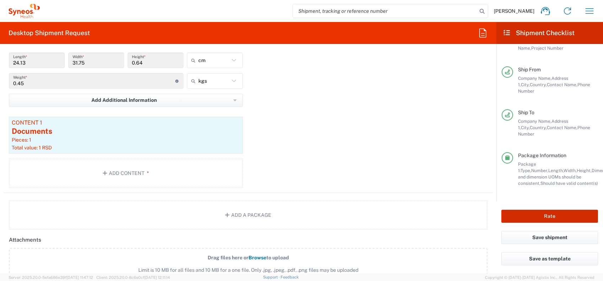
scroll to position [65, 0]
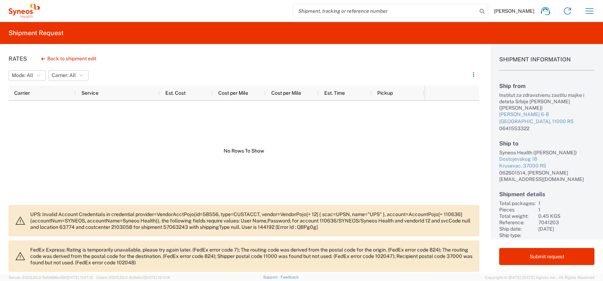
click at [210, 148] on div at bounding box center [217, 151] width 416 height 100
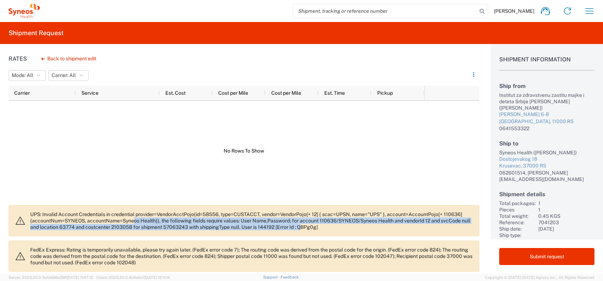
drag, startPoint x: 133, startPoint y: 221, endPoint x: 313, endPoint y: 234, distance: 180.7
click at [313, 211] on agx-banner "UPS: Invalid Account Credentials in credential provider=VendorAcctPojo{id=58556…" at bounding box center [244, 220] width 471 height 31
click at [49, 58] on button "Back to shipment edit" at bounding box center [69, 59] width 66 height 12
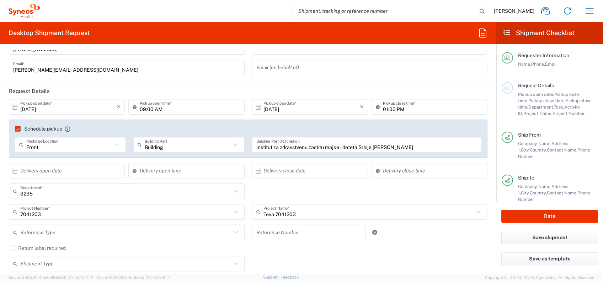
scroll to position [95, 0]
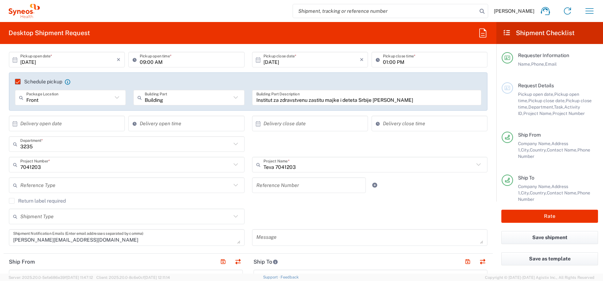
click at [19, 79] on label "Schedule pickup" at bounding box center [38, 82] width 47 height 6
click at [15, 82] on input "Schedule pickup" at bounding box center [15, 82] width 0 height 0
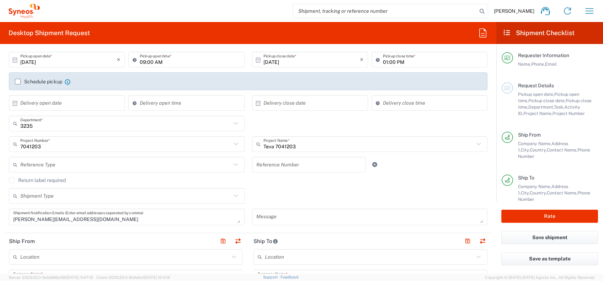
click at [21, 80] on label "Schedule pickup" at bounding box center [38, 82] width 47 height 6
click at [18, 82] on input "Schedule pickup" at bounding box center [18, 82] width 0 height 0
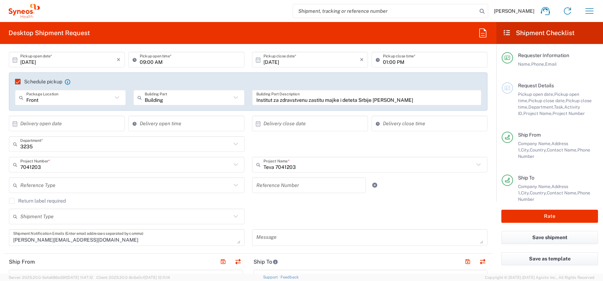
click at [123, 98] on div "Front Package Location" at bounding box center [70, 98] width 111 height 16
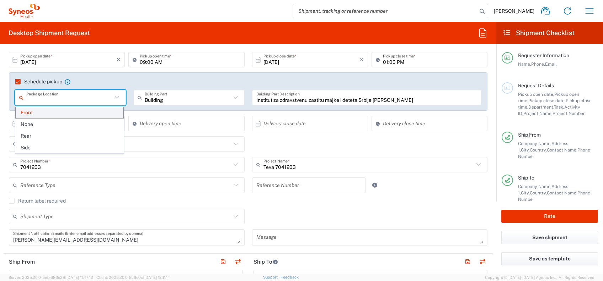
click at [100, 113] on span "Front" at bounding box center [70, 112] width 108 height 11
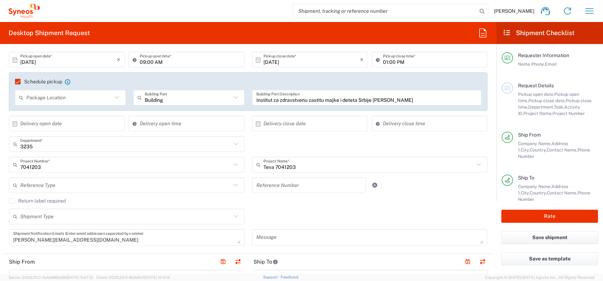
click at [173, 92] on input "Building" at bounding box center [188, 98] width 86 height 12
drag, startPoint x: 142, startPoint y: 114, endPoint x: 251, endPoint y: 86, distance: 112.7
click at [142, 114] on span "Building" at bounding box center [186, 112] width 108 height 11
drag, startPoint x: 262, startPoint y: 95, endPoint x: 312, endPoint y: 98, distance: 50.2
click at [262, 95] on input "Institut za zdravstvenu zastitu majke i deteta Srbije Dr Vukan Cupic" at bounding box center [366, 98] width 221 height 12
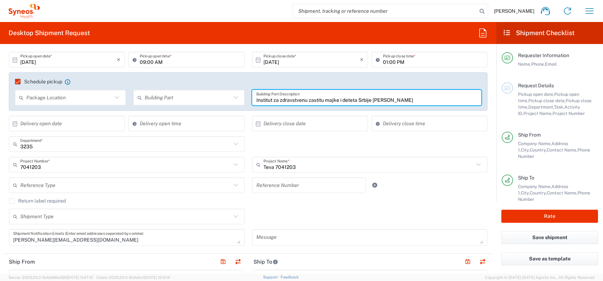
drag, startPoint x: 375, startPoint y: 103, endPoint x: 238, endPoint y: 79, distance: 139.6
click at [210, 111] on div "Schedule pickup When scheduling a pickup please be sure to meet the following c…" at bounding box center [248, 93] width 486 height 43
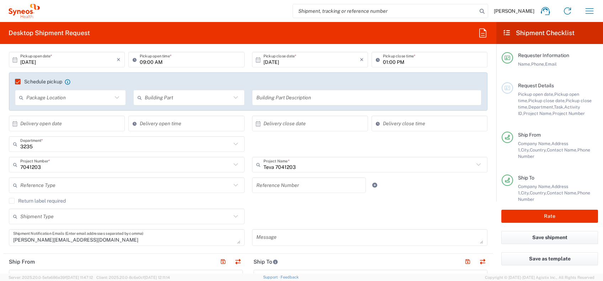
click at [244, 77] on div "Schedule pickup When scheduling a pickup please be sure to meet the following c…" at bounding box center [248, 91] width 478 height 38
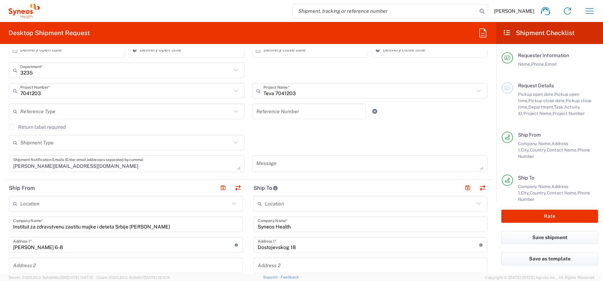
scroll to position [189, 0]
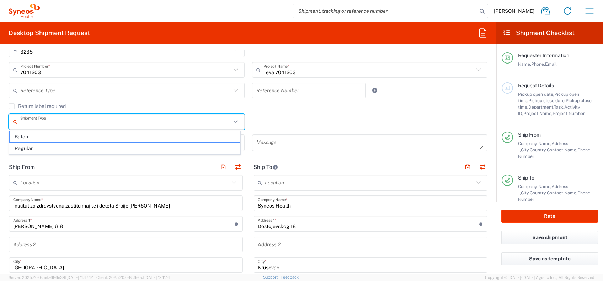
click at [199, 125] on input "text" at bounding box center [125, 122] width 211 height 12
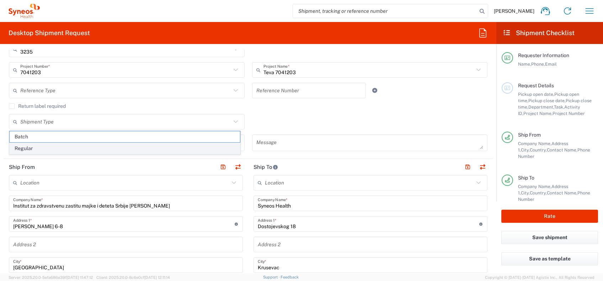
click at [186, 146] on span "Regular" at bounding box center [125, 148] width 230 height 11
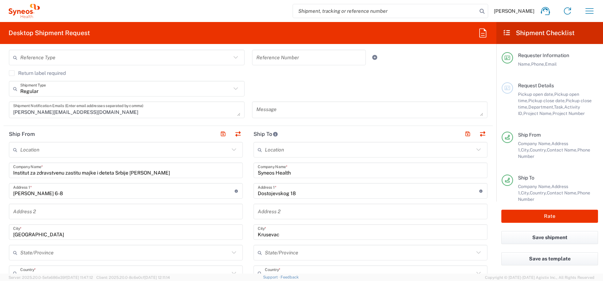
scroll to position [237, 0]
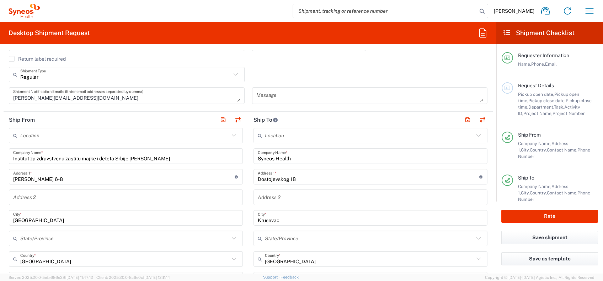
click at [139, 140] on input "text" at bounding box center [124, 136] width 209 height 12
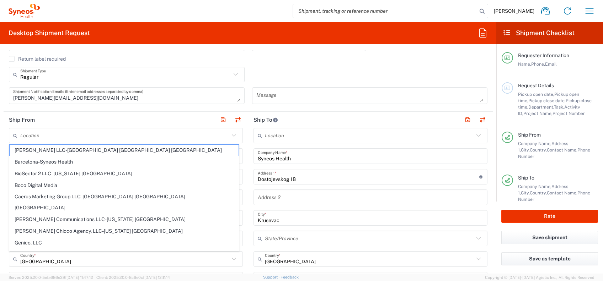
click at [161, 119] on header "Ship From" at bounding box center [126, 120] width 245 height 16
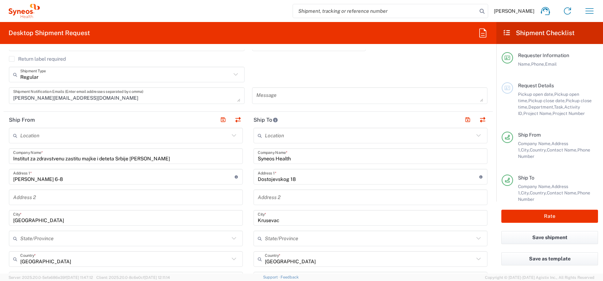
click at [274, 140] on input "text" at bounding box center [369, 136] width 209 height 12
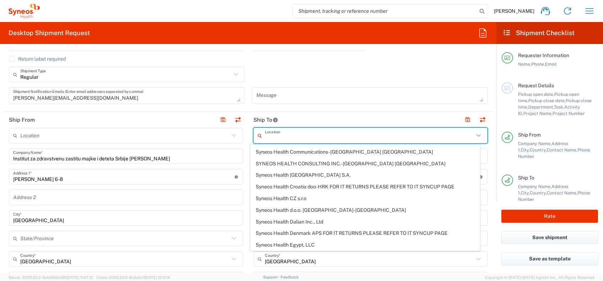
scroll to position [602, 0]
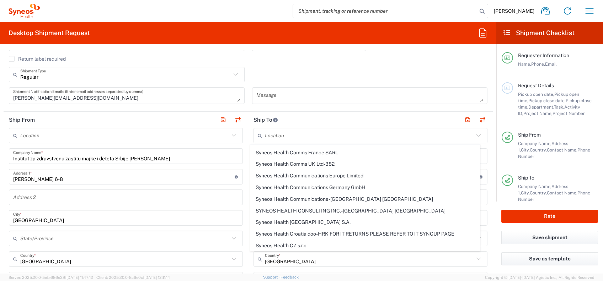
click at [286, 211] on span "Syneos Health d.o.o. Beograd-Serbia" at bounding box center [365, 257] width 229 height 11
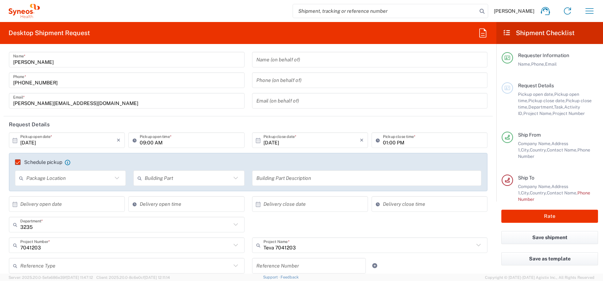
scroll to position [0, 0]
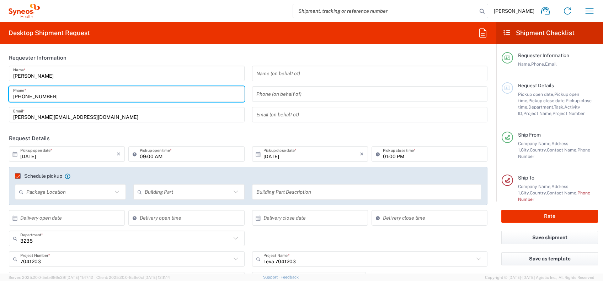
drag, startPoint x: 54, startPoint y: 96, endPoint x: 5, endPoint y: 96, distance: 49.0
click at [5, 96] on div "Luka Trajkovic Name * +38162601514 Phone * luka.trajkovic@syneoshealth.com Emai…" at bounding box center [126, 97] width 243 height 62
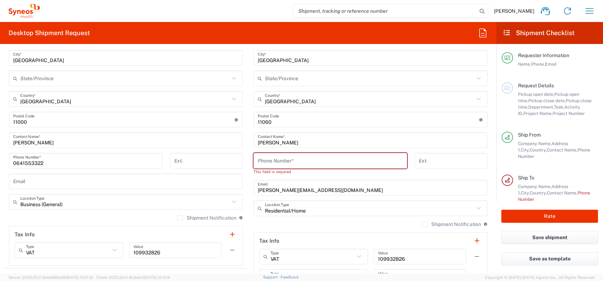
scroll to position [426, 0]
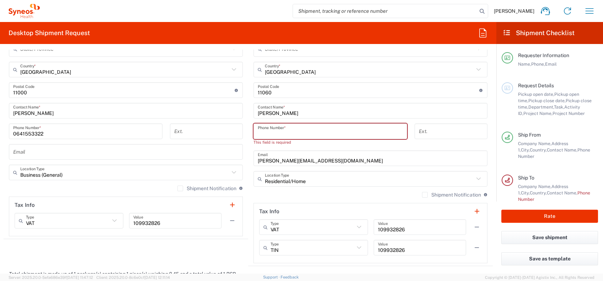
paste input "+38162601514"
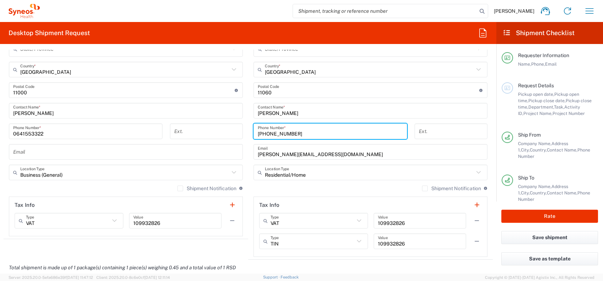
click at [264, 134] on input "+38162601514" at bounding box center [330, 131] width 145 height 12
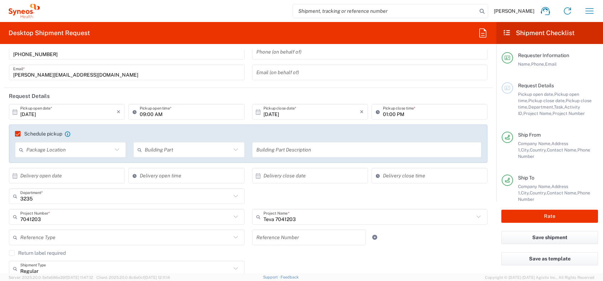
scroll to position [0, 0]
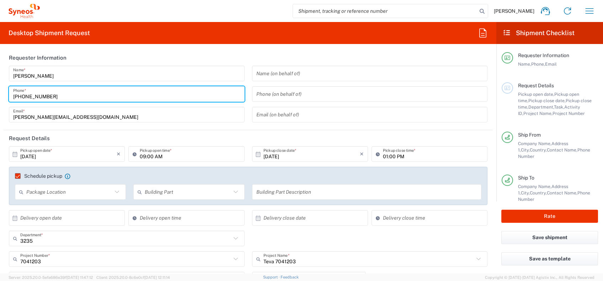
click at [24, 98] on input "+38162601514" at bounding box center [126, 94] width 227 height 12
click at [253, 60] on header "Requester Information" at bounding box center [248, 58] width 489 height 16
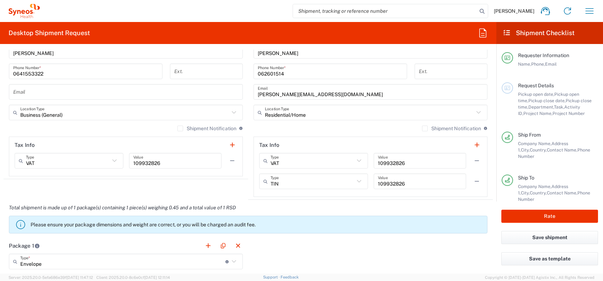
scroll to position [521, 0]
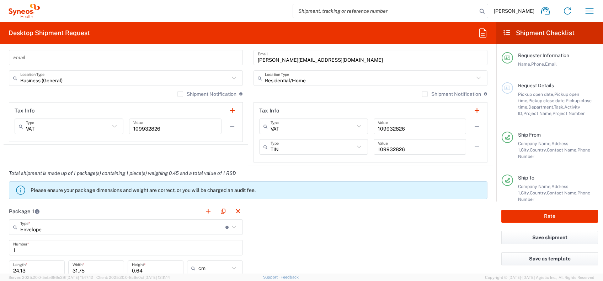
click at [72, 173] on em "Total shipment is made up of 1 package(s) containing 1 piece(s) weighing 0.45 a…" at bounding box center [122, 174] width 237 height 6
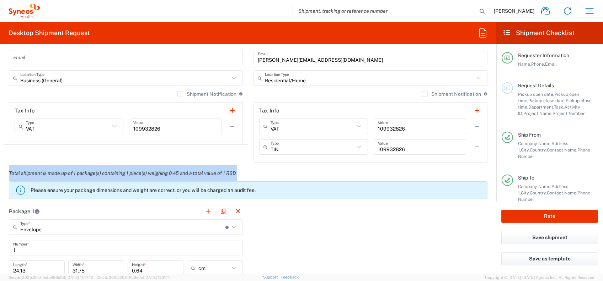
drag, startPoint x: 72, startPoint y: 173, endPoint x: 118, endPoint y: 170, distance: 45.6
click at [118, 171] on em "Total shipment is made up of 1 package(s) containing 1 piece(s) weighing 0.45 a…" at bounding box center [122, 174] width 237 height 6
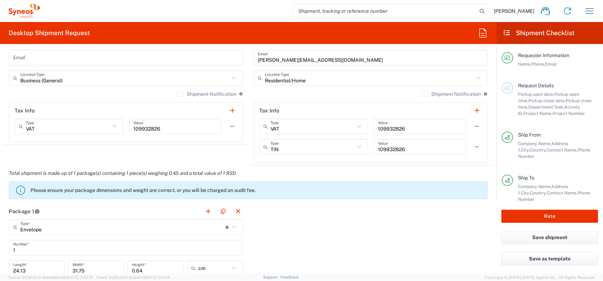
drag, startPoint x: 118, startPoint y: 170, endPoint x: 103, endPoint y: 193, distance: 27.8
click at [107, 189] on p "Please ensure your package dimensions and weight are correct, or you will be ch…" at bounding box center [257, 190] width 453 height 6
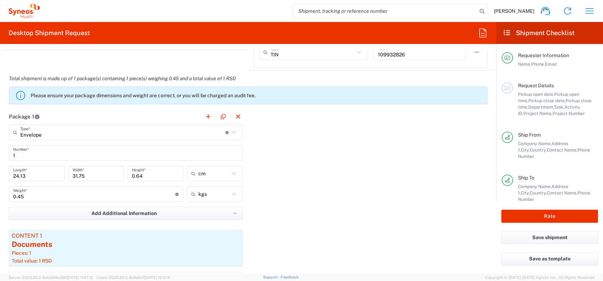
scroll to position [663, 0]
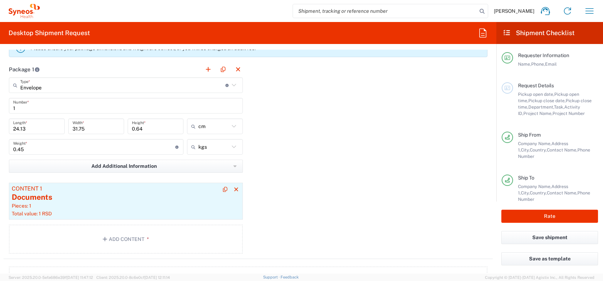
click at [39, 204] on div "Pieces: 1" at bounding box center [126, 206] width 228 height 6
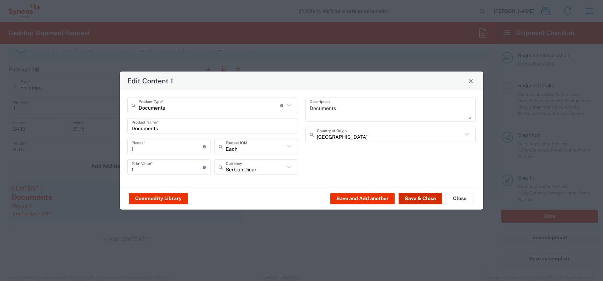
click at [411, 199] on button "Save & Close" at bounding box center [419, 198] width 43 height 11
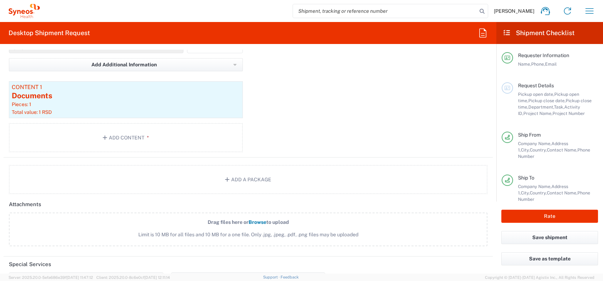
scroll to position [805, 0]
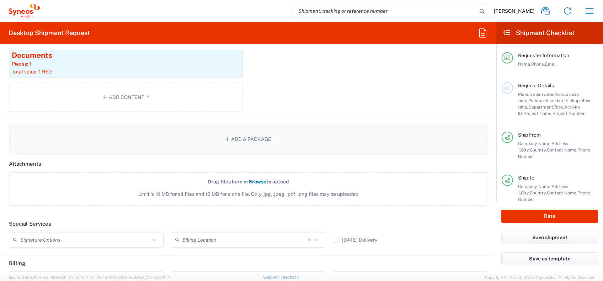
click at [171, 133] on button "Add a Package" at bounding box center [248, 139] width 478 height 29
click at [254, 142] on button "Add a Package" at bounding box center [248, 139] width 478 height 29
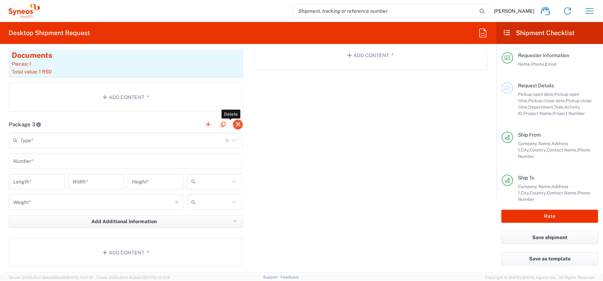
click at [235, 124] on button "button" at bounding box center [238, 125] width 10 height 10
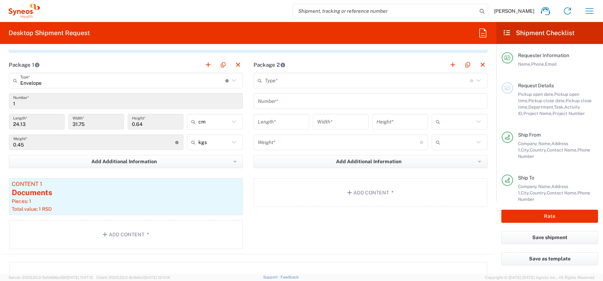
scroll to position [663, 0]
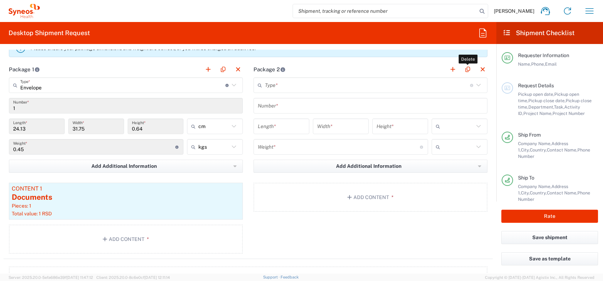
click at [452, 68] on button "button" at bounding box center [482, 70] width 10 height 10
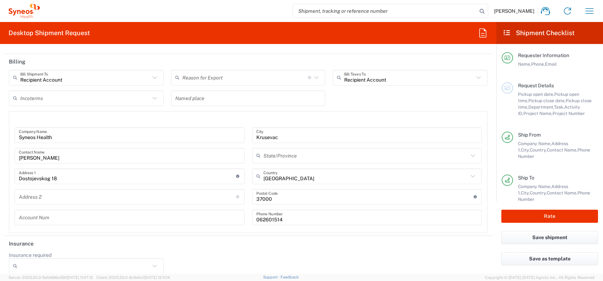
scroll to position [1014, 0]
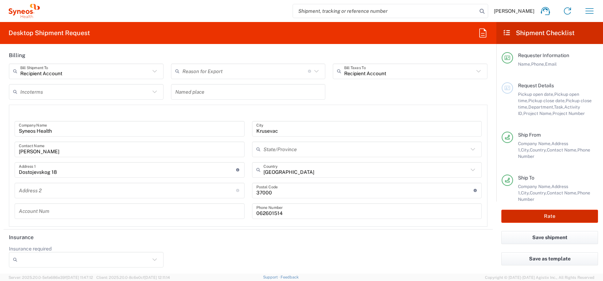
click at [452, 211] on button "Rate" at bounding box center [549, 216] width 97 height 13
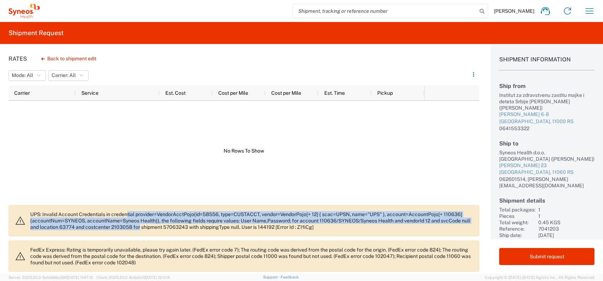
drag, startPoint x: 128, startPoint y: 216, endPoint x: 150, endPoint y: 227, distance: 24.2
click at [150, 211] on p "UPS: Invalid Account Credentials in credential provider=VendorAcctPojo{id=58556…" at bounding box center [251, 220] width 443 height 19
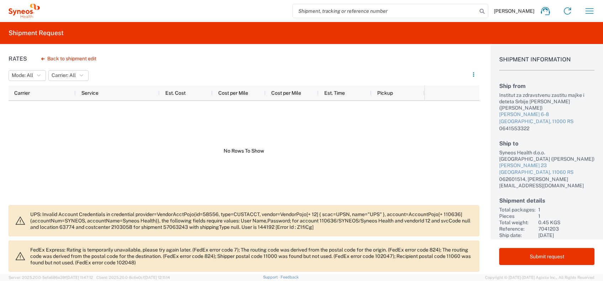
drag, startPoint x: 150, startPoint y: 227, endPoint x: 174, endPoint y: 231, distance: 24.8
click at [174, 211] on agx-banner "UPS: Invalid Account Credentials in credential provider=VendorAcctPojo{id=58556…" at bounding box center [244, 220] width 471 height 31
click at [66, 54] on button "Back to shipment edit" at bounding box center [69, 59] width 66 height 12
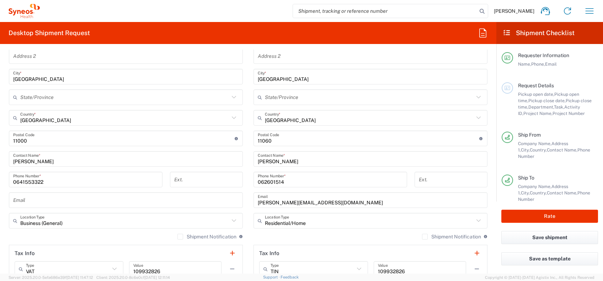
scroll to position [379, 0]
click at [49, 140] on input "undefined" at bounding box center [123, 138] width 221 height 12
click at [0, 171] on html "Luka Trajkovic Home Shipment estimator Shipment tracking Desktop shipment reque…" at bounding box center [301, 140] width 603 height 281
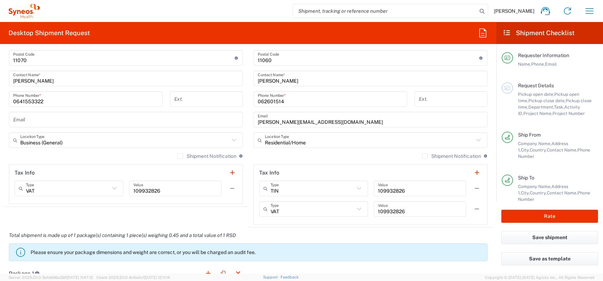
scroll to position [474, 0]
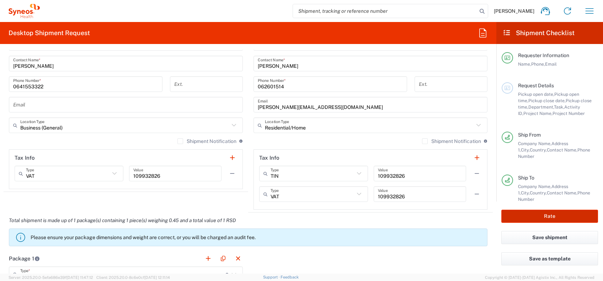
click at [452, 211] on button "Rate" at bounding box center [549, 216] width 97 height 13
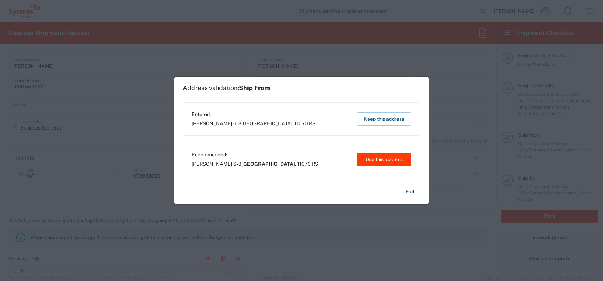
click at [363, 163] on button "Use this address" at bounding box center [383, 159] width 55 height 13
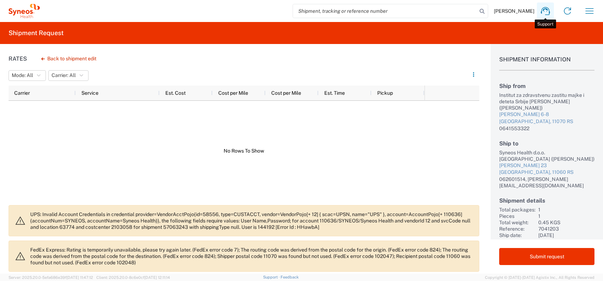
click at [452, 15] on icon at bounding box center [545, 11] width 9 height 8
click at [43, 58] on icon "button" at bounding box center [43, 59] width 4 height 3
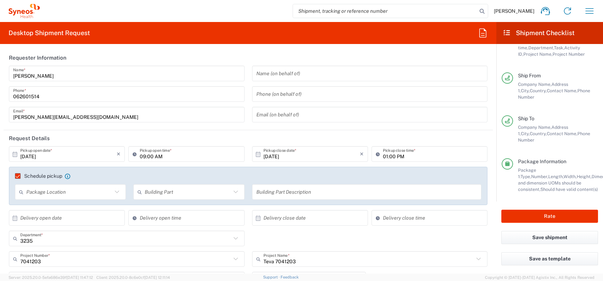
scroll to position [71, 0]
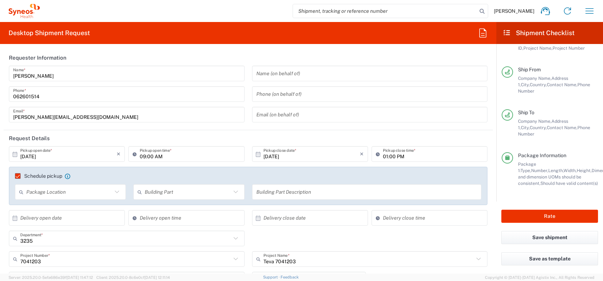
click at [452, 168] on span "Height," at bounding box center [583, 170] width 15 height 5
click at [452, 129] on div "Company Name, Address 1, City, Country, Contact Name, Phone Number" at bounding box center [558, 127] width 80 height 19
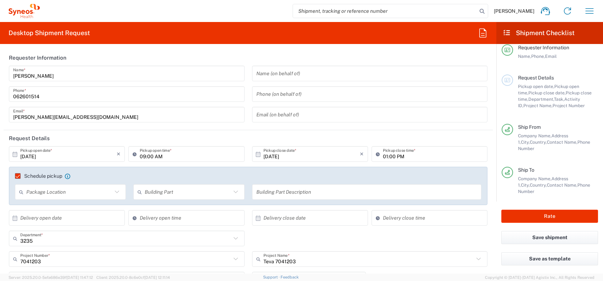
scroll to position [0, 0]
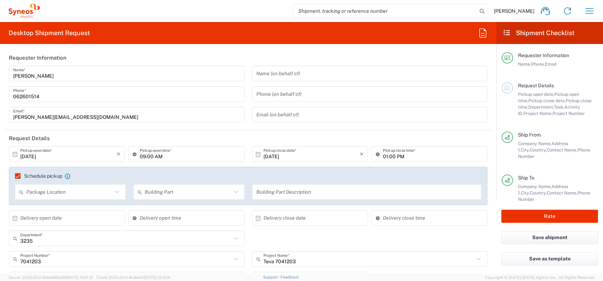
click at [452, 117] on div "Request Details Pickup open date, Pickup open time, Pickup close date, Pickup c…" at bounding box center [549, 106] width 96 height 49
click at [452, 120] on div "Request Details Pickup open date, Pickup open time, Pickup close date, Pickup c…" at bounding box center [549, 106] width 96 height 49
click at [452, 100] on span "Pickup close date," at bounding box center [546, 100] width 37 height 5
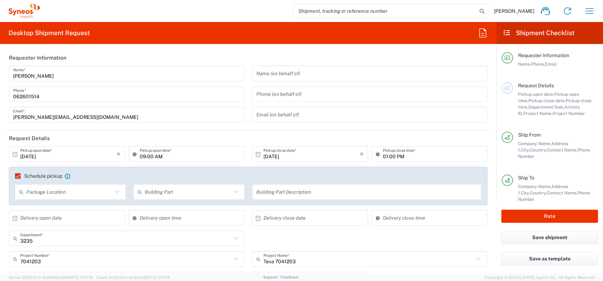
click at [452, 77] on div "Requester Information Name, Phone, Email" at bounding box center [549, 67] width 96 height 30
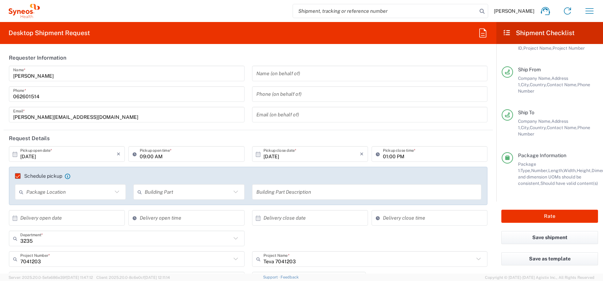
scroll to position [71, 0]
click at [82, 155] on input "10/09/2025" at bounding box center [68, 154] width 96 height 12
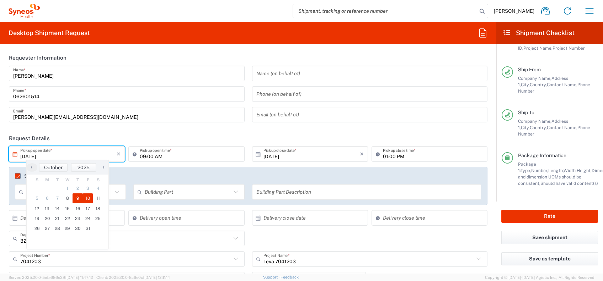
click at [90, 198] on span "10" at bounding box center [88, 199] width 10 height 10
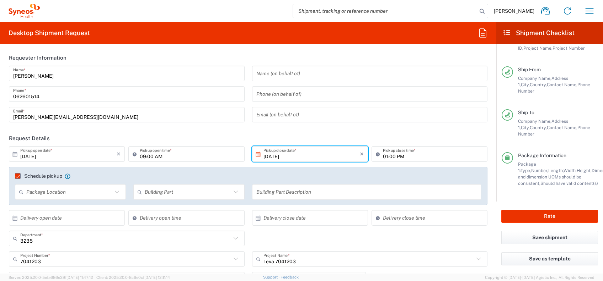
click at [383, 157] on input "01:00 PM" at bounding box center [433, 154] width 100 height 12
click at [383, 156] on input "01:00 PM" at bounding box center [433, 154] width 100 height 12
click at [144, 157] on input "09:00 AM" at bounding box center [190, 154] width 100 height 12
click at [383, 157] on input "01:00 PM" at bounding box center [433, 154] width 100 height 12
click at [215, 140] on header "Request Details" at bounding box center [248, 138] width 489 height 16
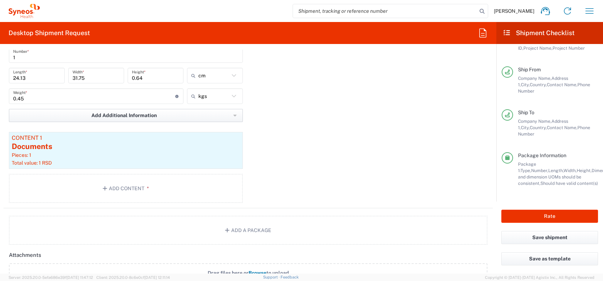
scroll to position [711, 0]
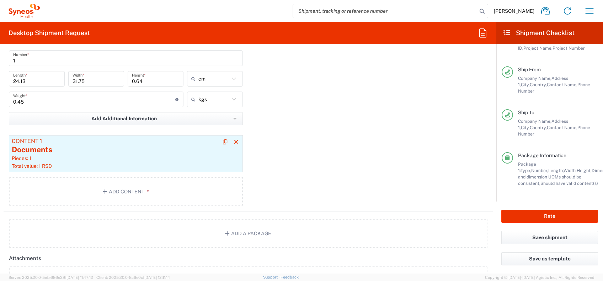
click at [102, 138] on div "Content 1" at bounding box center [126, 141] width 228 height 6
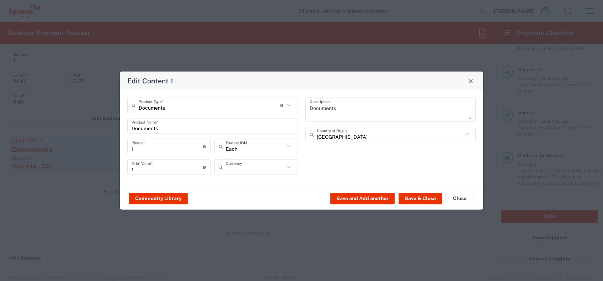
click at [253, 172] on input "text" at bounding box center [255, 167] width 59 height 12
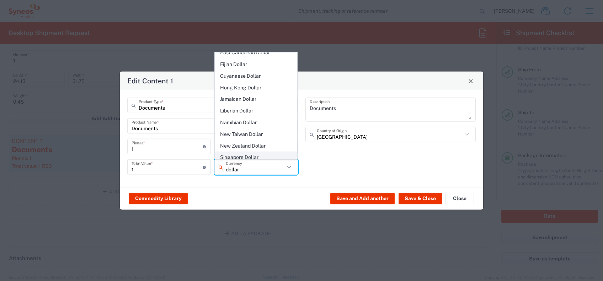
scroll to position [148, 0]
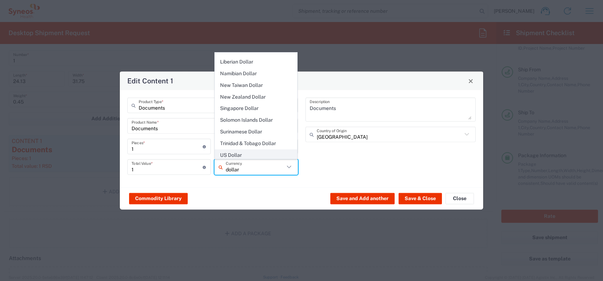
click at [233, 150] on span "US Dollar" at bounding box center [256, 155] width 82 height 11
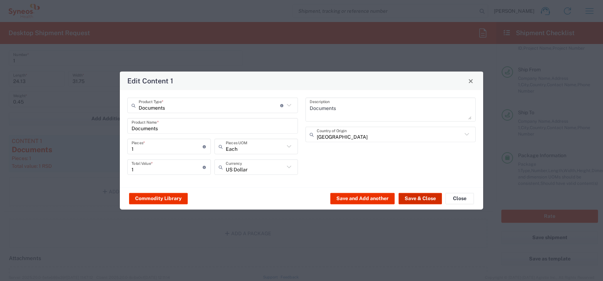
click at [432, 200] on button "Save & Close" at bounding box center [419, 198] width 43 height 11
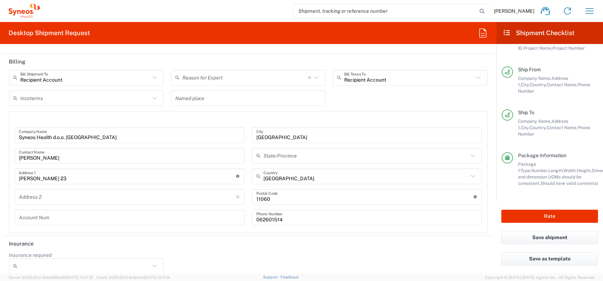
scroll to position [1014, 0]
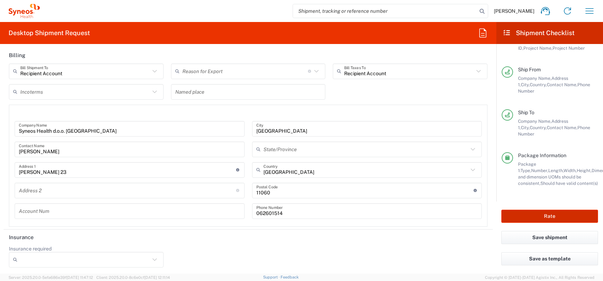
click at [452, 211] on button "Rate" at bounding box center [549, 216] width 97 height 13
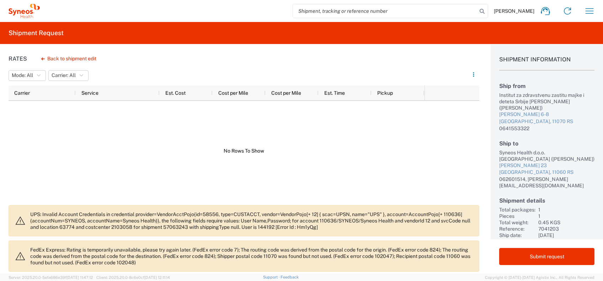
click at [237, 159] on div at bounding box center [217, 151] width 416 height 100
click at [181, 211] on agx-banner "FedEx Express: Rating is temporarily unavailable, please try again later. (FedE…" at bounding box center [244, 256] width 471 height 31
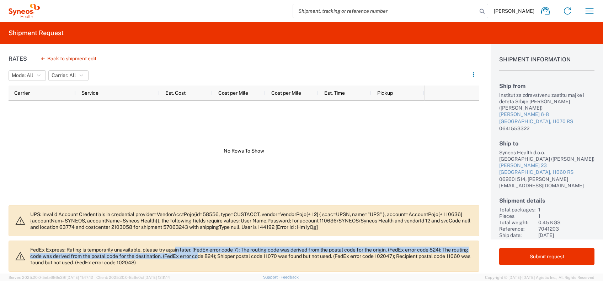
drag, startPoint x: 176, startPoint y: 249, endPoint x: 218, endPoint y: 258, distance: 42.9
click at [218, 211] on p "FedEx Express: Rating is temporarily unavailable, please try again later. (FedE…" at bounding box center [251, 256] width 443 height 19
drag, startPoint x: 218, startPoint y: 258, endPoint x: 301, endPoint y: 172, distance: 119.4
click at [301, 172] on div at bounding box center [217, 151] width 416 height 100
click at [452, 13] on icon at bounding box center [544, 10] width 11 height 11
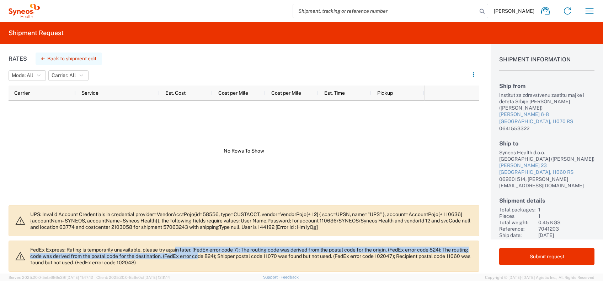
click at [59, 63] on button "Back to shipment edit" at bounding box center [69, 59] width 66 height 12
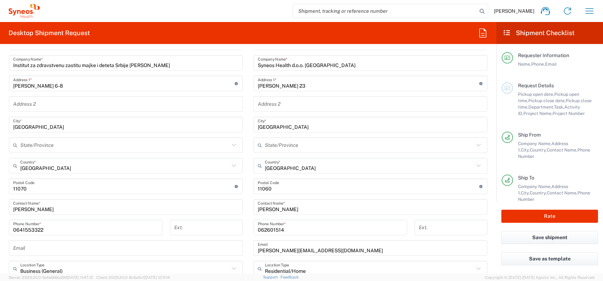
scroll to position [379, 0]
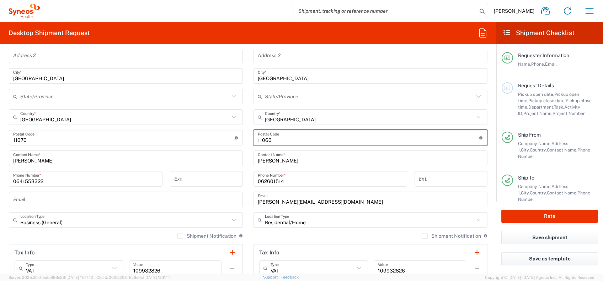
click at [277, 142] on input "undefined" at bounding box center [368, 138] width 221 height 12
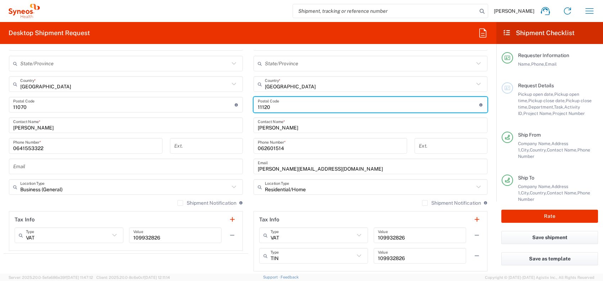
scroll to position [426, 0]
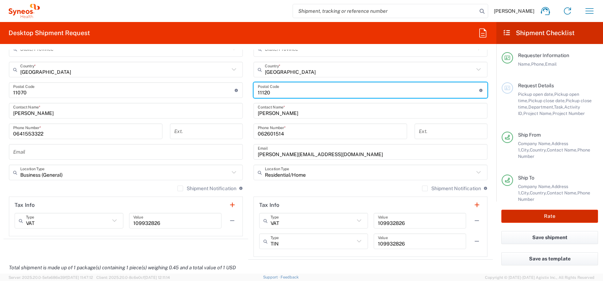
click at [452, 211] on button "Rate" at bounding box center [549, 216] width 97 height 13
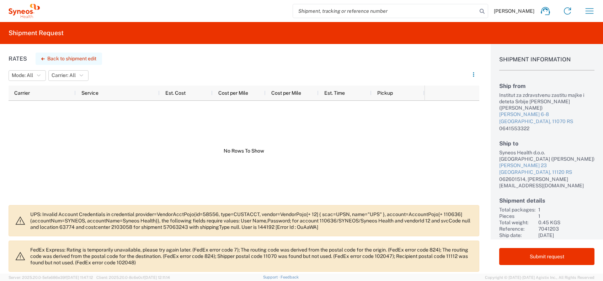
click at [49, 55] on button "Back to shipment edit" at bounding box center [69, 59] width 66 height 12
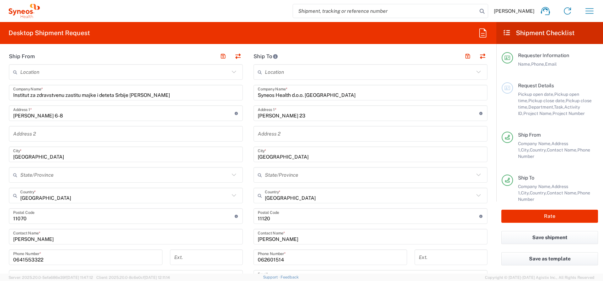
scroll to position [379, 0]
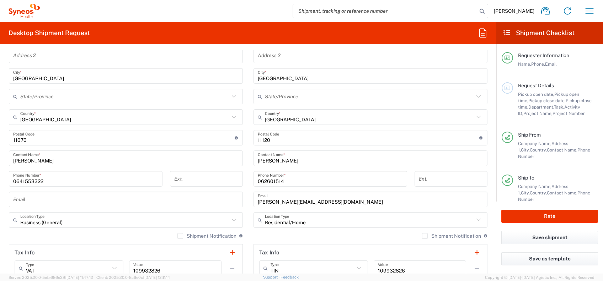
click at [91, 142] on input "undefined" at bounding box center [123, 138] width 221 height 12
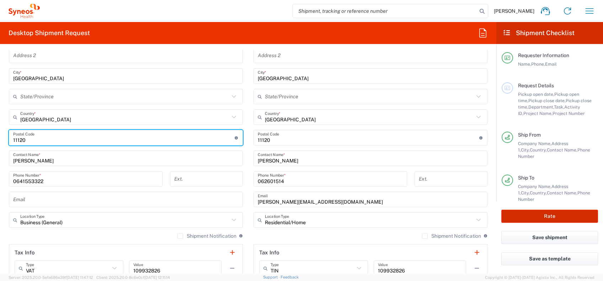
click at [452, 211] on button "Rate" at bounding box center [549, 216] width 97 height 13
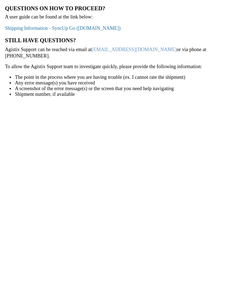
click at [75, 29] on link "Shipping Information - SyncUp Go ([DOMAIN_NAME])" at bounding box center [63, 28] width 116 height 5
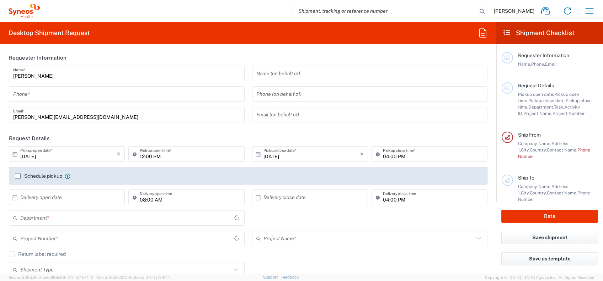
type input "3235"
type input "[GEOGRAPHIC_DATA]"
type input "Syneos Health d.o.o. [GEOGRAPHIC_DATA]-[GEOGRAPHIC_DATA]"
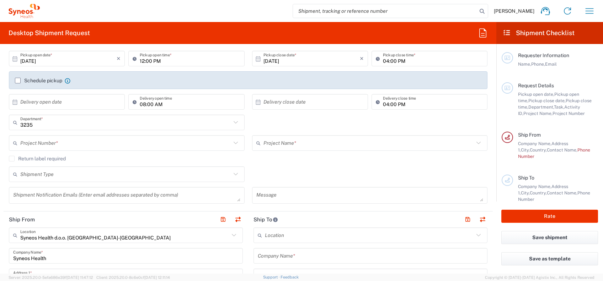
scroll to position [95, 0]
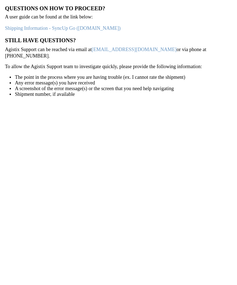
click at [113, 49] on link "[EMAIL_ADDRESS][DOMAIN_NAME]" at bounding box center [134, 49] width 85 height 5
click at [93, 25] on p "Shipping Information - SyncUp Go ([DOMAIN_NAME])" at bounding box center [118, 28] width 227 height 7
